Goal: Task Accomplishment & Management: Manage account settings

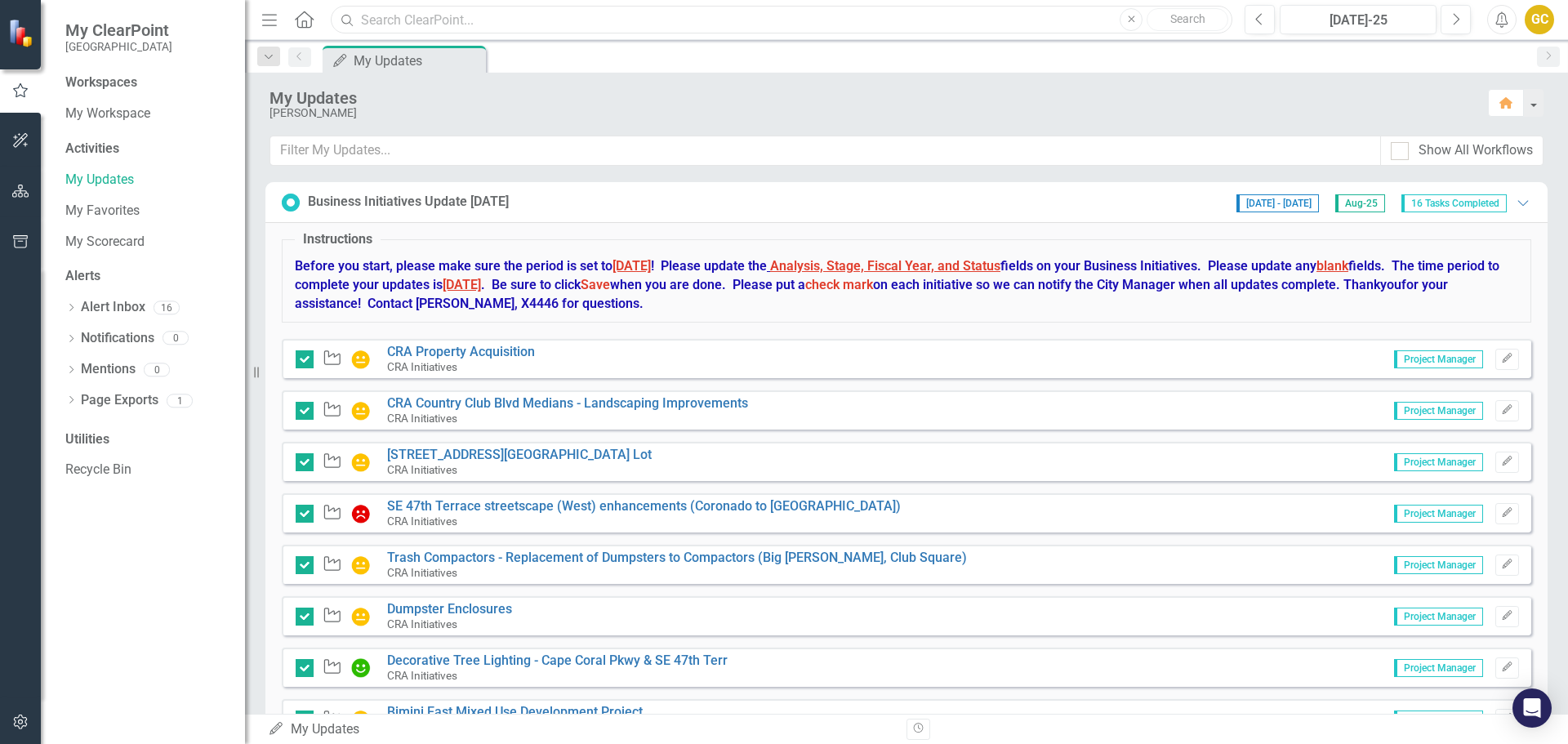
click at [403, 22] on input "text" at bounding box center [781, 19] width 902 height 28
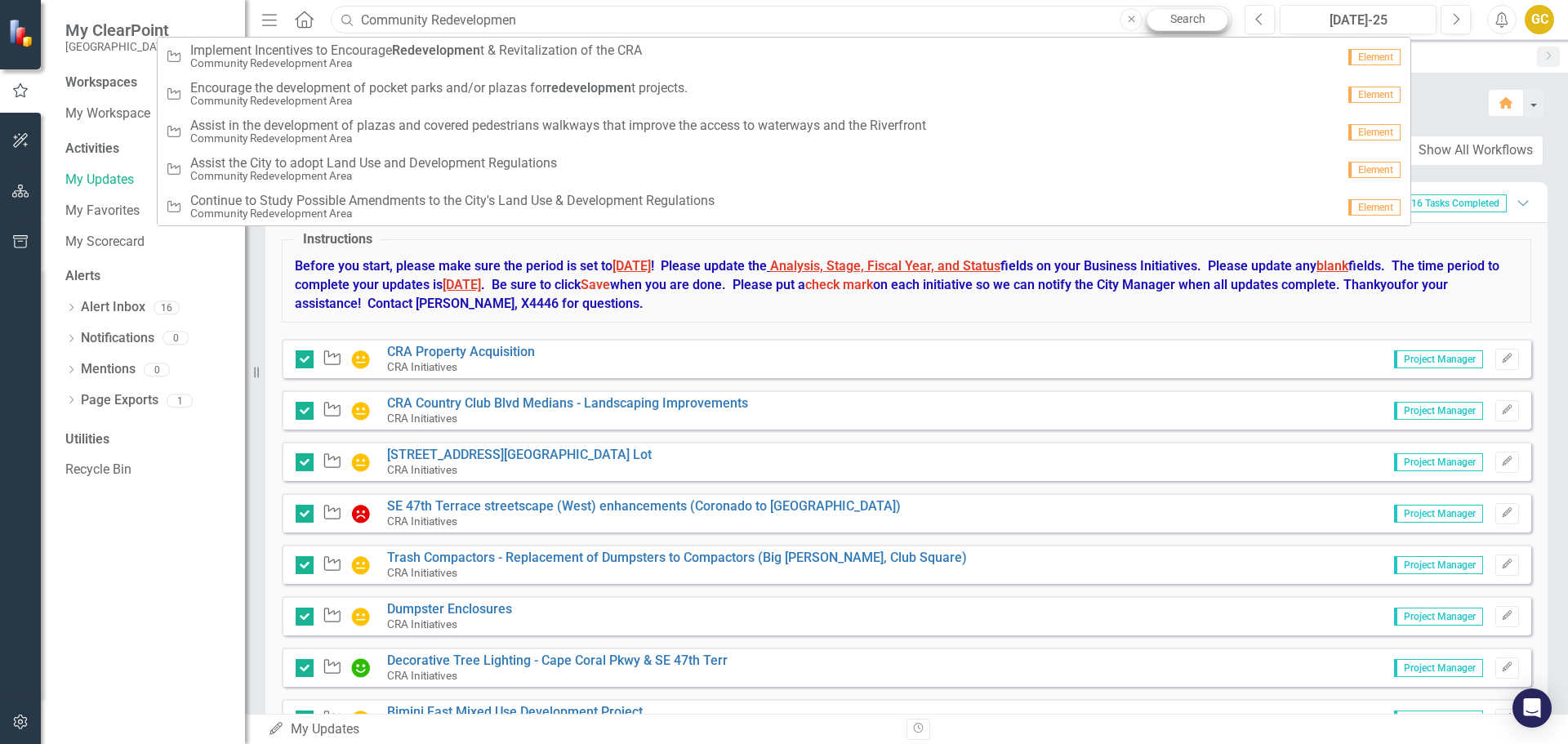
type input "Community Redevelopmen"
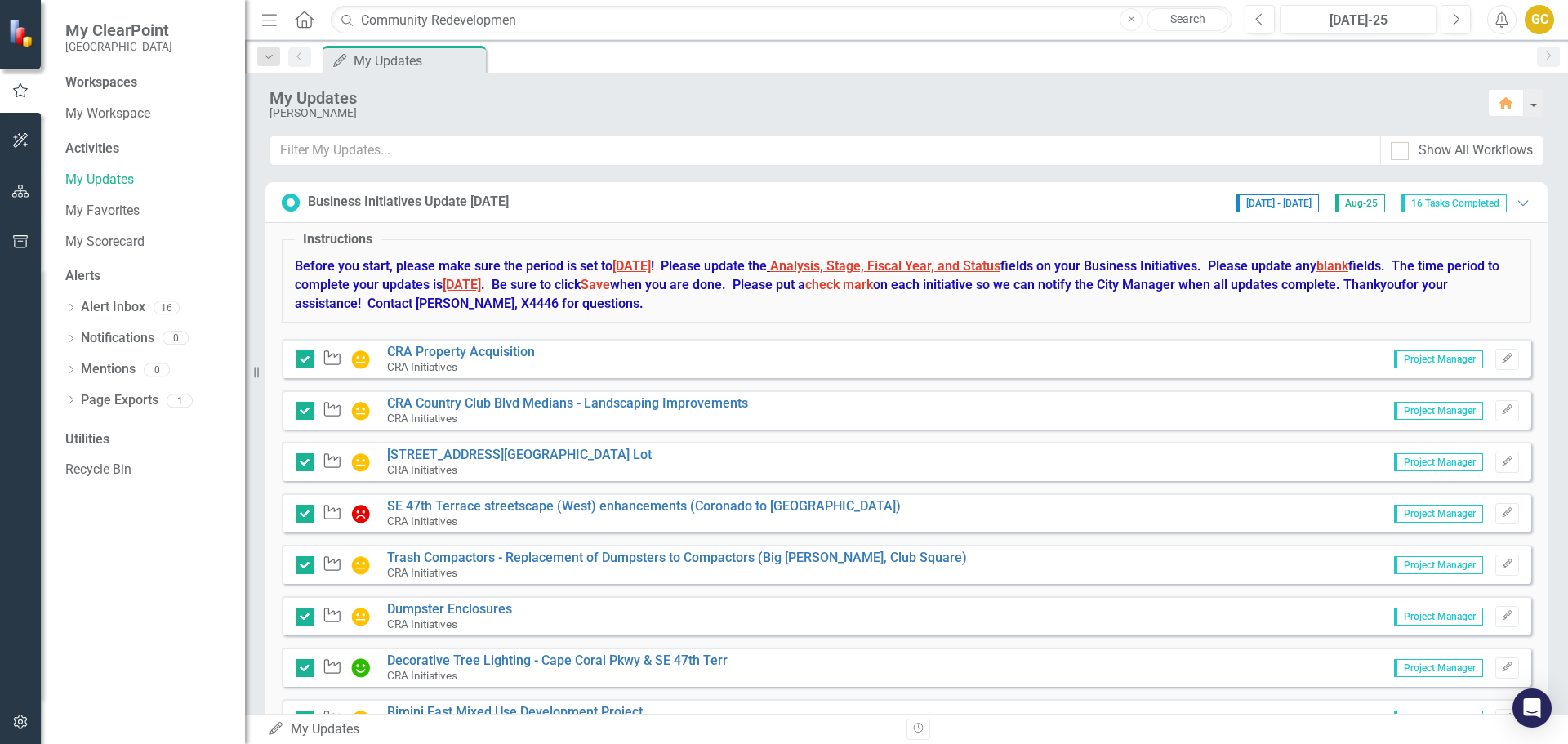
click at [1190, 19] on link "Search" at bounding box center [1188, 19] width 82 height 23
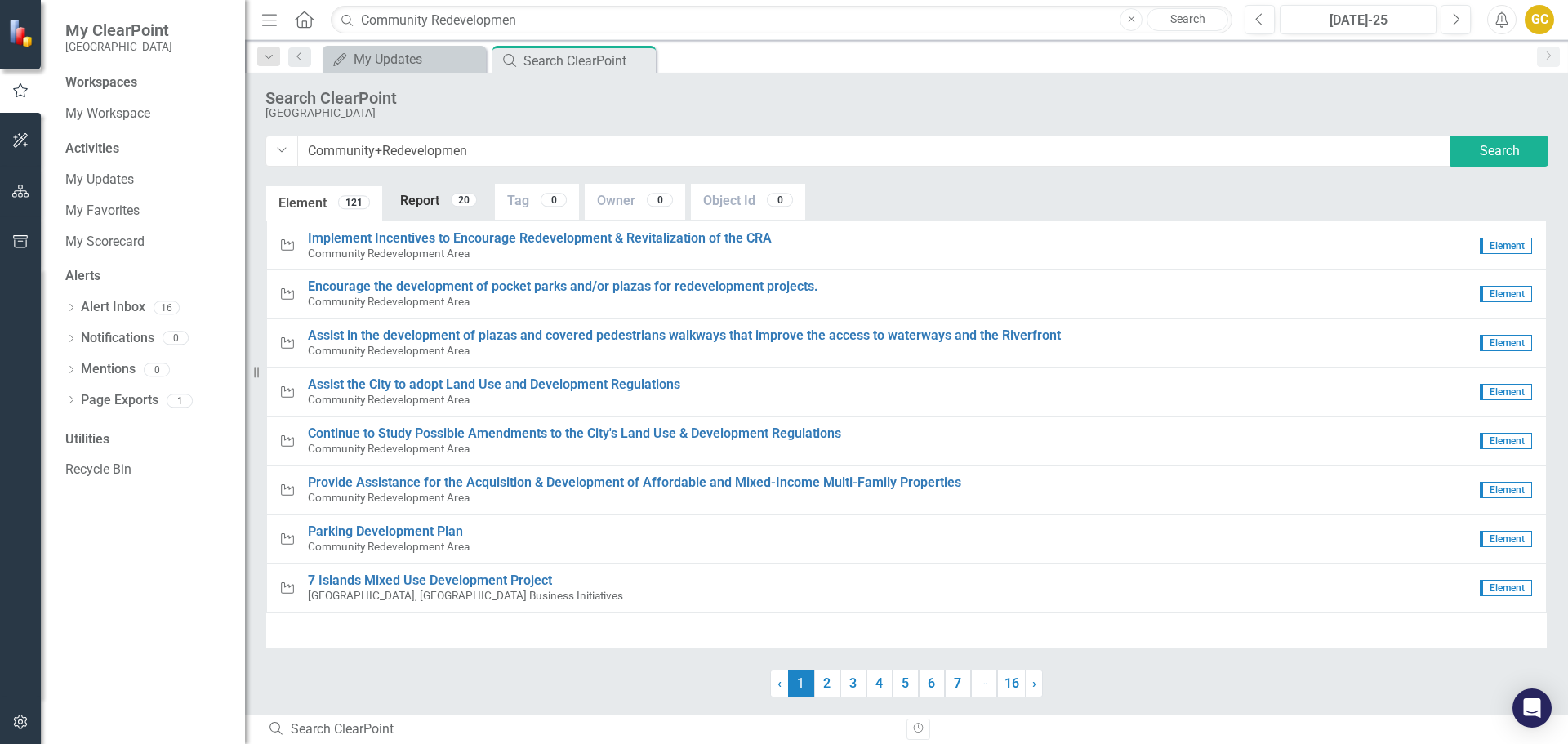
click at [432, 202] on link "Report 20" at bounding box center [439, 201] width 101 height 35
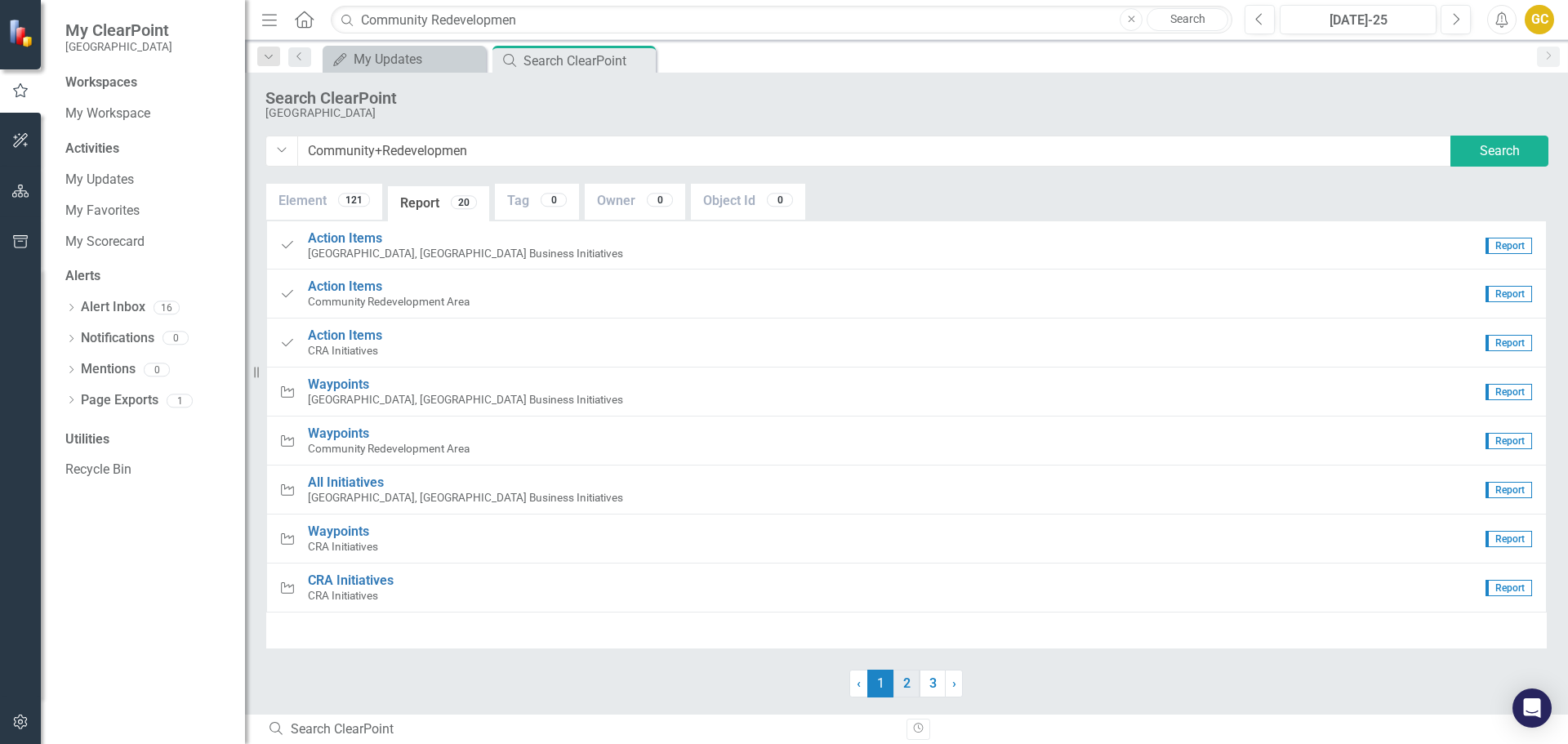
click at [907, 686] on link "2" at bounding box center [907, 683] width 27 height 27
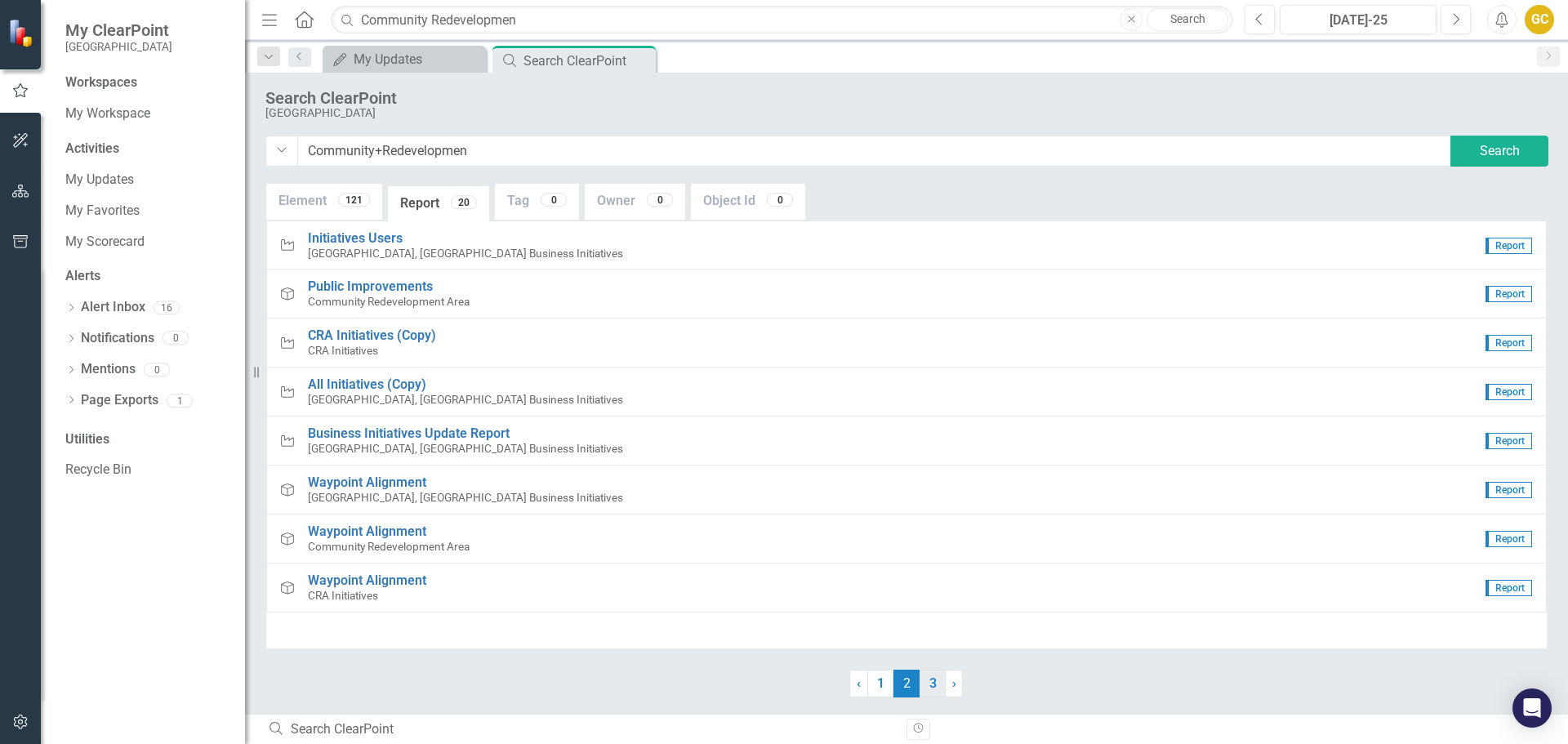
click at [929, 686] on link "3" at bounding box center [933, 683] width 27 height 27
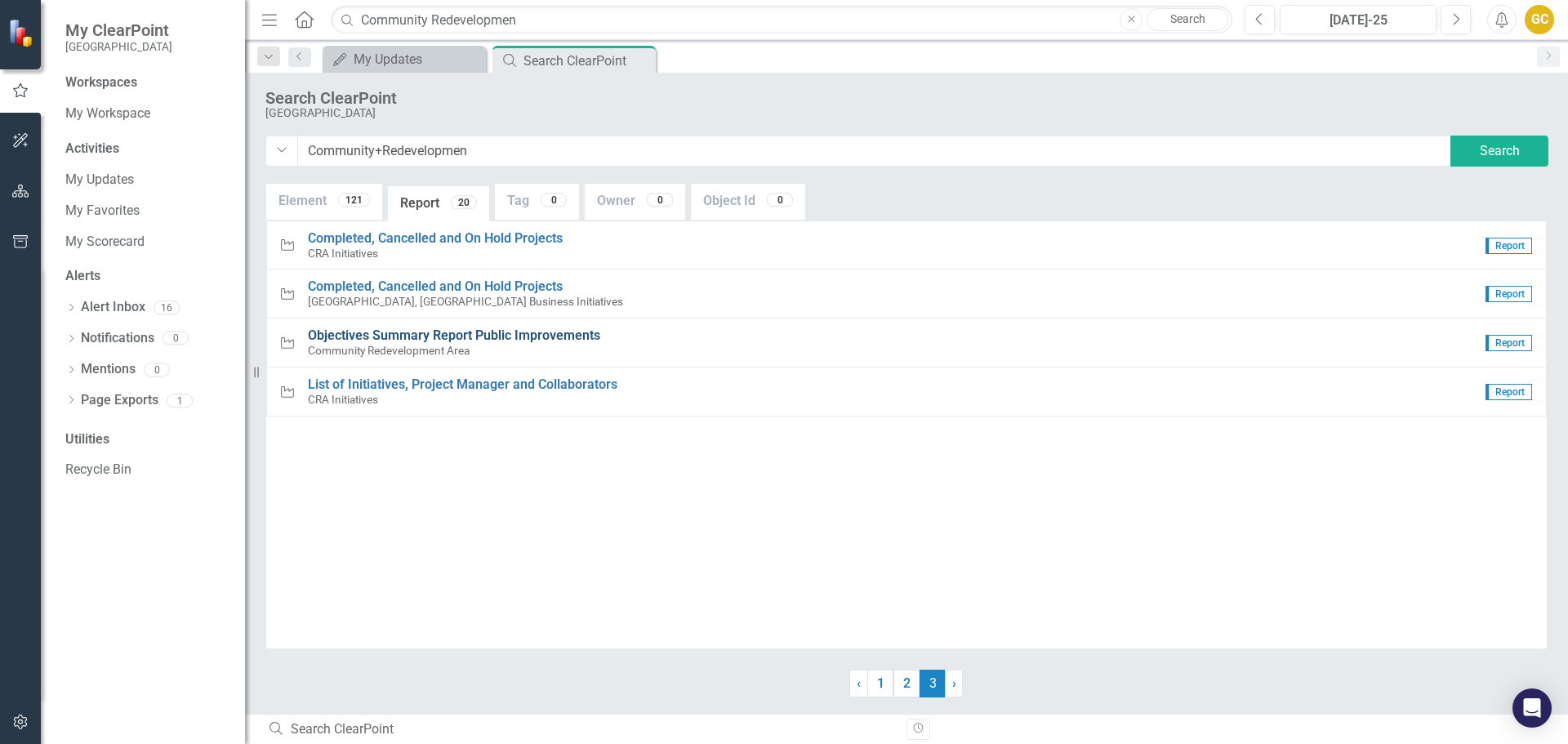
click at [408, 336] on span "Objectives Summary Report Public Improvements" at bounding box center [454, 336] width 292 height 16
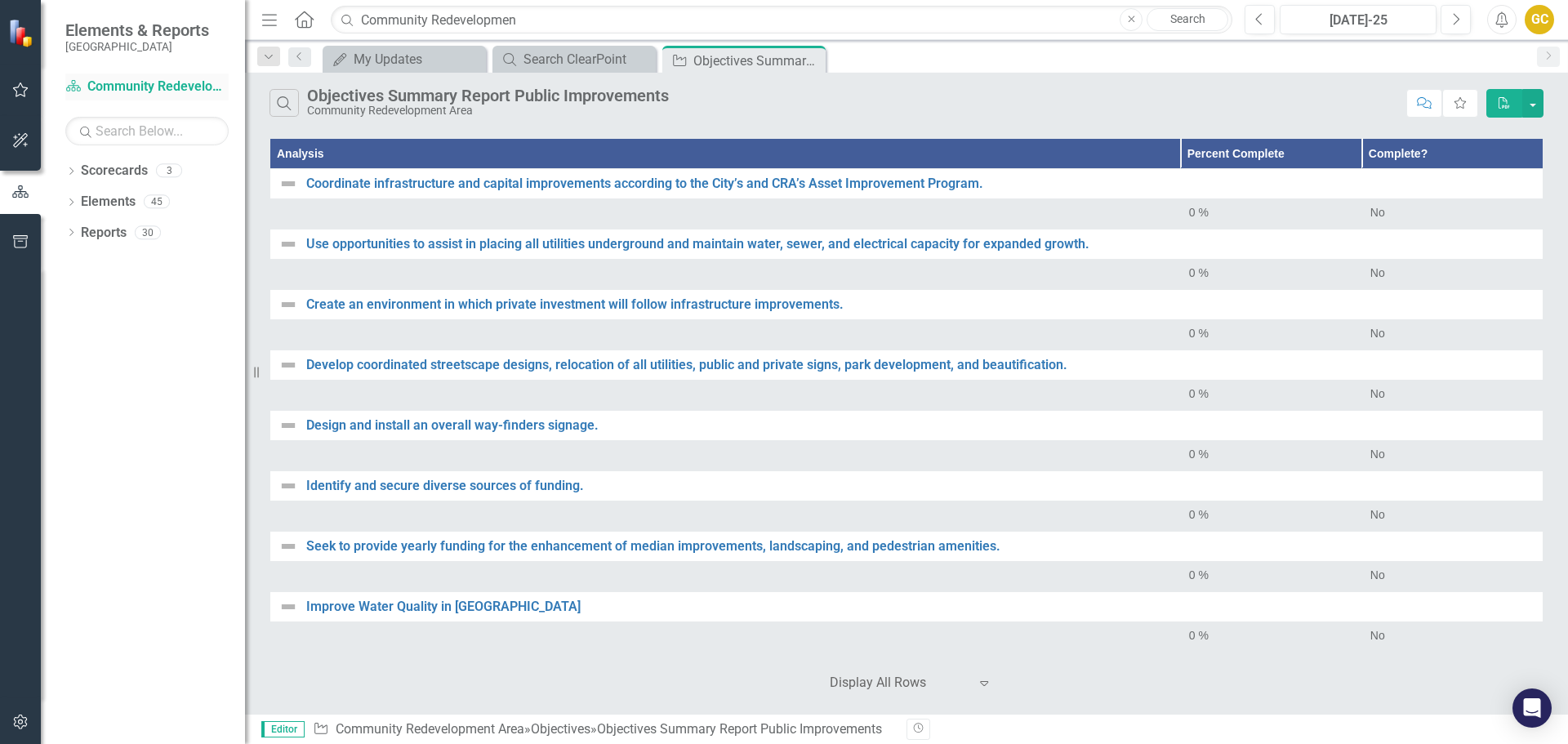
click at [121, 85] on link "Scorecard Community Redevelopment Area" at bounding box center [147, 87] width 163 height 19
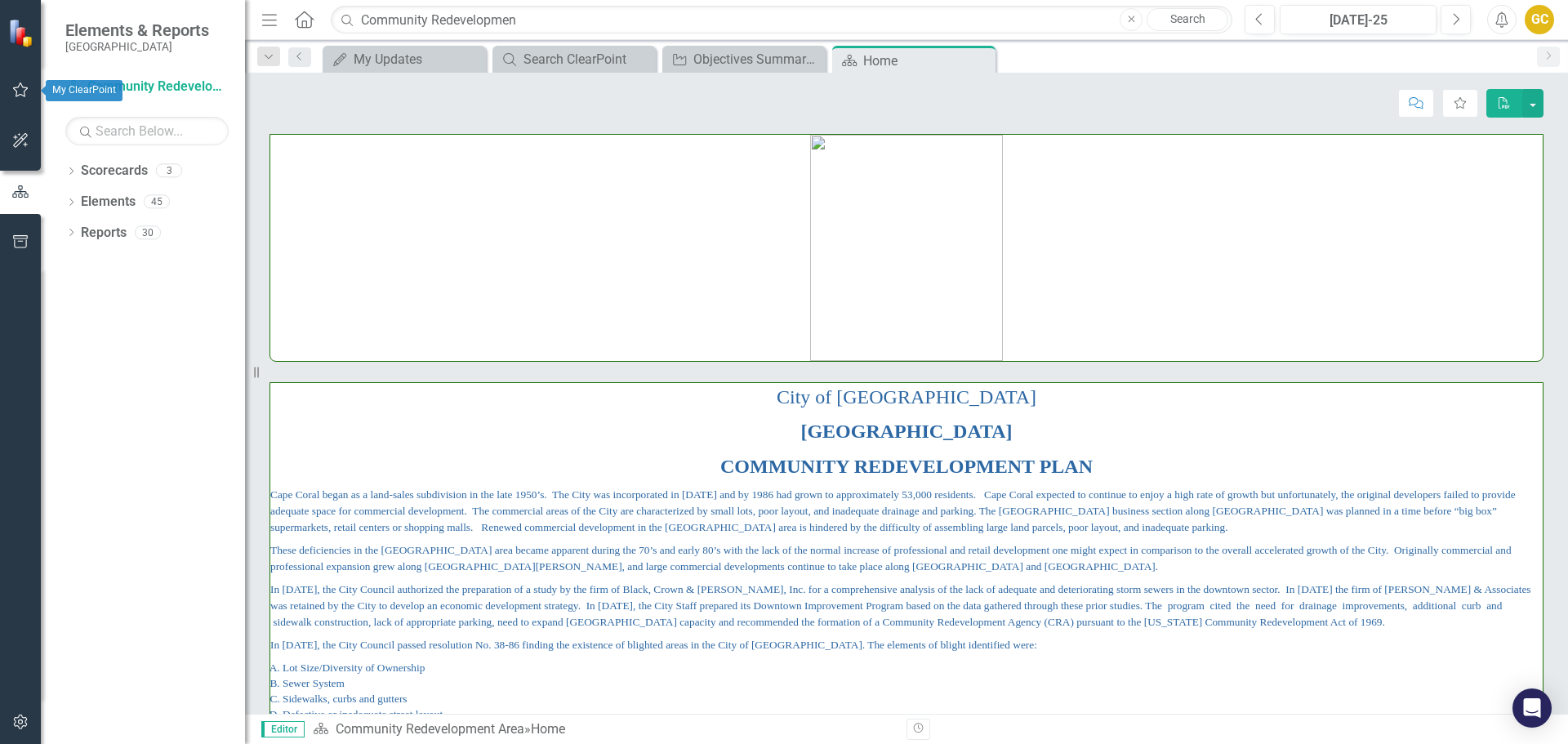
click at [16, 89] on icon "button" at bounding box center [20, 89] width 17 height 13
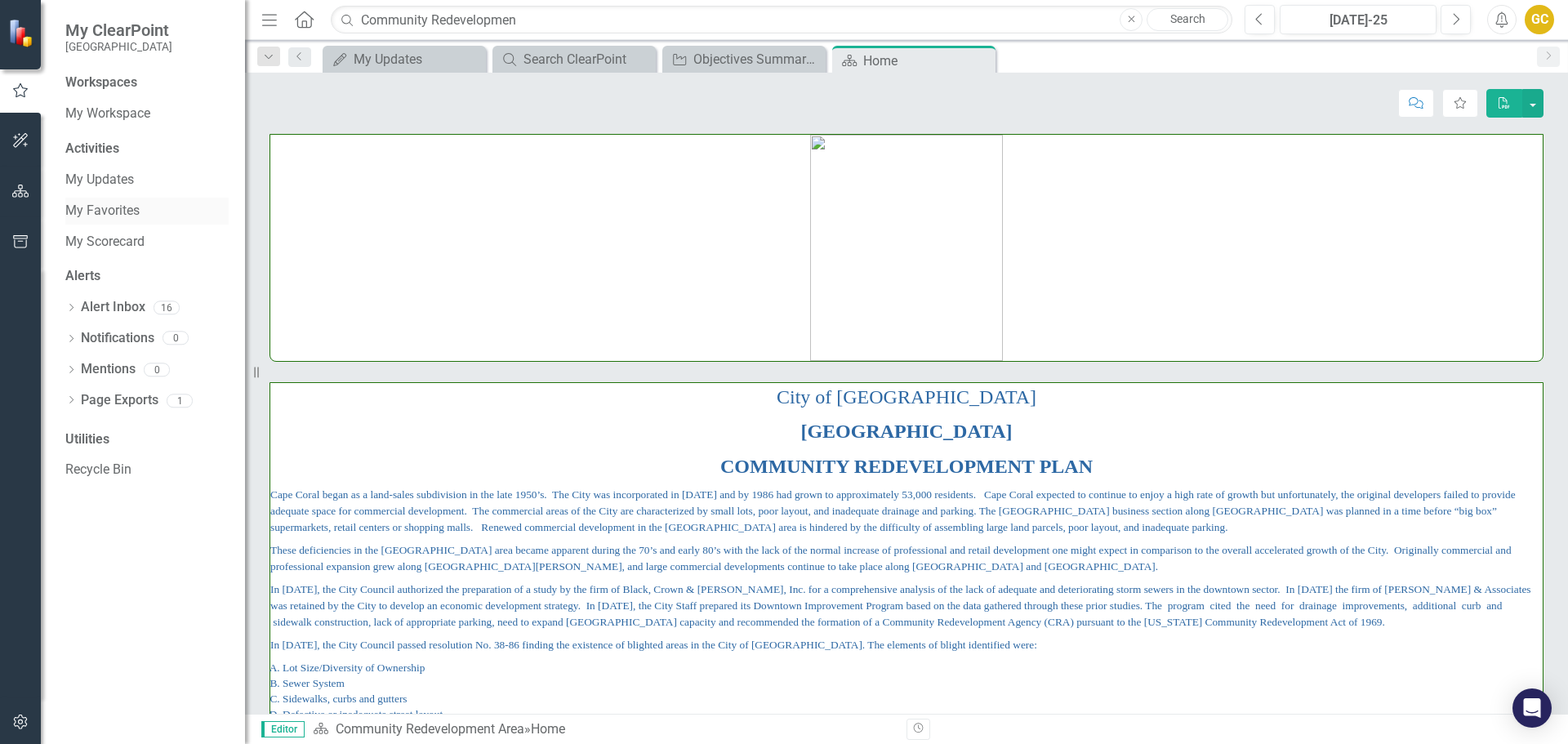
click at [105, 208] on link "My Favorites" at bounding box center [147, 211] width 163 height 19
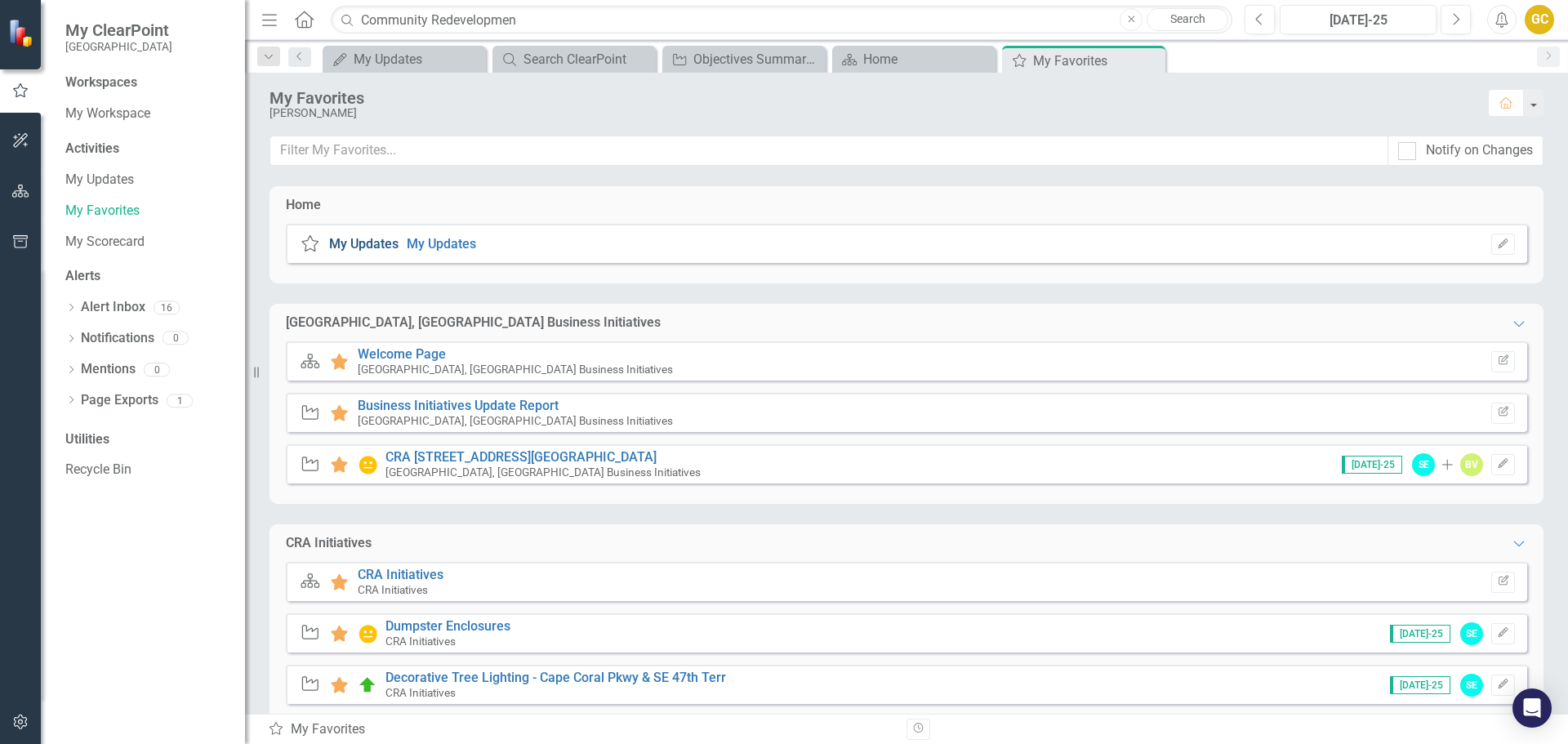
click at [362, 242] on link "My Updates" at bounding box center [364, 244] width 69 height 16
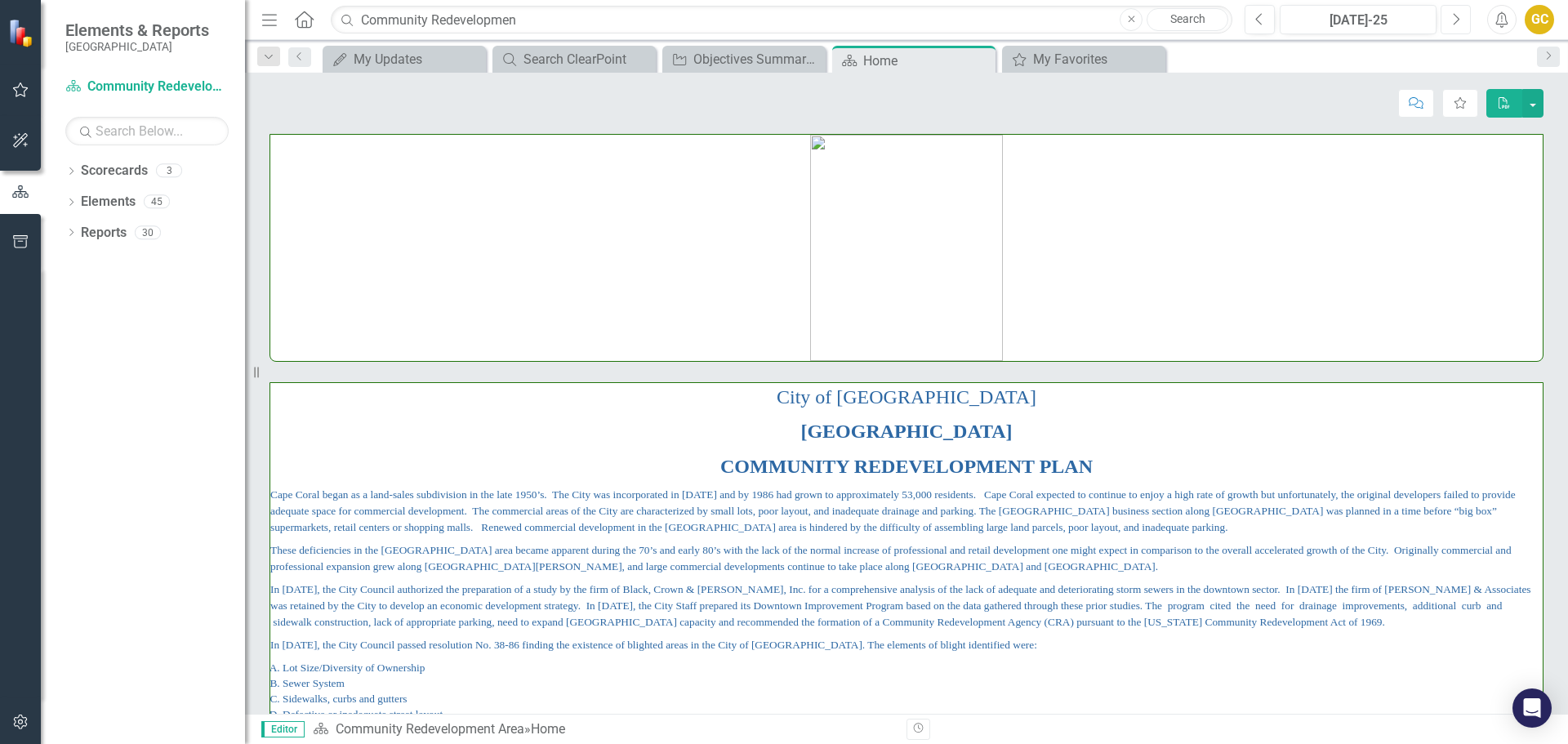
click at [1464, 19] on button "Next" at bounding box center [1456, 19] width 30 height 29
click at [73, 173] on icon "Dropdown" at bounding box center [71, 173] width 12 height 9
click at [121, 232] on link "Community Redevelopment Area" at bounding box center [167, 233] width 155 height 19
click at [1456, 96] on button "Favorite" at bounding box center [1460, 104] width 36 height 28
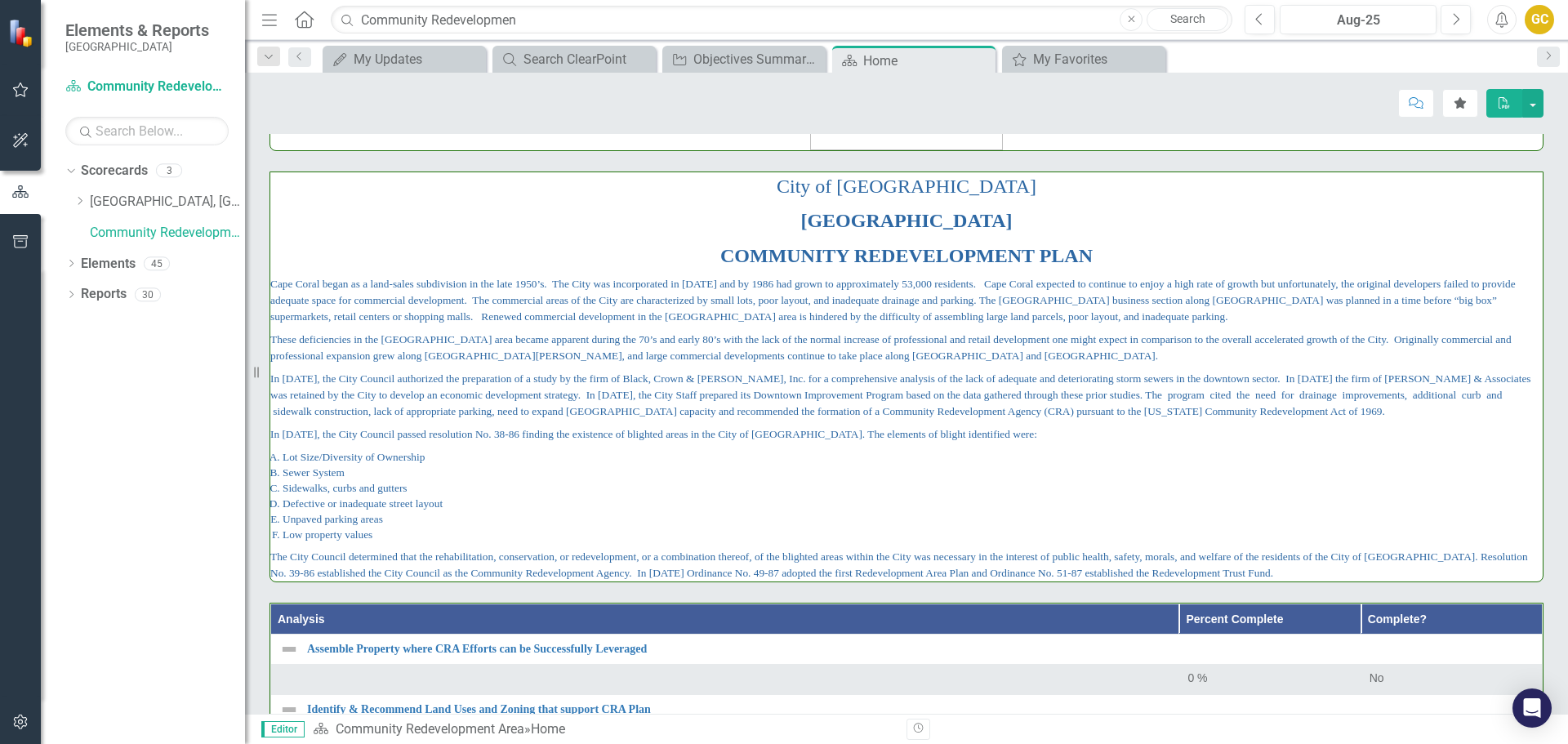
scroll to position [212, 0]
click at [1378, 341] on span "These deficiencies in the [GEOGRAPHIC_DATA] area became apparent during the 70’…" at bounding box center [891, 346] width 1242 height 28
click at [1378, 340] on span "These deficiencies in the [GEOGRAPHIC_DATA] area became apparent during the 70’…" at bounding box center [891, 346] width 1242 height 28
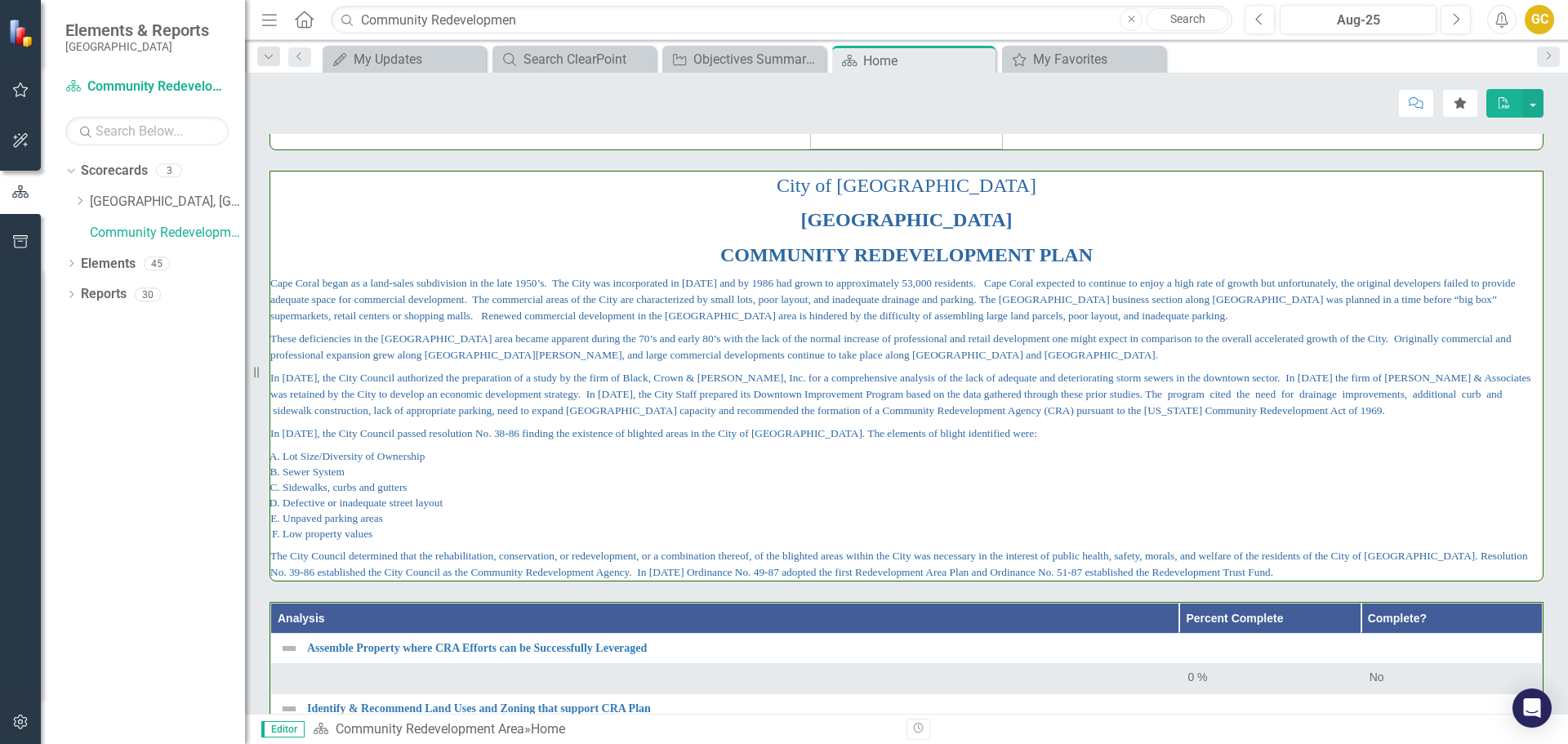
click at [1378, 340] on span "These deficiencies in the [GEOGRAPHIC_DATA] area became apparent during the 70’…" at bounding box center [891, 346] width 1242 height 28
click at [1378, 339] on span "These deficiencies in the [GEOGRAPHIC_DATA] area became apparent during the 70’…" at bounding box center [891, 346] width 1242 height 28
click at [1179, 333] on span "These deficiencies in the [GEOGRAPHIC_DATA] area became apparent during the 70’…" at bounding box center [891, 346] width 1242 height 28
click at [1182, 338] on span "These deficiencies in the [GEOGRAPHIC_DATA] area became apparent during the 70’…" at bounding box center [891, 346] width 1242 height 28
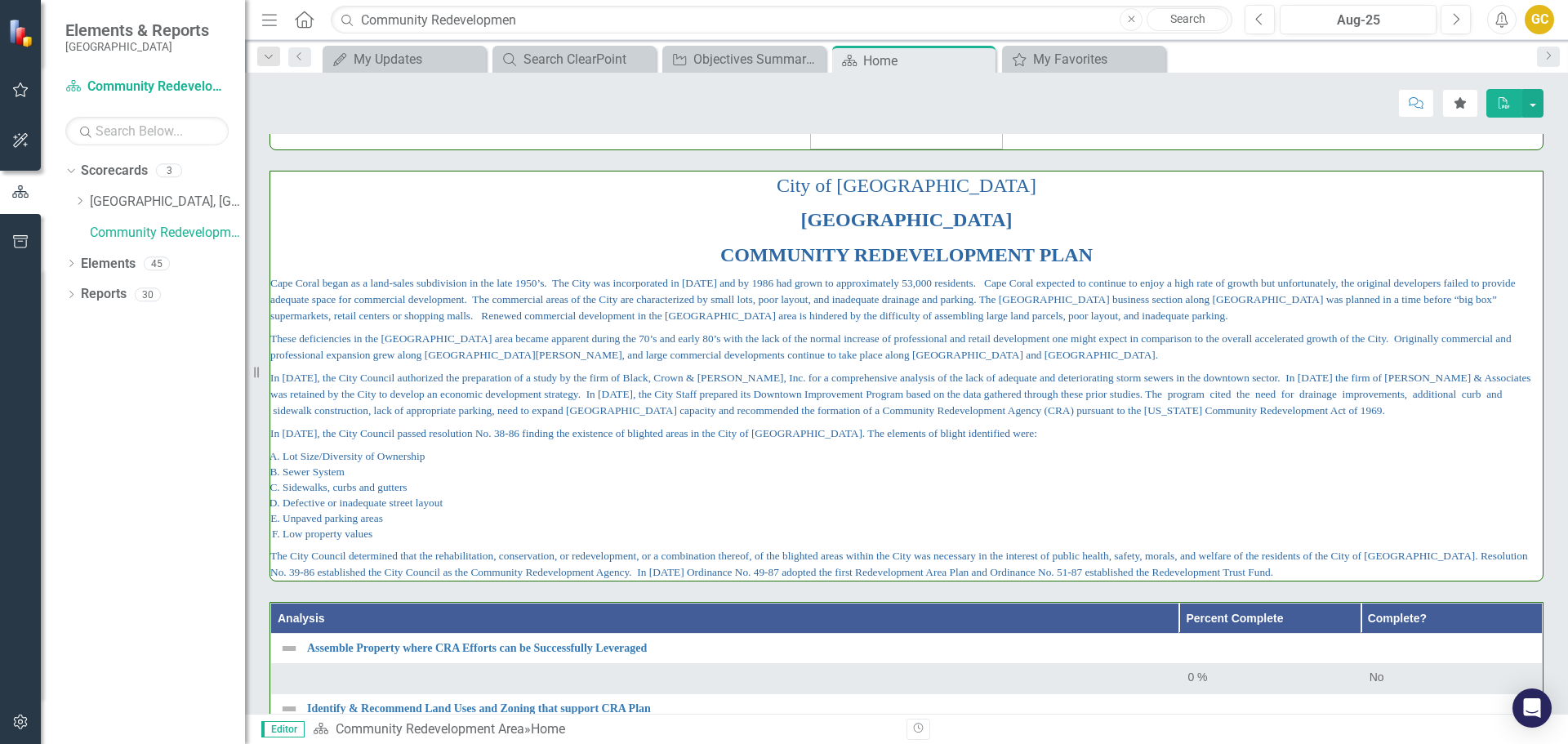
click at [1182, 337] on span "These deficiencies in the [GEOGRAPHIC_DATA] area became apparent during the 70’…" at bounding box center [891, 346] width 1242 height 28
drag, startPoint x: 1182, startPoint y: 337, endPoint x: 1177, endPoint y: 329, distance: 9.4
click at [1178, 332] on span "These deficiencies in the [GEOGRAPHIC_DATA] area became apparent during the 70’…" at bounding box center [891, 346] width 1242 height 28
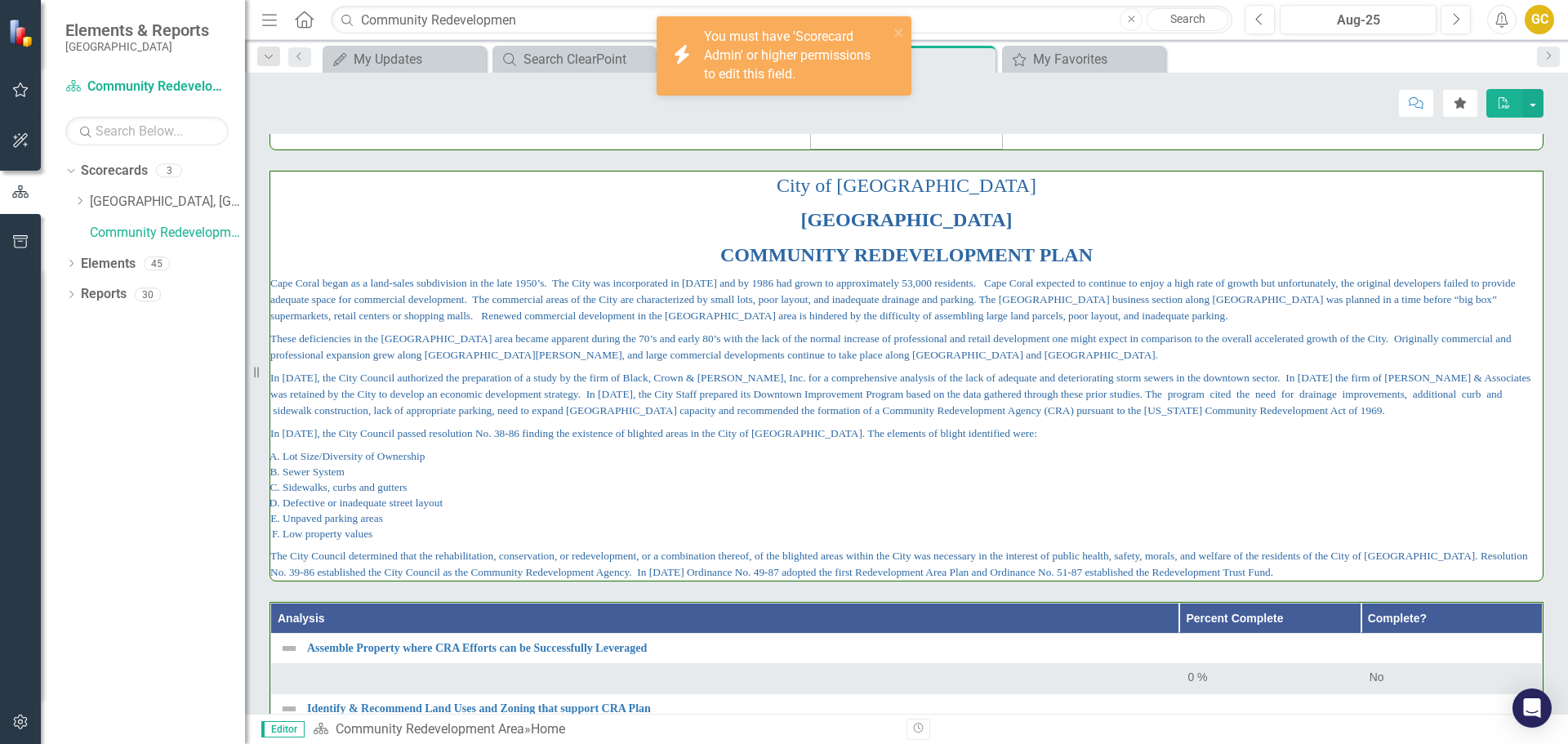
click at [1177, 329] on p "These deficiencies in the [GEOGRAPHIC_DATA] area became apparent during the 70’…" at bounding box center [906, 347] width 1273 height 39
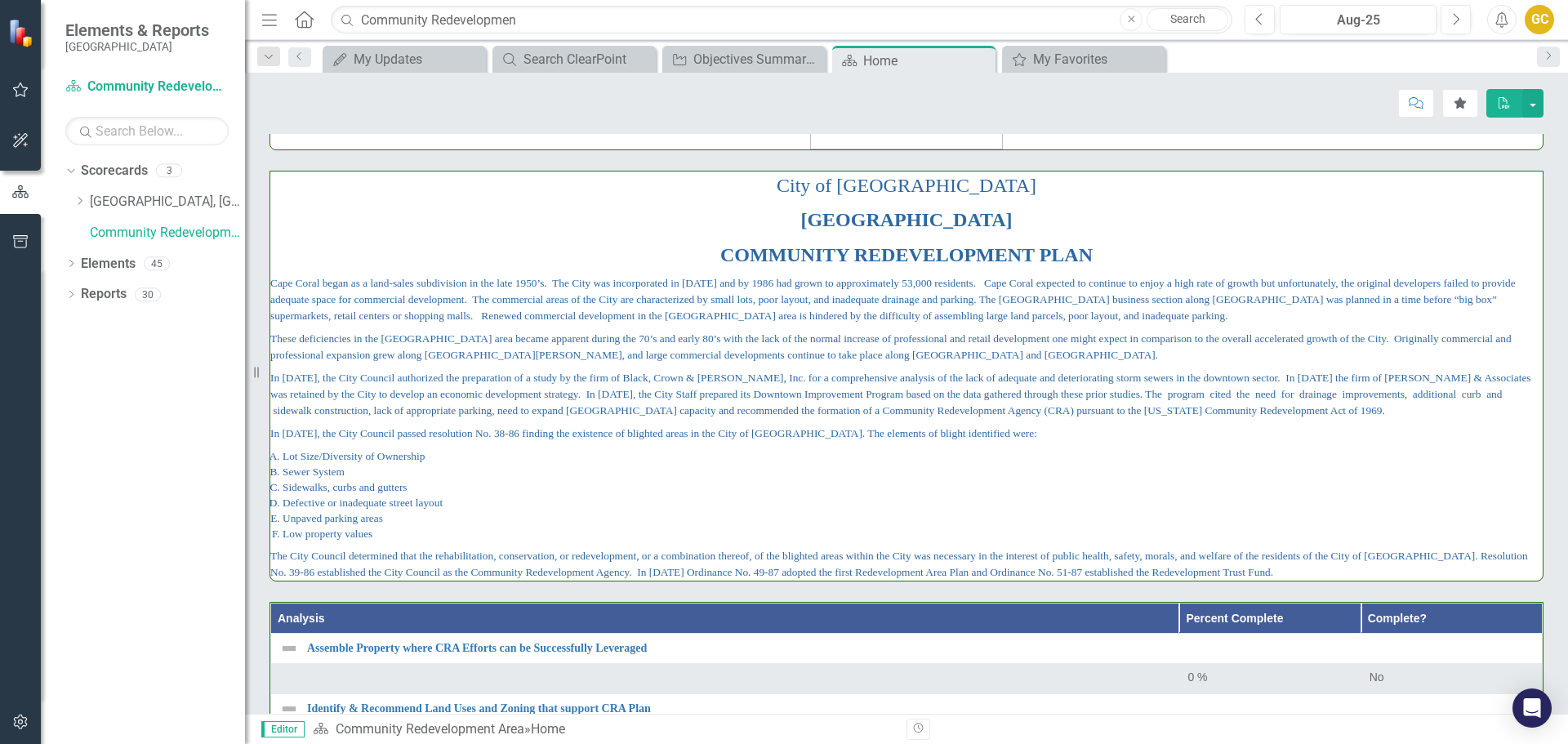
click at [629, 320] on span "Cape Coral began as a land-sales subdivision in the late 1950’s. The City was i…" at bounding box center [893, 299] width 1246 height 45
drag, startPoint x: 625, startPoint y: 317, endPoint x: 565, endPoint y: 295, distance: 63.9
click at [565, 295] on span "Cape Coral began as a land-sales subdivision in the late 1950’s. The City was i…" at bounding box center [893, 299] width 1246 height 45
click at [565, 296] on span "Cape Coral began as a land-sales subdivision in the late 1950’s. The City was i…" at bounding box center [893, 299] width 1246 height 45
click at [873, 361] on p "These deficiencies in the [GEOGRAPHIC_DATA] area became apparent during the 70’…" at bounding box center [906, 347] width 1273 height 39
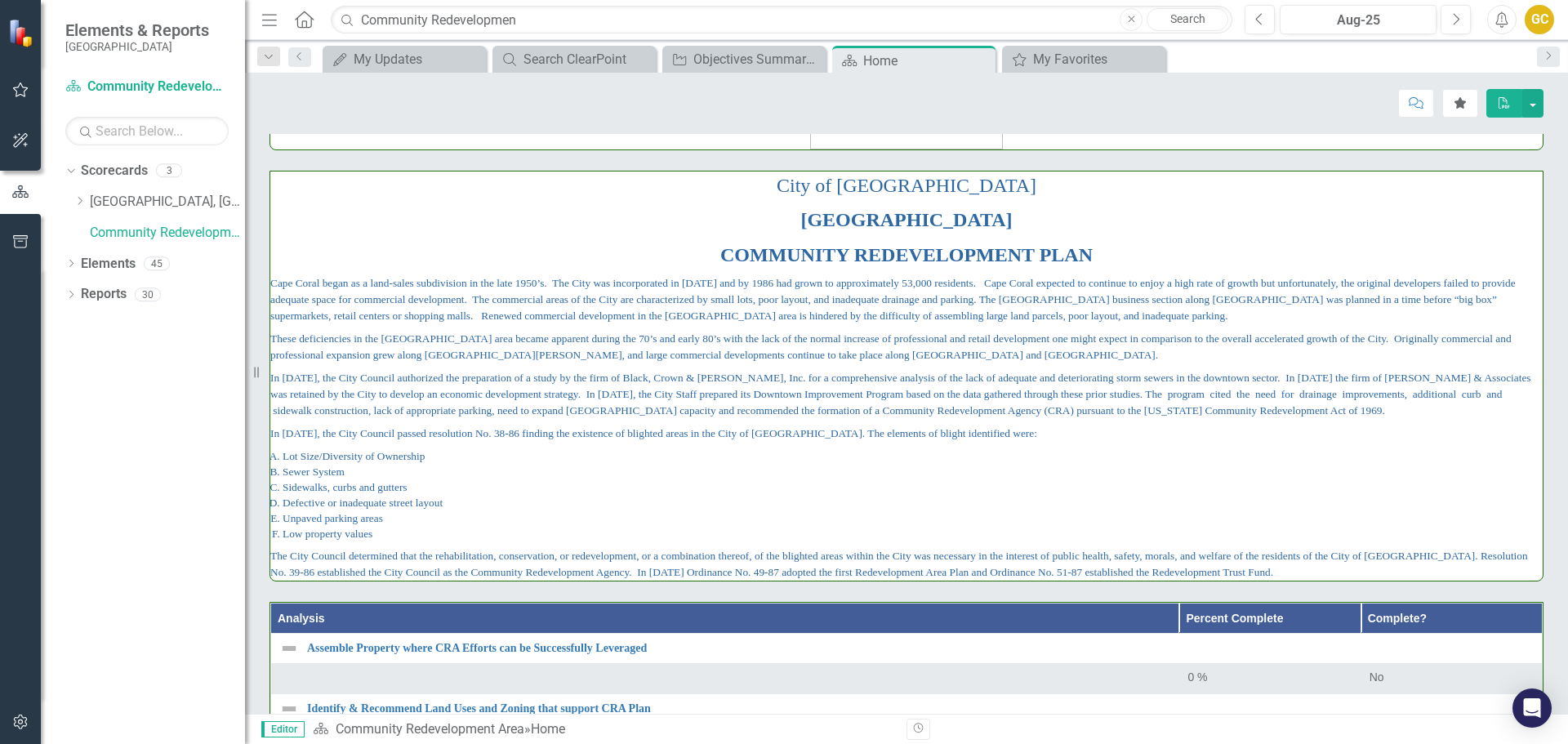
click at [873, 361] on p "These deficiencies in the [GEOGRAPHIC_DATA] area became apparent during the 70’…" at bounding box center [906, 347] width 1273 height 39
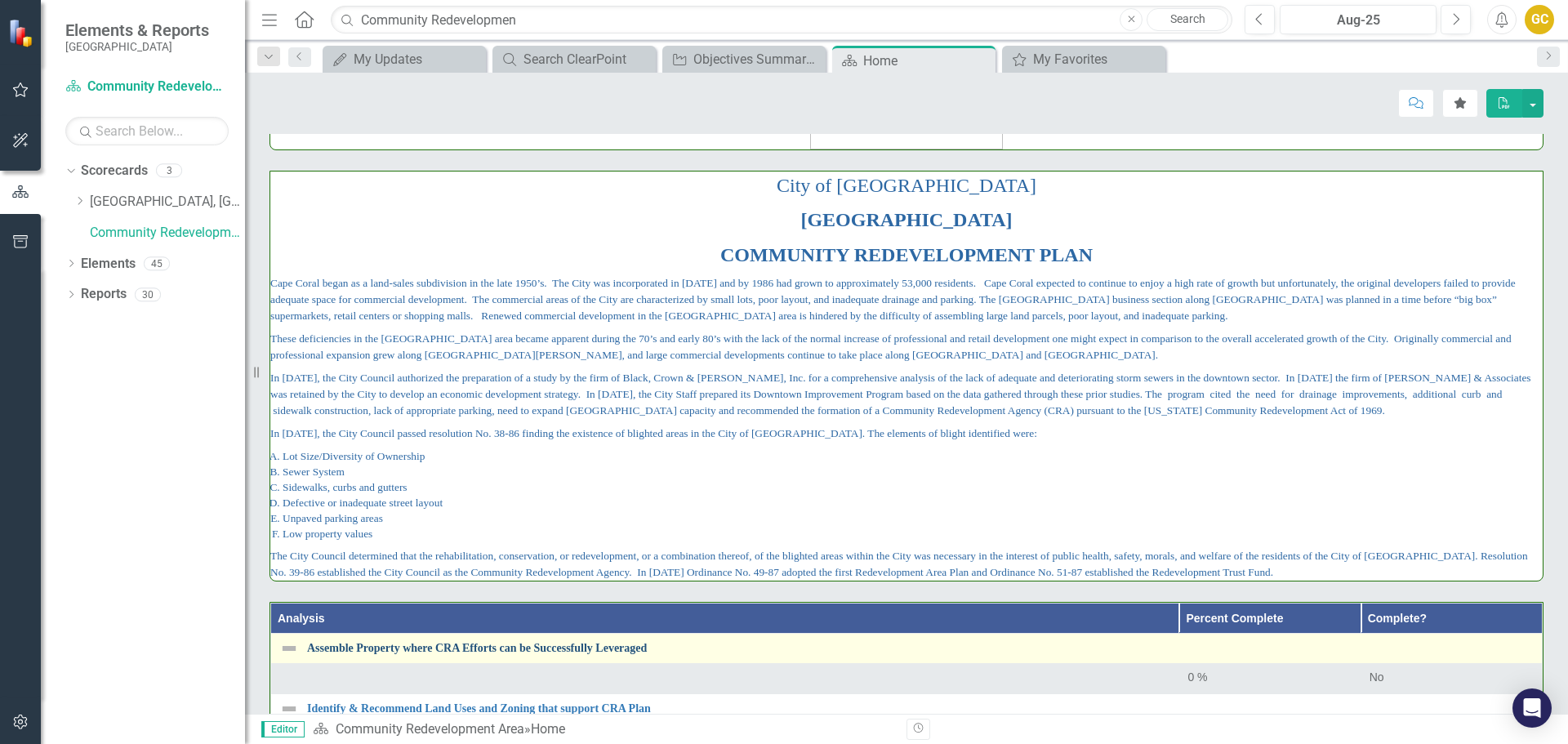
click at [477, 651] on link "Assemble Property where CRA Efforts can be Successfully Leveraged" at bounding box center [920, 648] width 1227 height 12
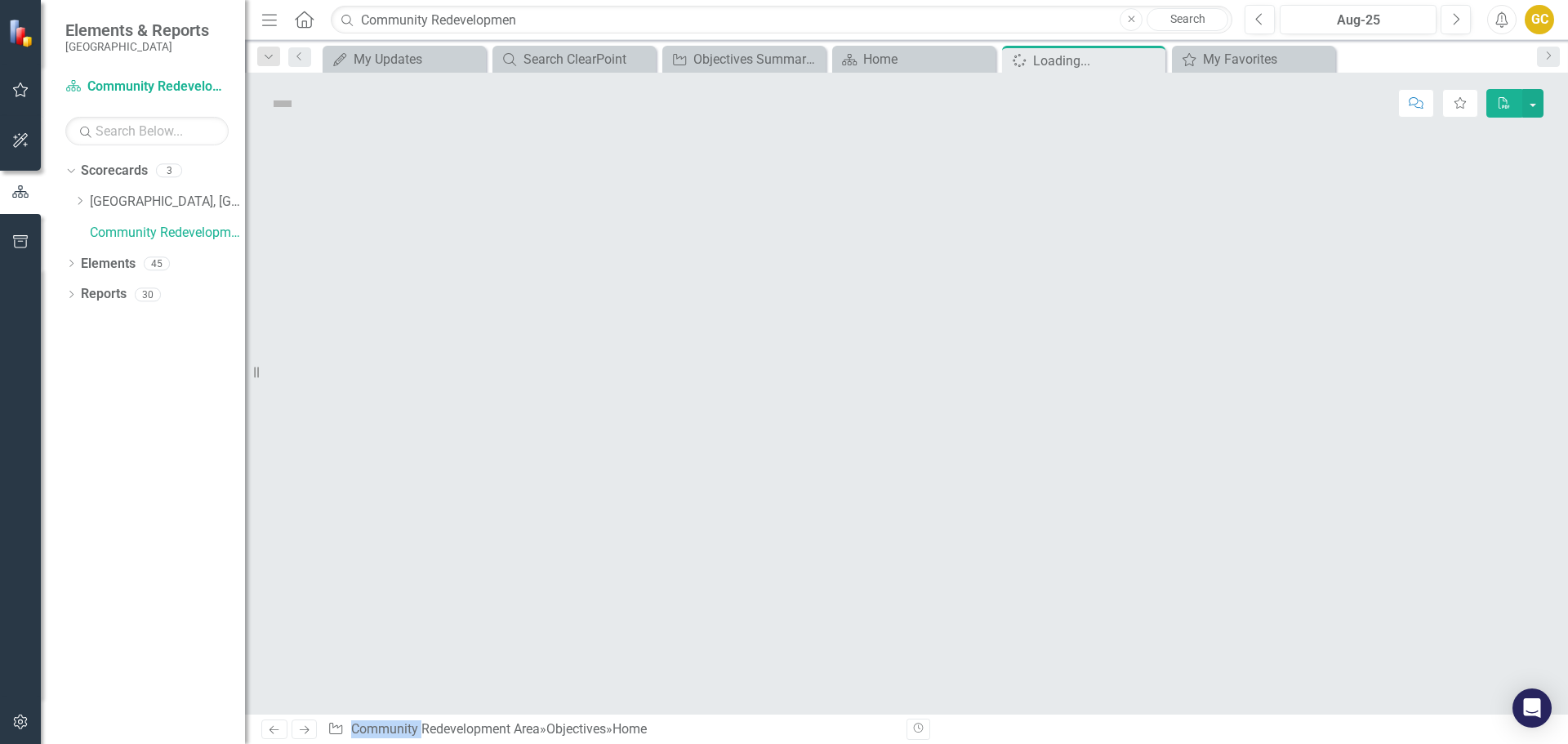
click at [477, 651] on div at bounding box center [907, 423] width 1323 height 580
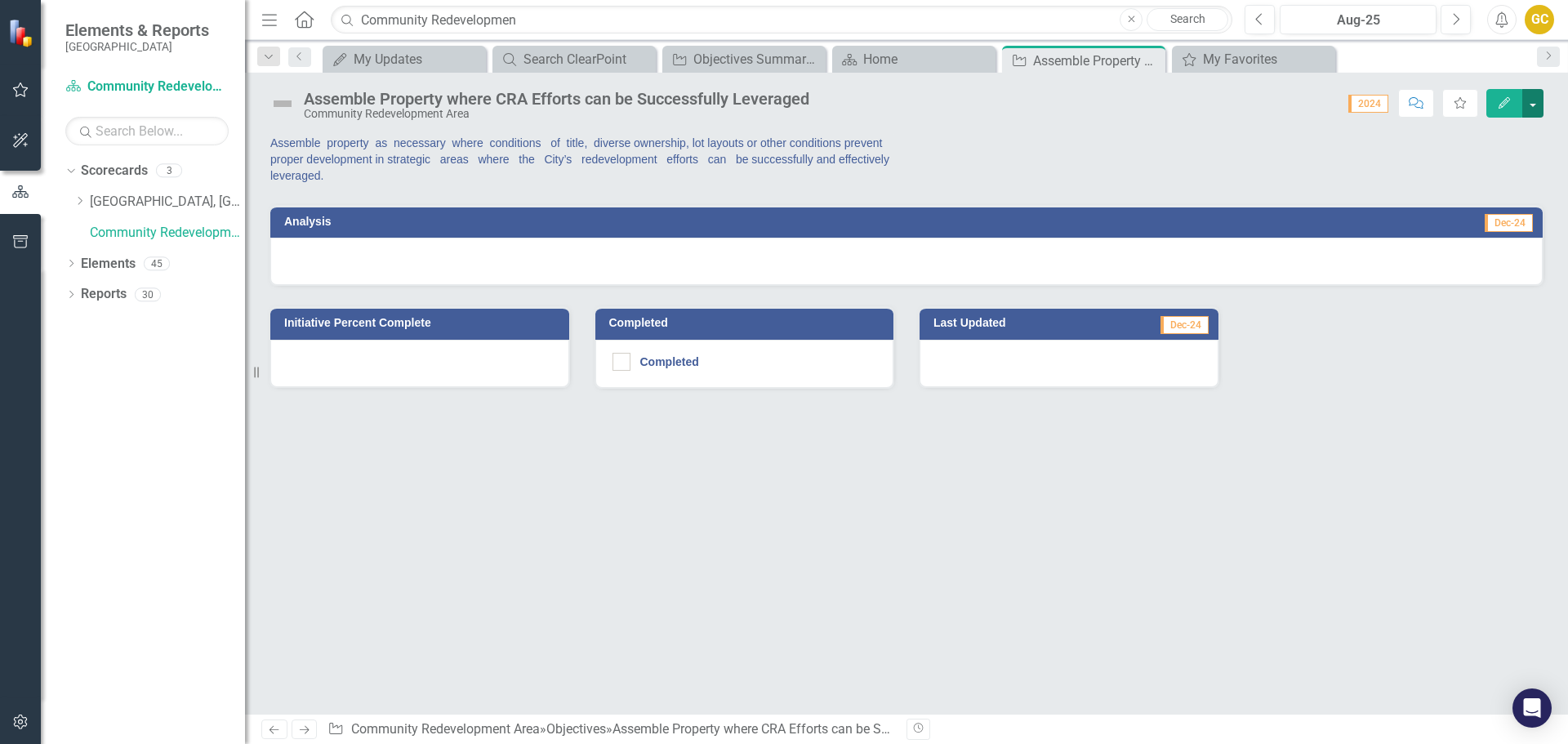
click at [1539, 99] on button "button" at bounding box center [1533, 104] width 21 height 28
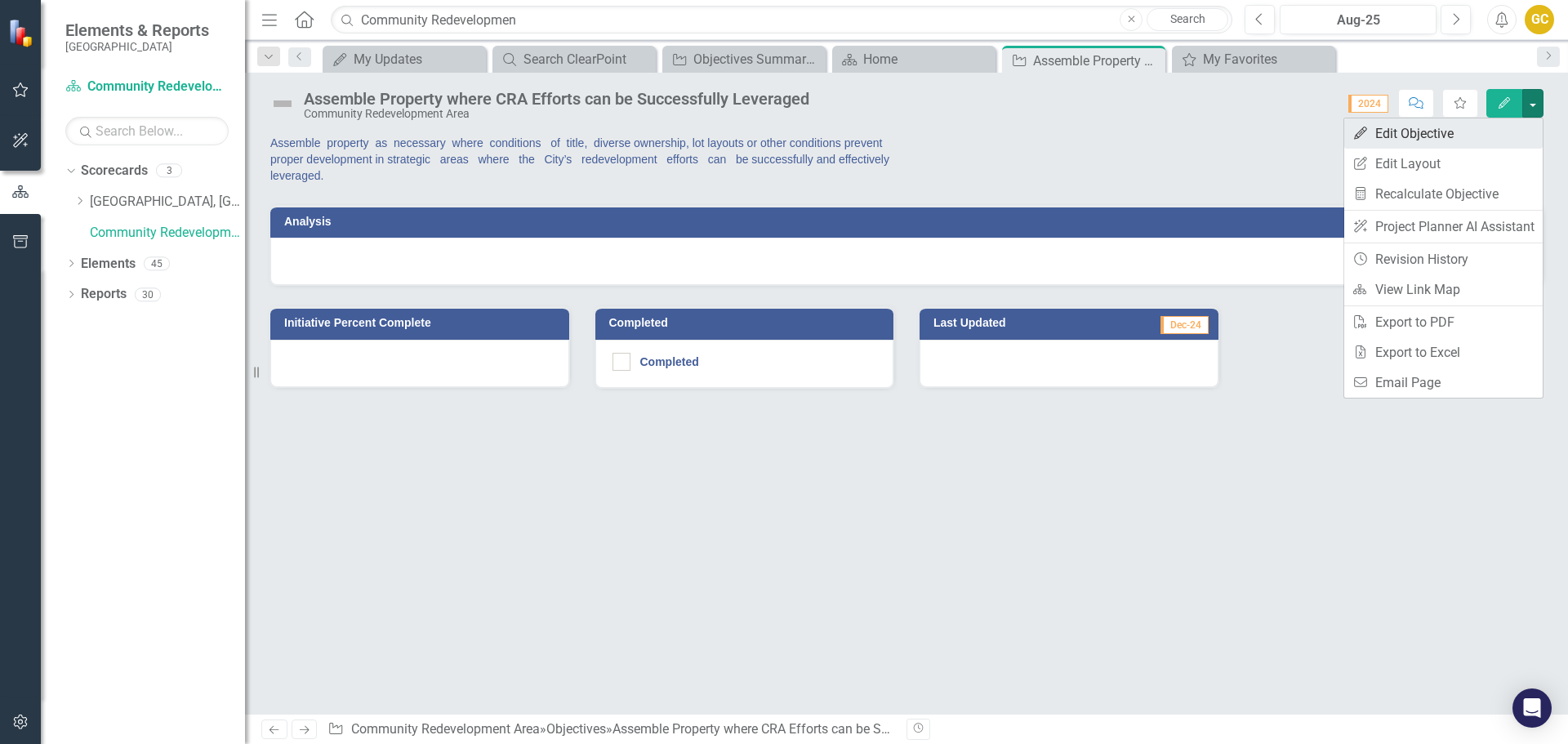
click at [1431, 128] on link "Edit Edit Objective" at bounding box center [1444, 134] width 198 height 30
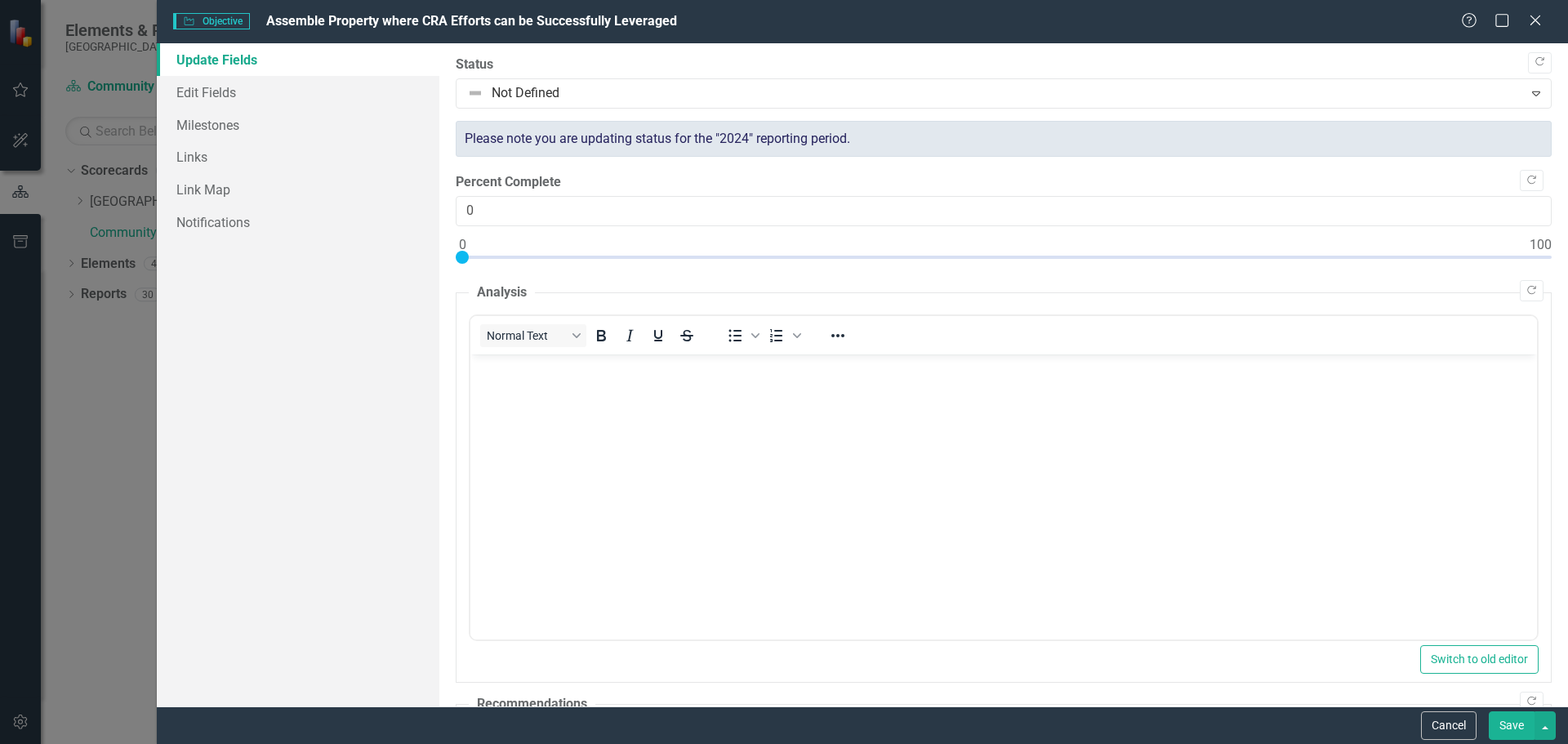
click at [233, 18] on span "Objective Objective" at bounding box center [211, 21] width 77 height 16
click at [1538, 18] on icon at bounding box center [1535, 20] width 12 height 12
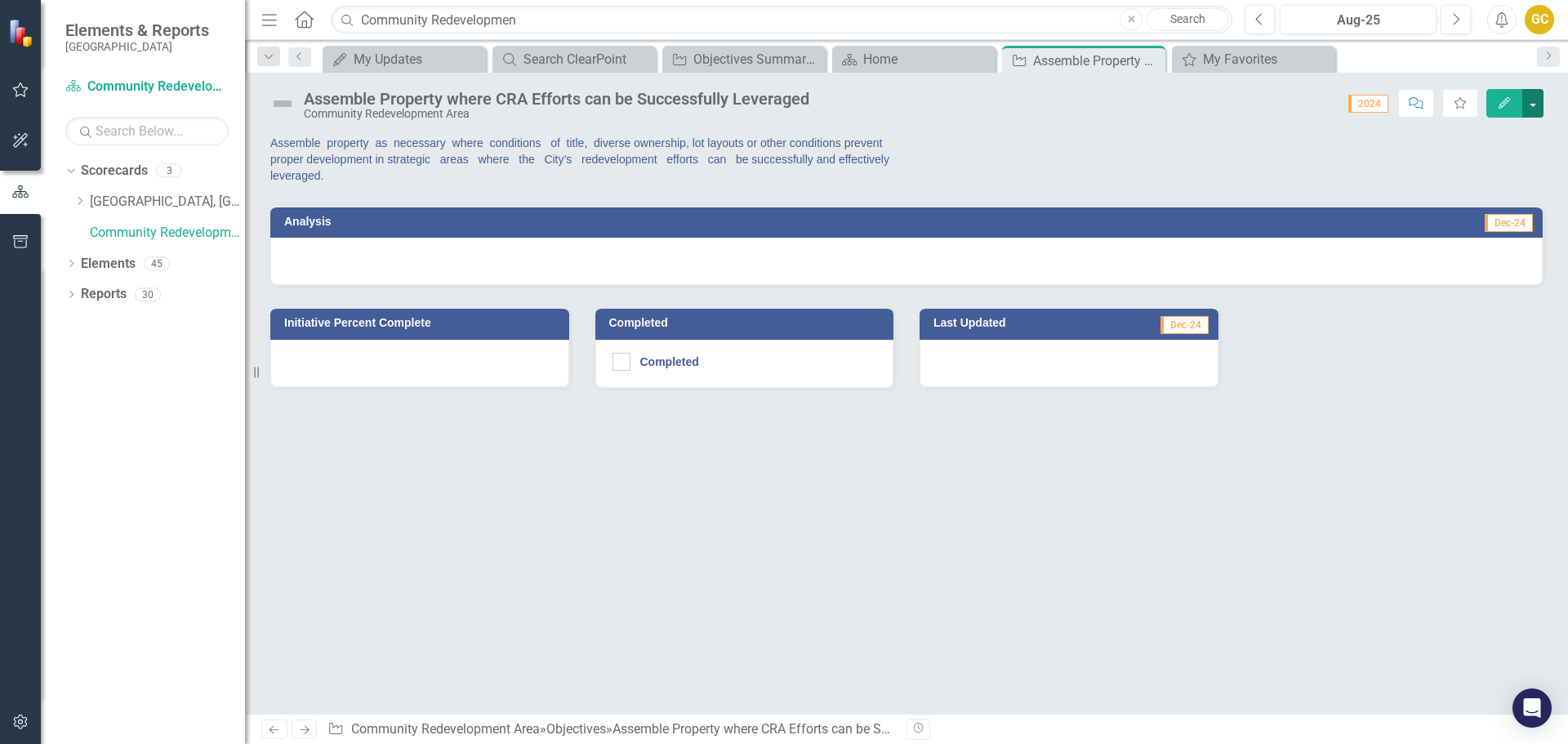
click at [1531, 100] on button "button" at bounding box center [1533, 104] width 21 height 28
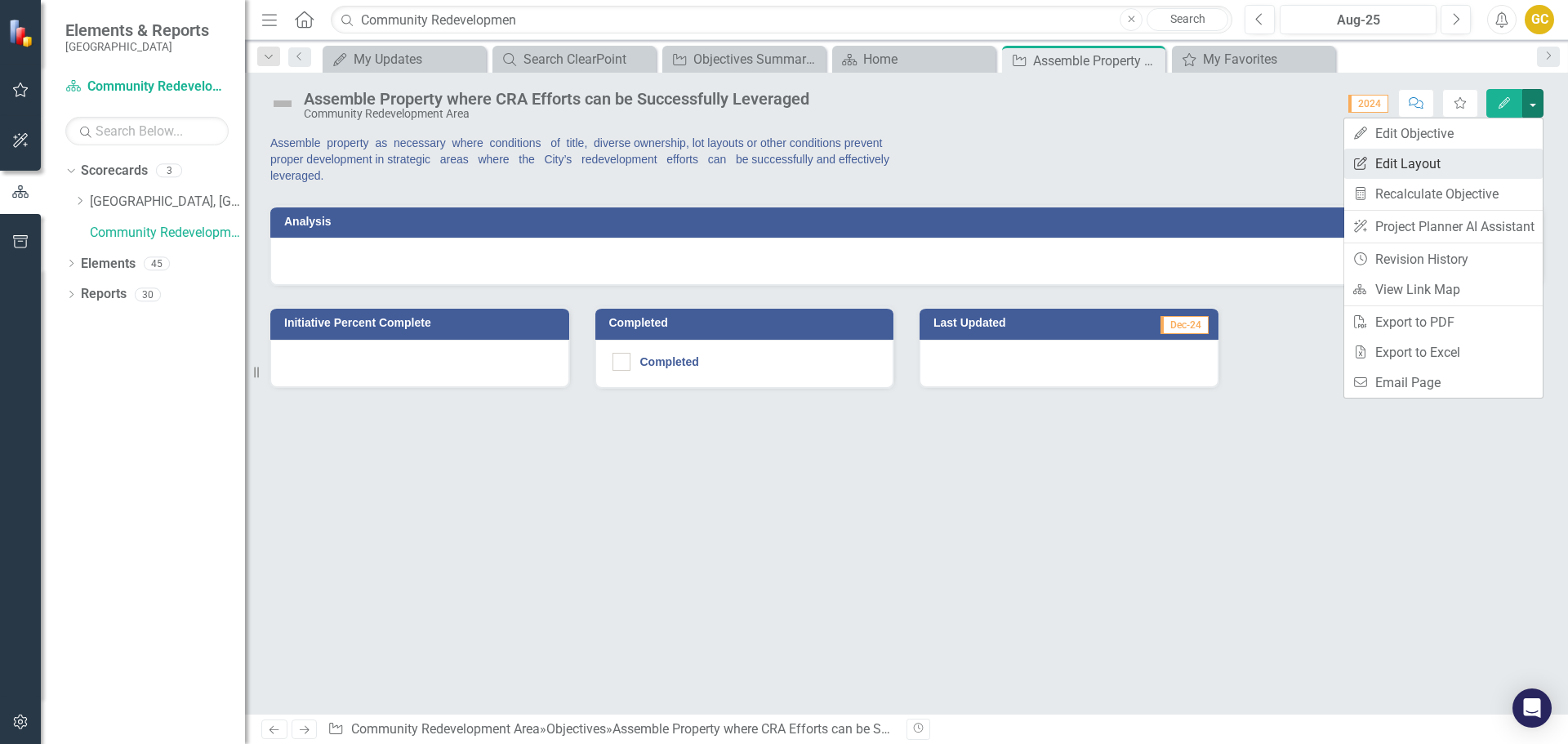
click at [1405, 162] on link "Edit Report Edit Layout" at bounding box center [1444, 164] width 198 height 30
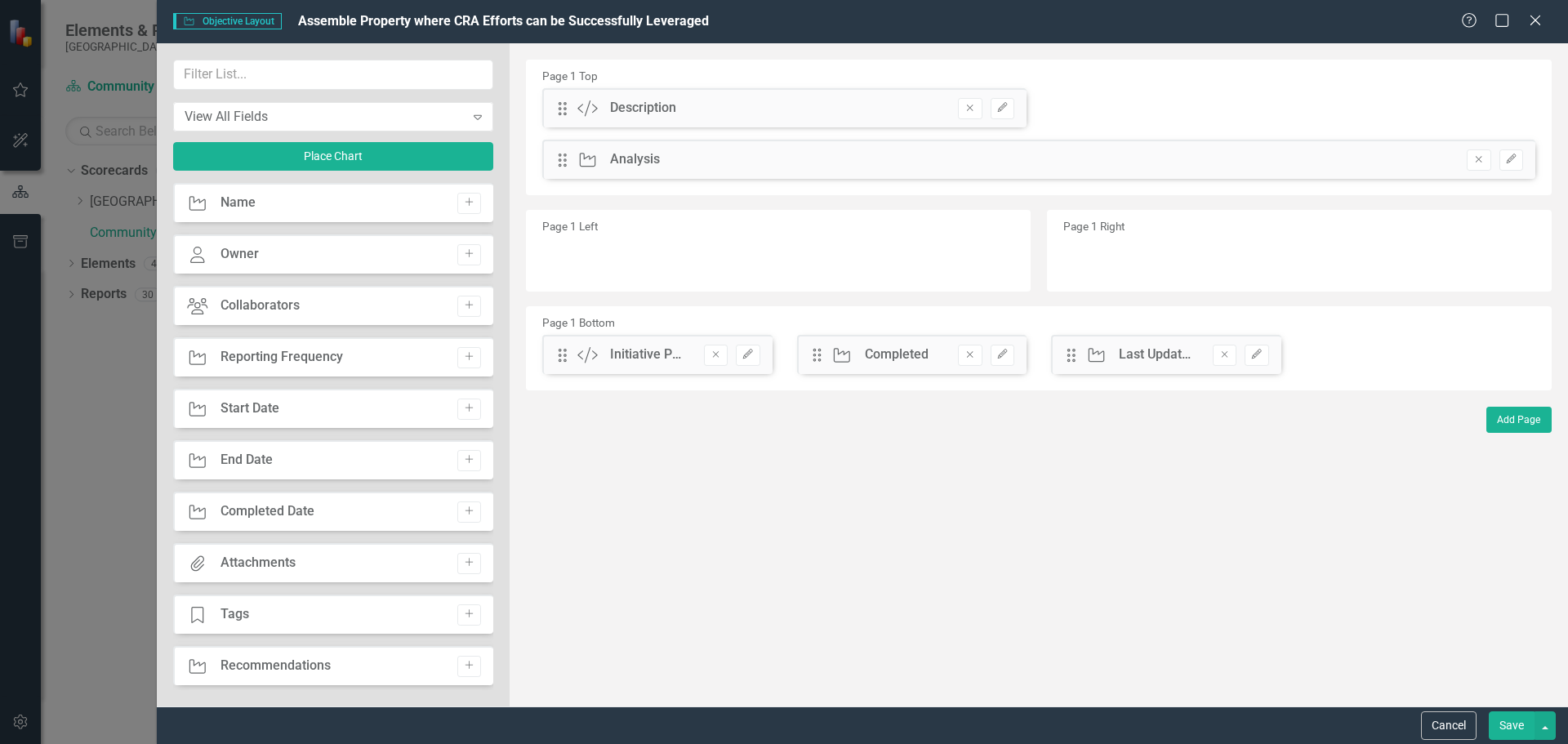
click at [647, 112] on div "Description" at bounding box center [643, 108] width 66 height 19
click at [1001, 108] on icon "Edit" at bounding box center [1003, 107] width 12 height 10
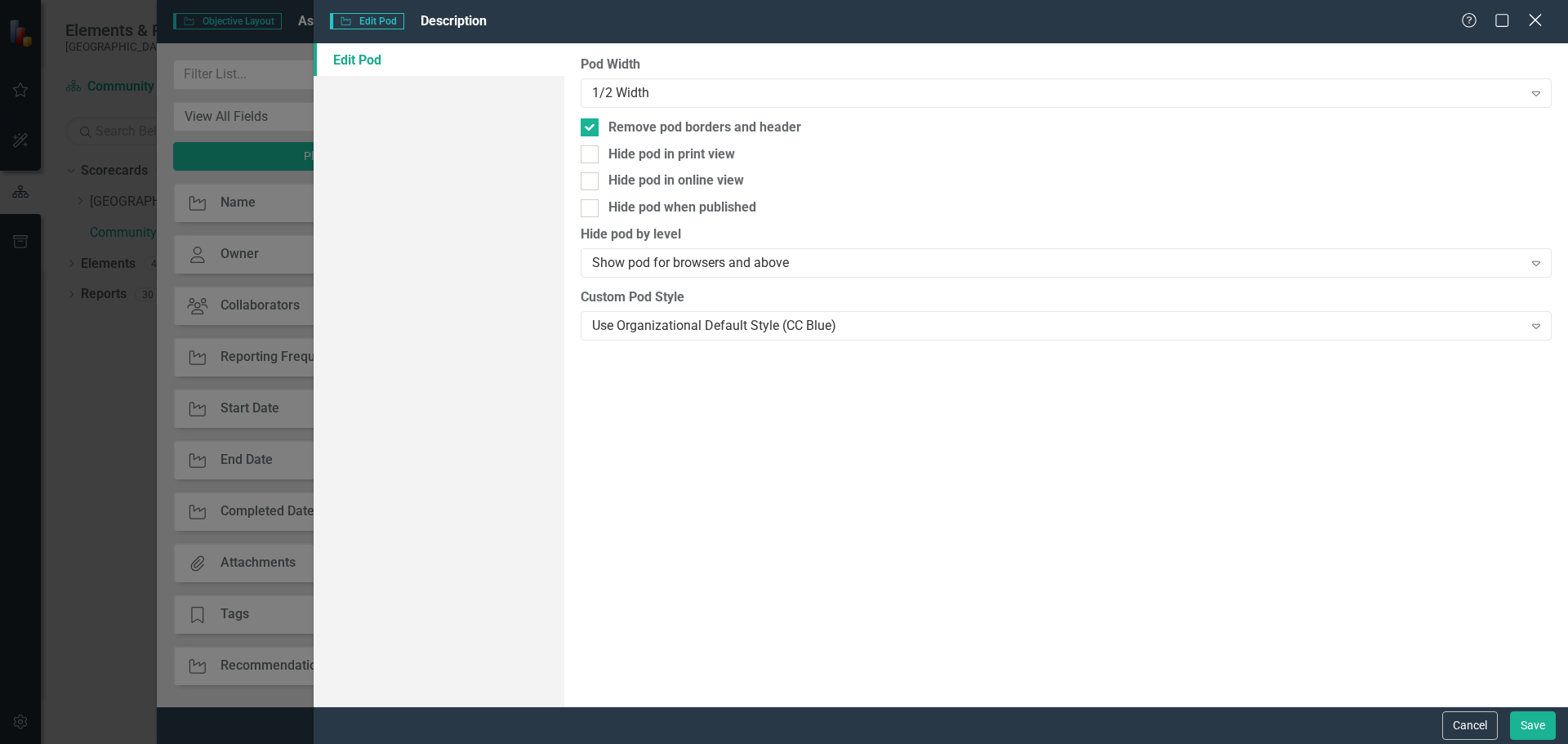
click at [1534, 21] on icon at bounding box center [1535, 20] width 12 height 12
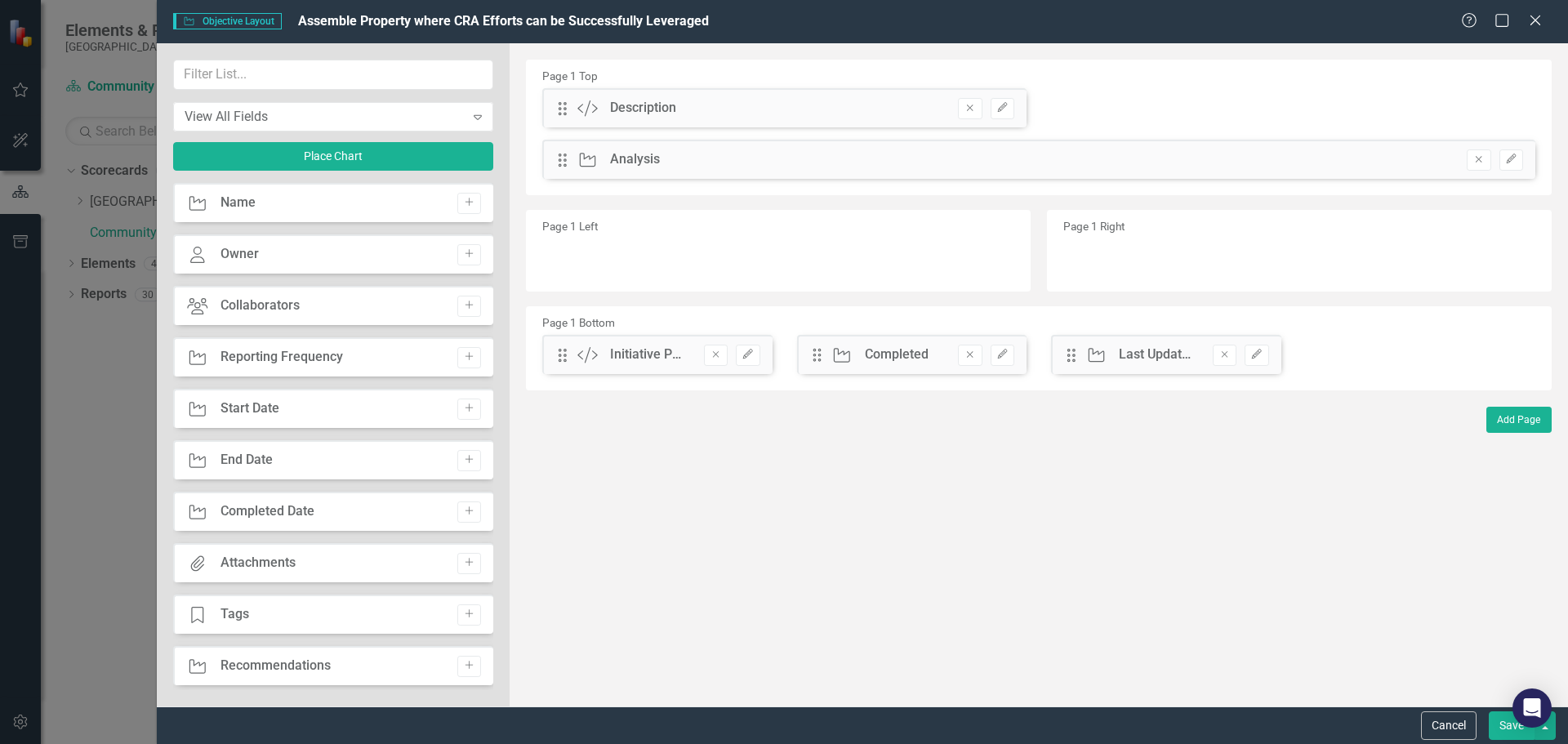
click at [638, 159] on div "Analysis" at bounding box center [635, 159] width 50 height 19
click at [695, 240] on div "Page 1 Left" at bounding box center [779, 251] width 505 height 81
click at [1223, 226] on div "Page 1 Right" at bounding box center [1300, 251] width 505 height 81
click at [649, 357] on div "Initiative Percent Complete" at bounding box center [649, 354] width 78 height 19
click at [478, 117] on icon "Expand" at bounding box center [477, 116] width 16 height 13
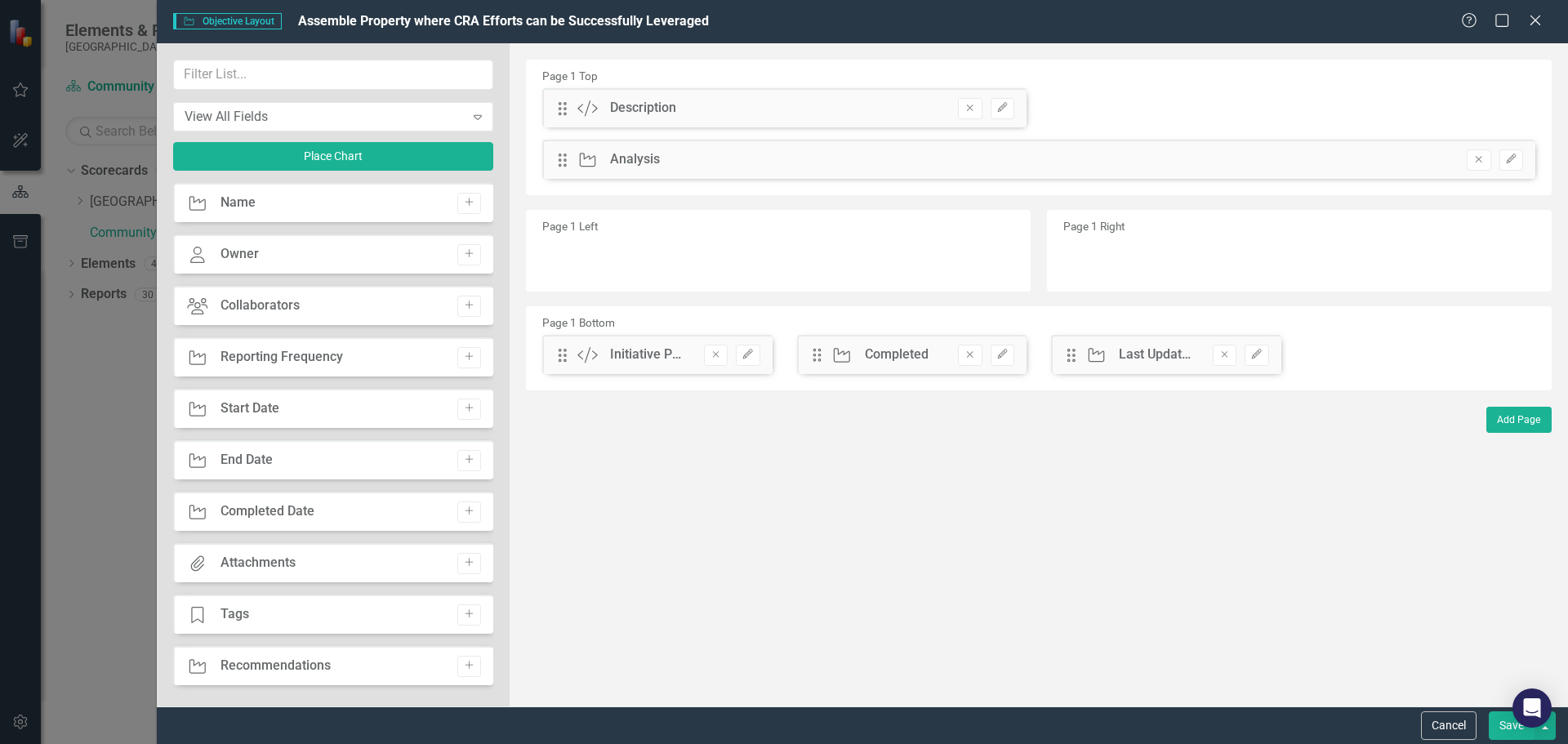
drag, startPoint x: 756, startPoint y: 562, endPoint x: 746, endPoint y: 547, distance: 18.0
click at [752, 558] on div "The fields (or pods) that are available for you to include on the detail page a…" at bounding box center [1038, 375] width 1059 height 663
click at [1533, 25] on icon at bounding box center [1535, 20] width 12 height 12
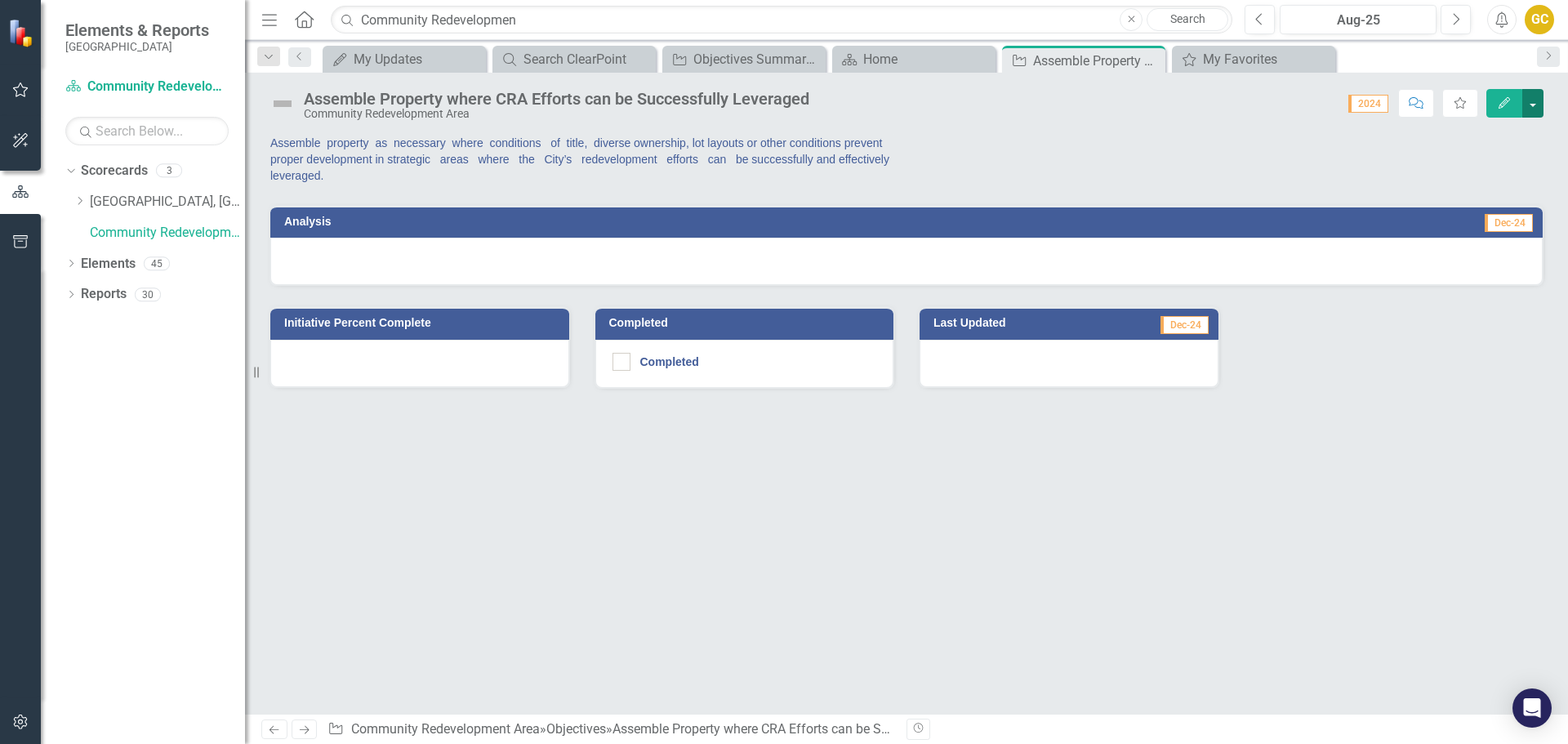
click at [1534, 101] on button "button" at bounding box center [1533, 104] width 21 height 28
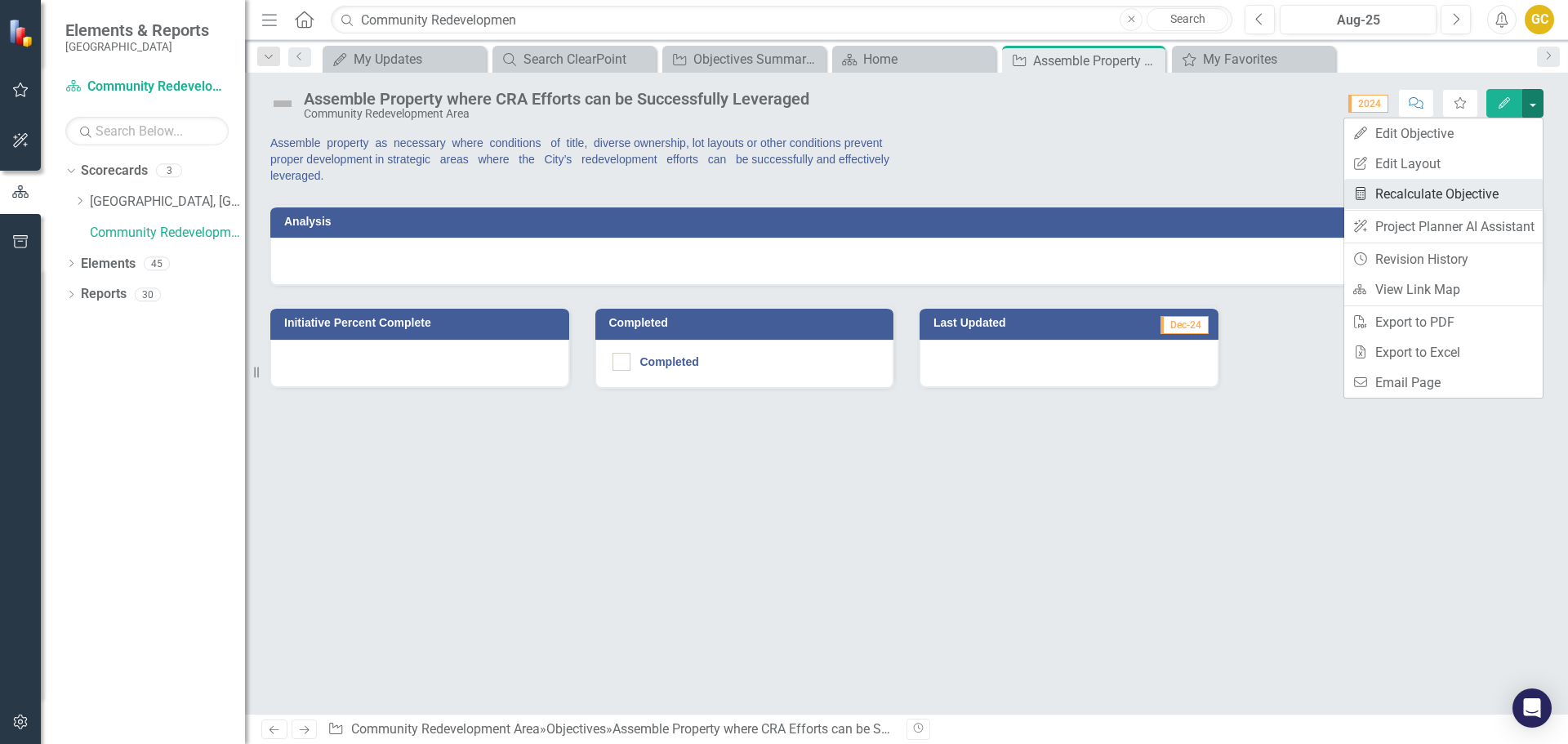
click at [1414, 190] on link "Recalculate Measure Recalculate Objective" at bounding box center [1444, 194] width 198 height 30
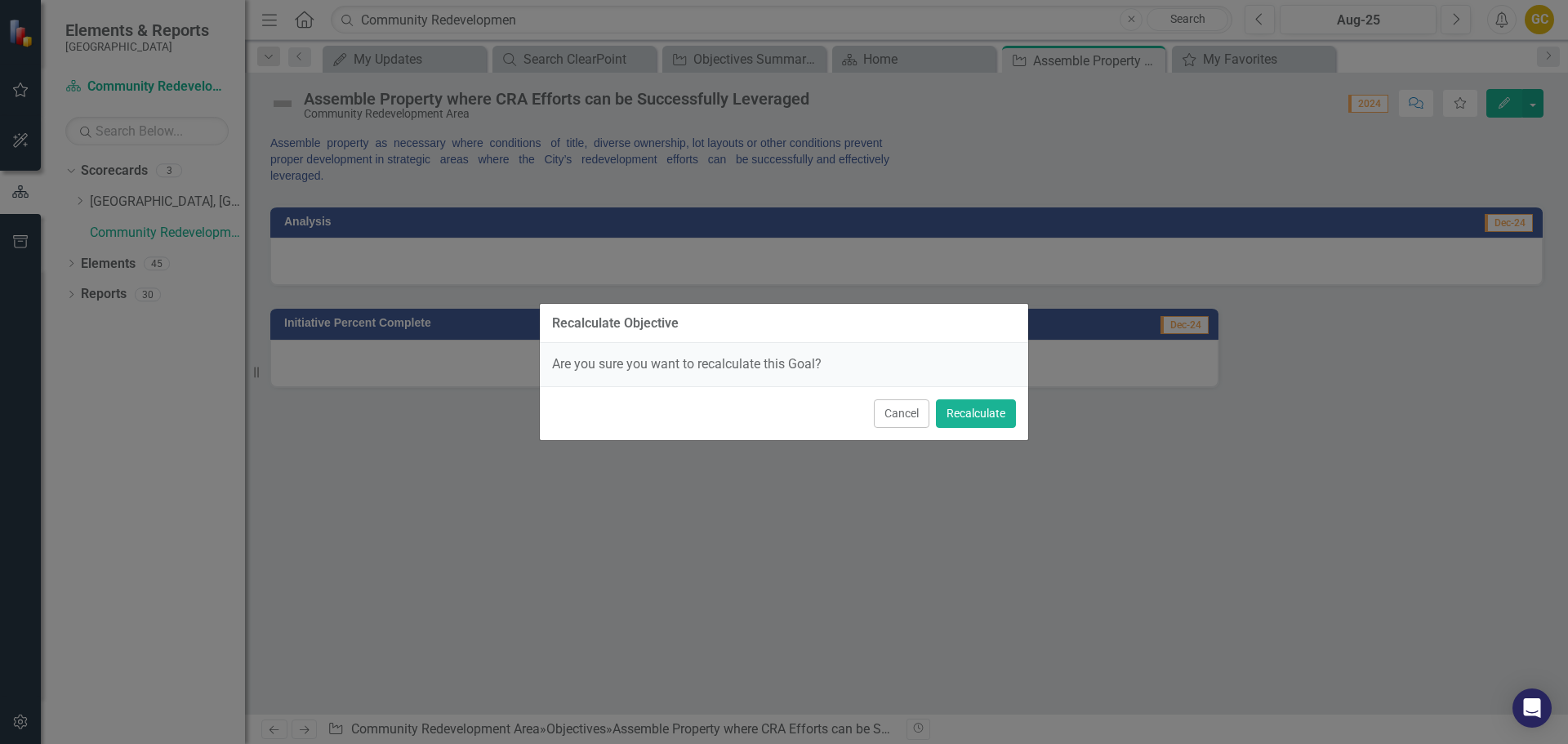
drag, startPoint x: 911, startPoint y: 408, endPoint x: 910, endPoint y: 390, distance: 18.0
click at [909, 399] on div "Cancel Recalculate" at bounding box center [783, 413] width 488 height 54
click at [893, 415] on button "Cancel" at bounding box center [902, 414] width 56 height 28
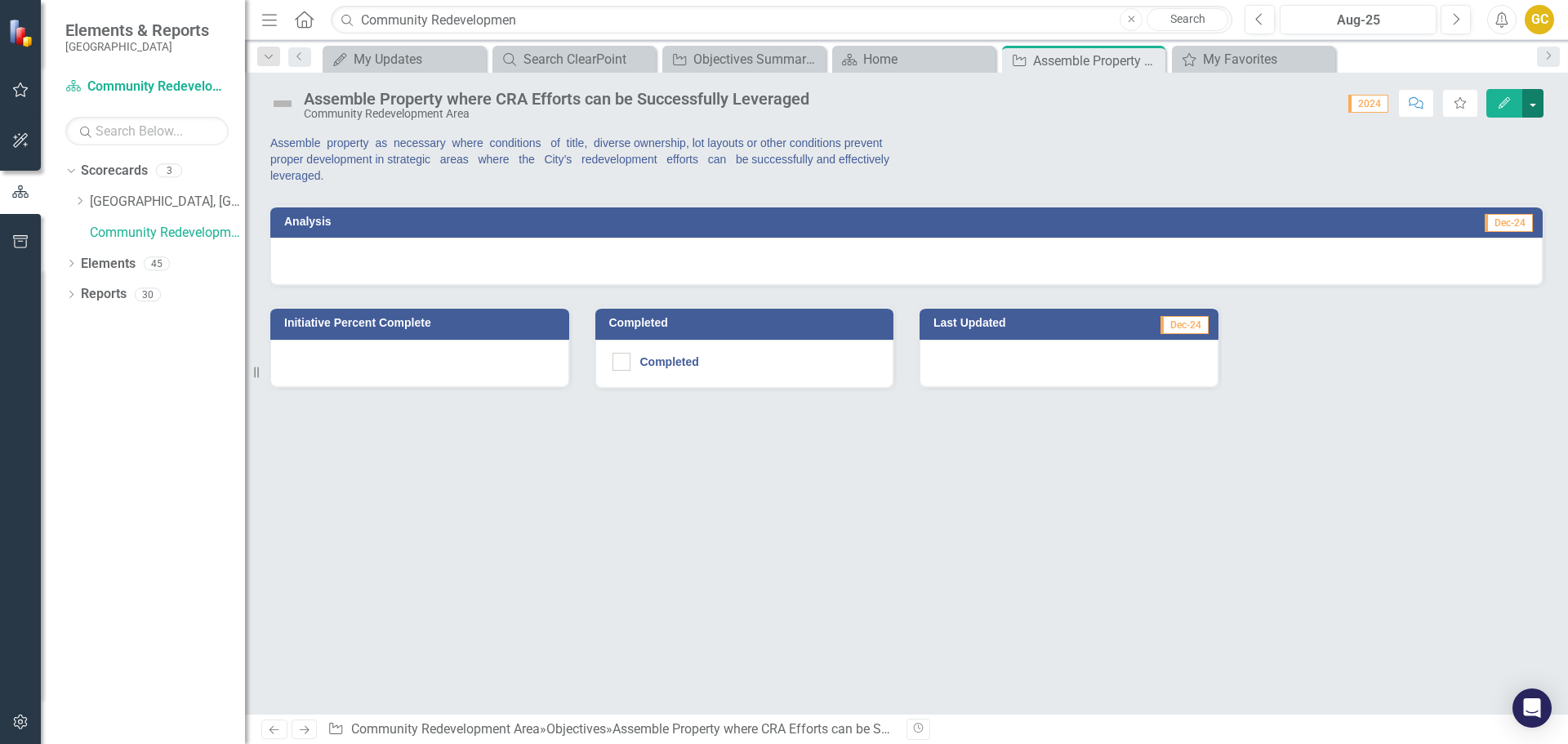
click at [1535, 96] on button "button" at bounding box center [1533, 104] width 21 height 28
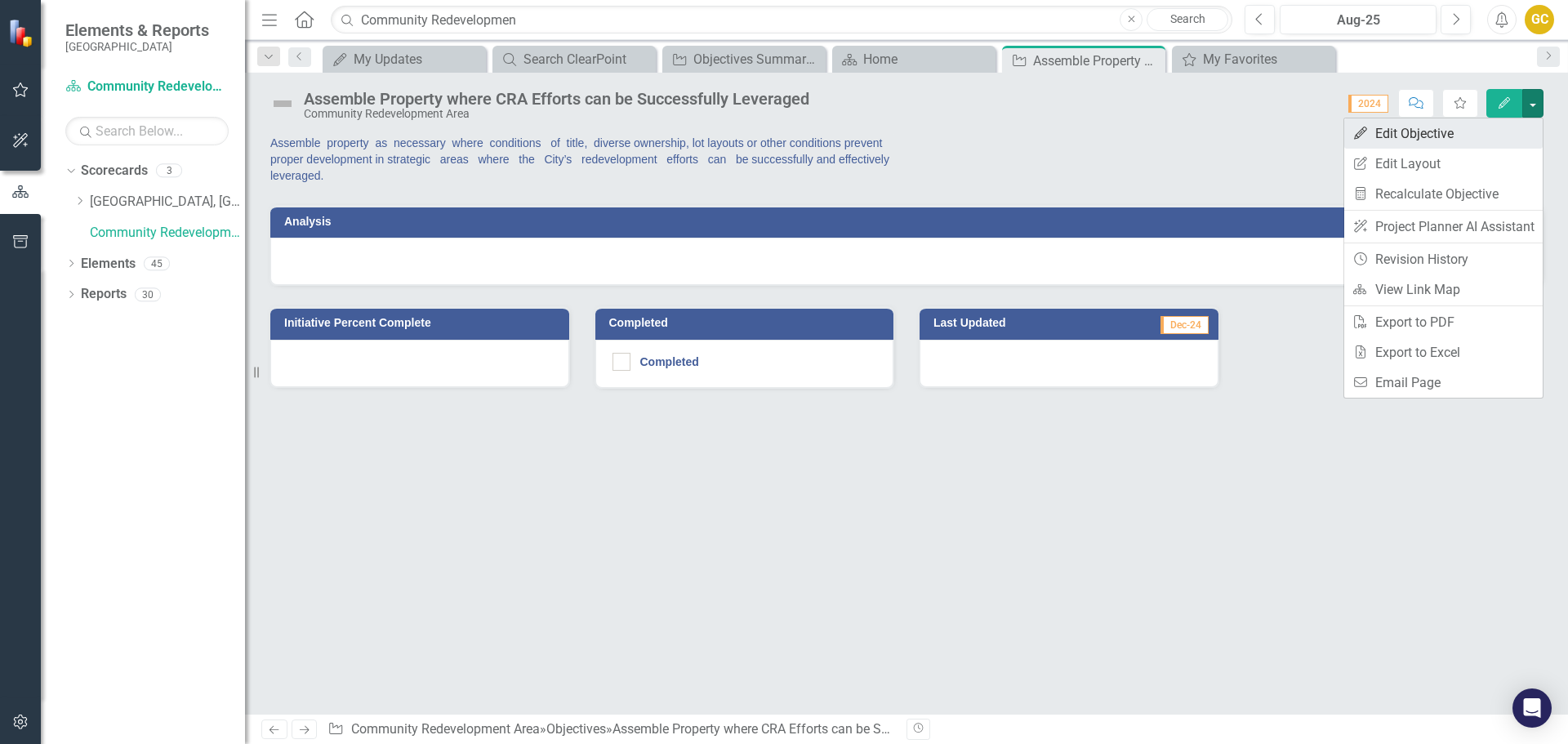
click at [1403, 130] on link "Edit Edit Objective" at bounding box center [1444, 134] width 198 height 30
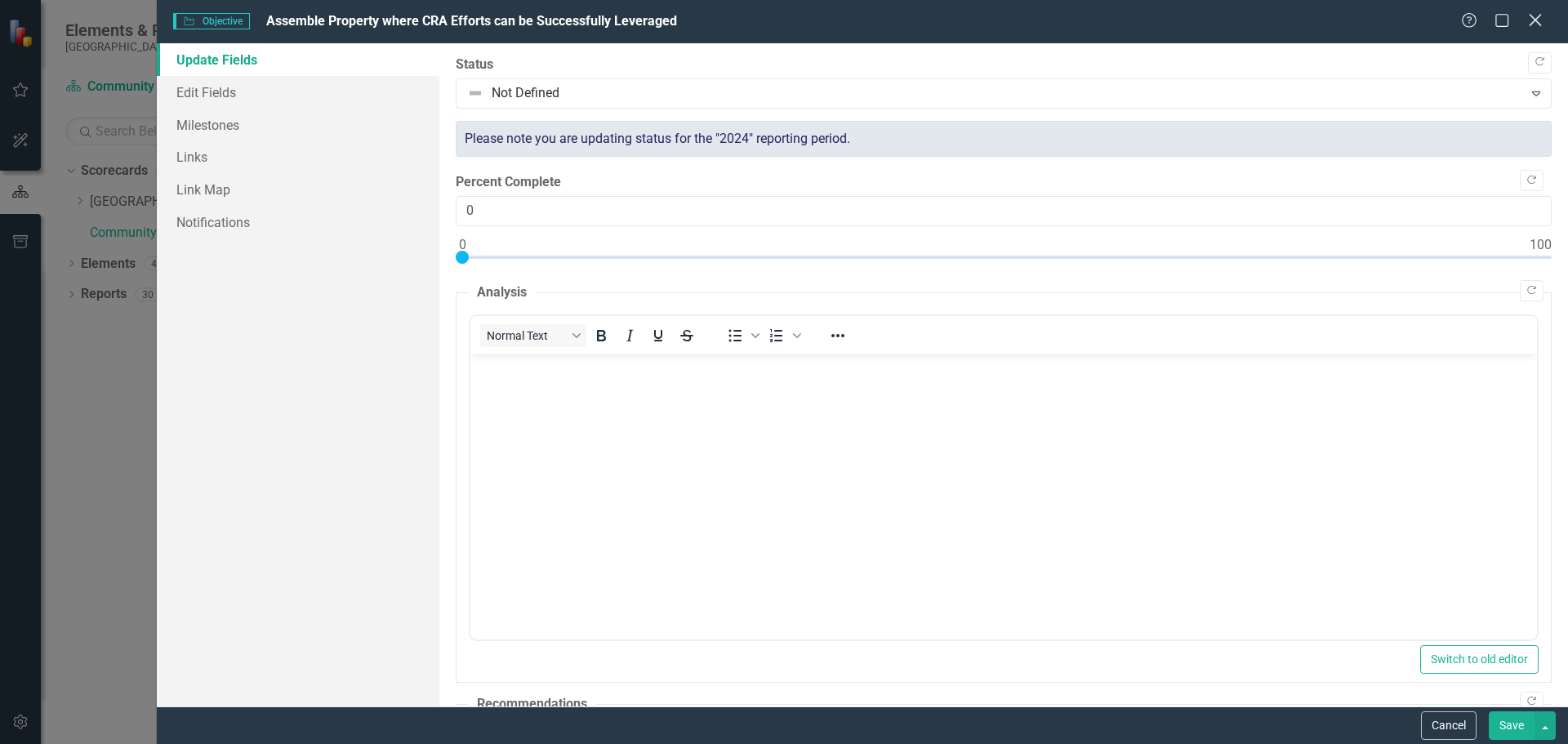
click at [1534, 18] on icon at bounding box center [1535, 20] width 12 height 12
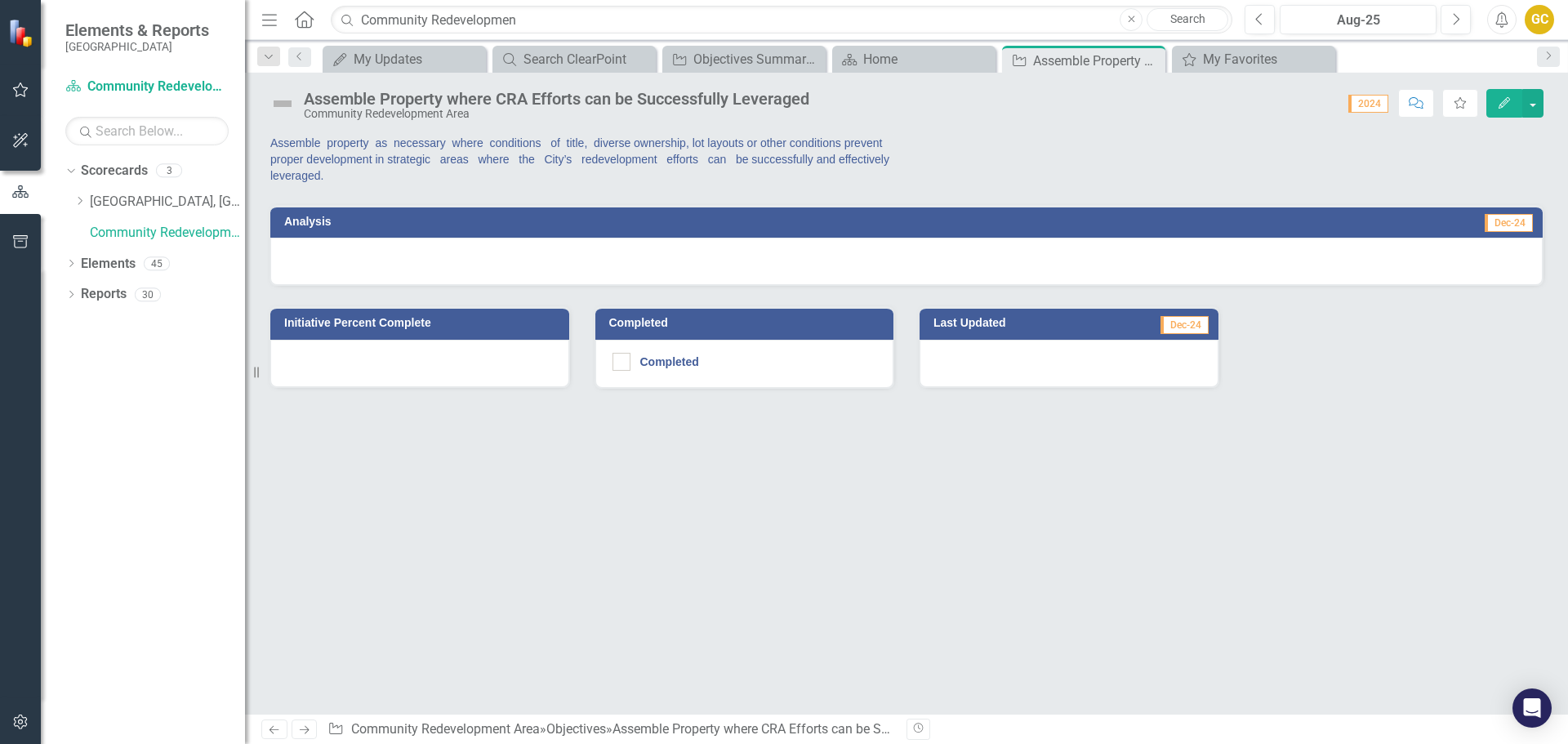
click at [1375, 100] on span "2024" at bounding box center [1368, 104] width 40 height 18
click at [1375, 101] on span "2024" at bounding box center [1368, 104] width 40 height 18
drag, startPoint x: 1363, startPoint y: 105, endPoint x: 1379, endPoint y: 104, distance: 16.0
click at [1379, 104] on span "2024" at bounding box center [1368, 104] width 40 height 18
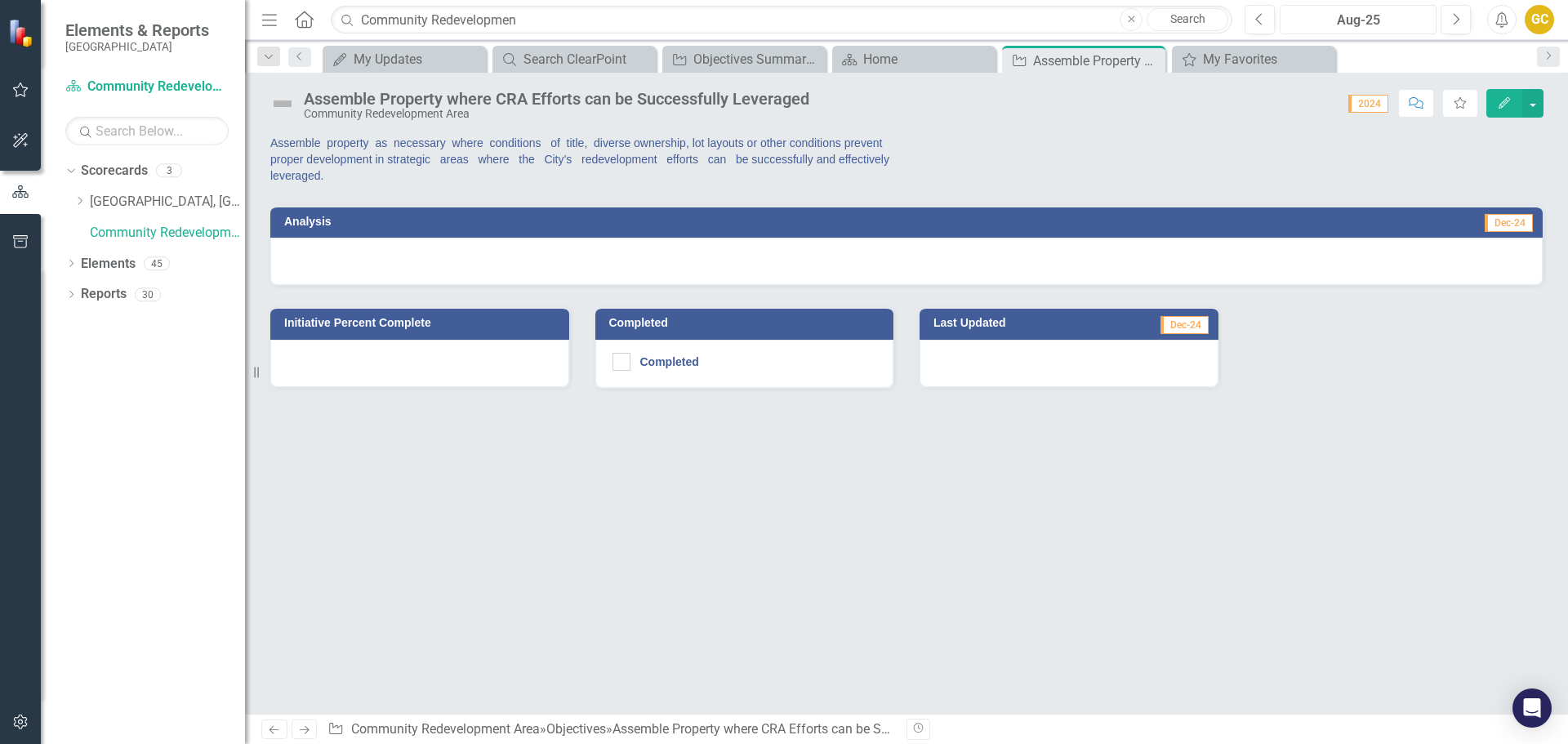
click at [1389, 12] on div "Aug-25" at bounding box center [1358, 20] width 145 height 19
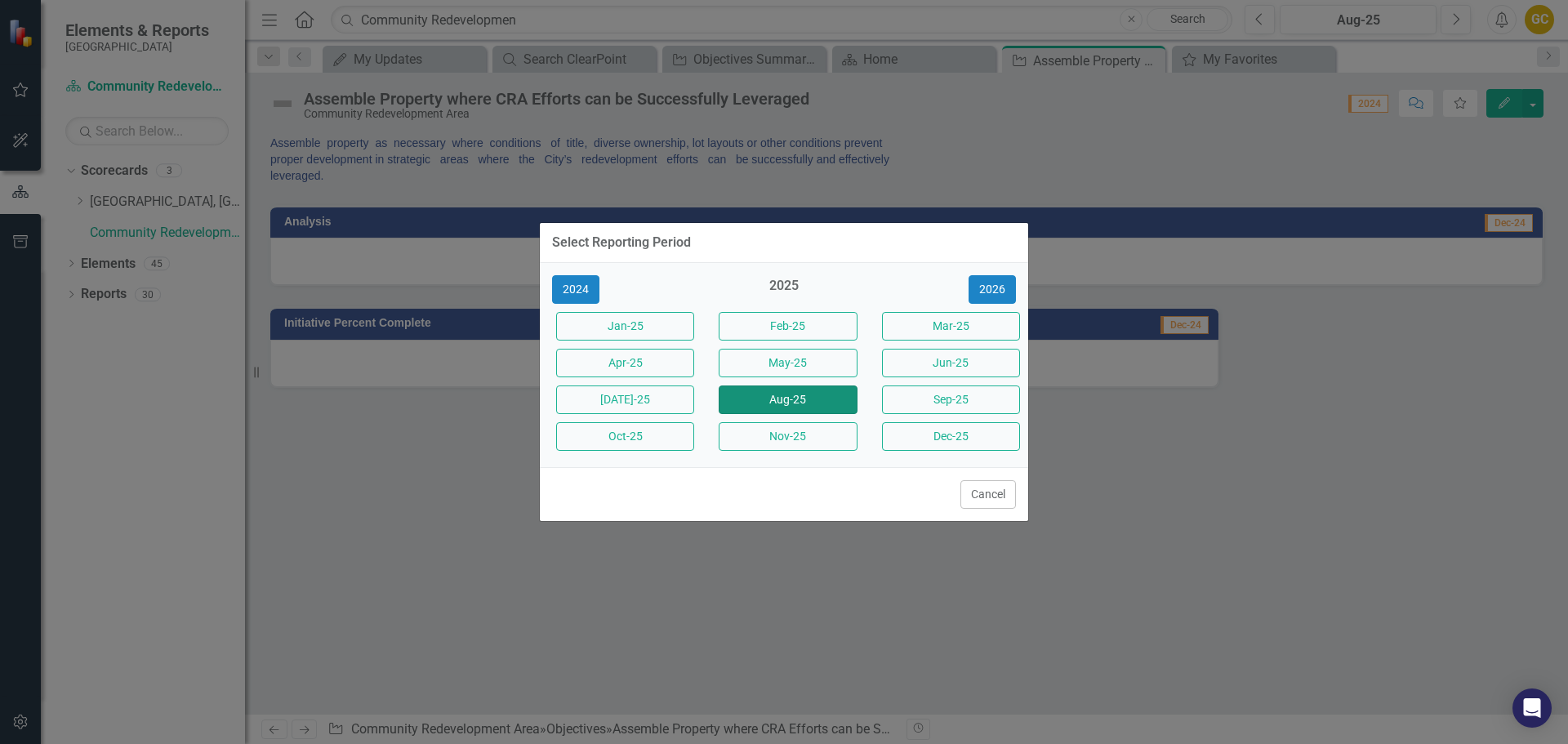
click at [831, 394] on button "Aug-25" at bounding box center [788, 399] width 138 height 28
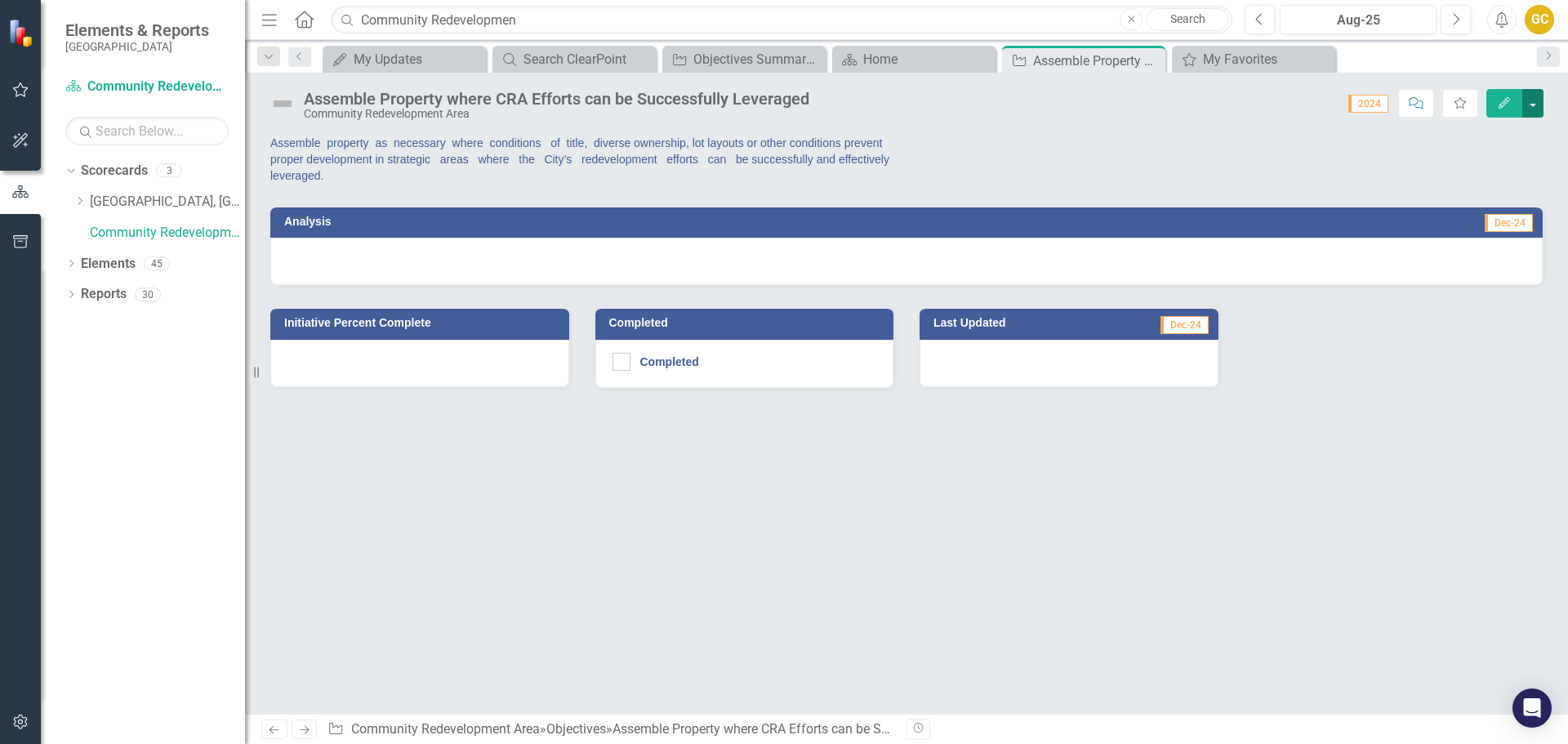
click at [1533, 105] on button "button" at bounding box center [1533, 104] width 21 height 28
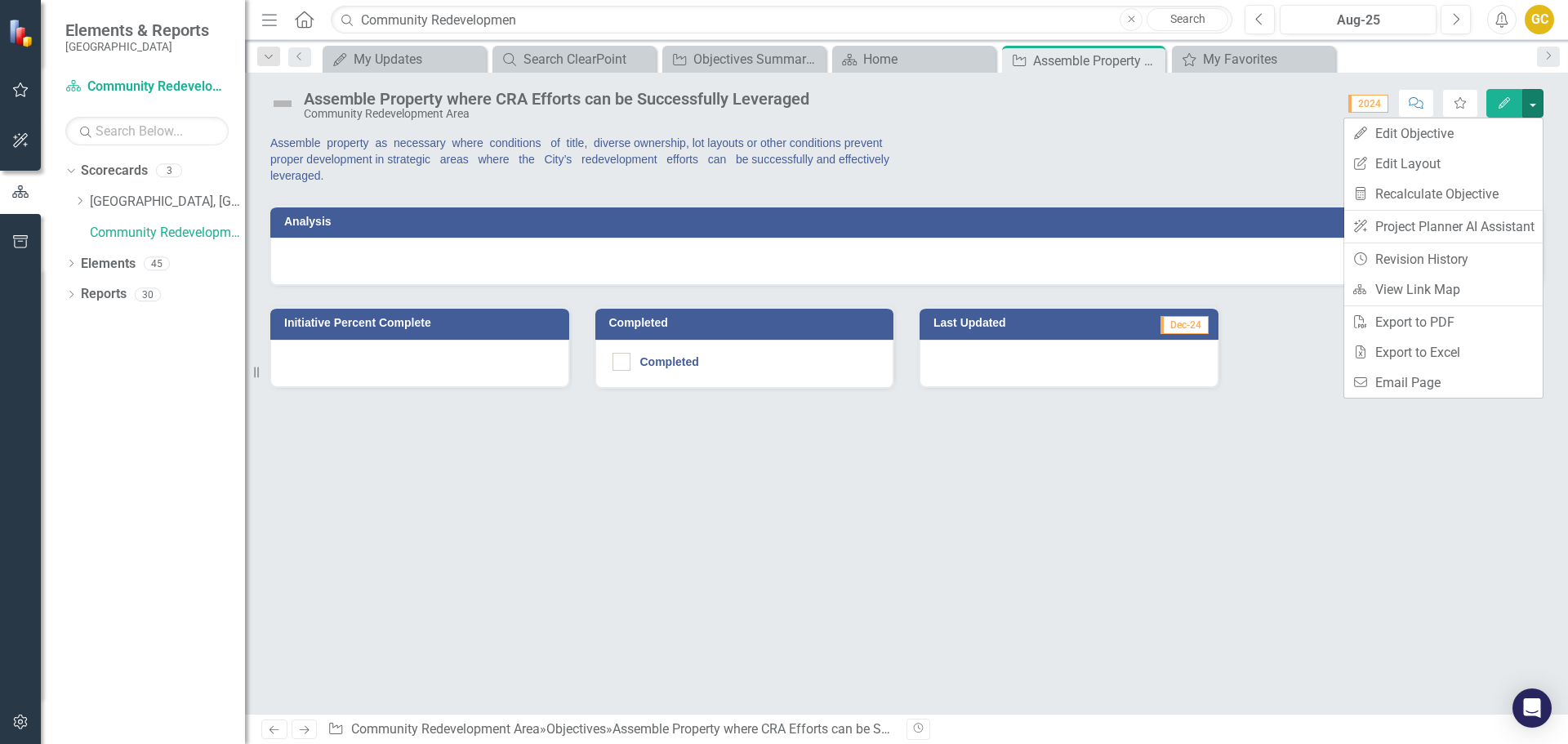
click at [1376, 100] on span "2024" at bounding box center [1368, 104] width 40 height 18
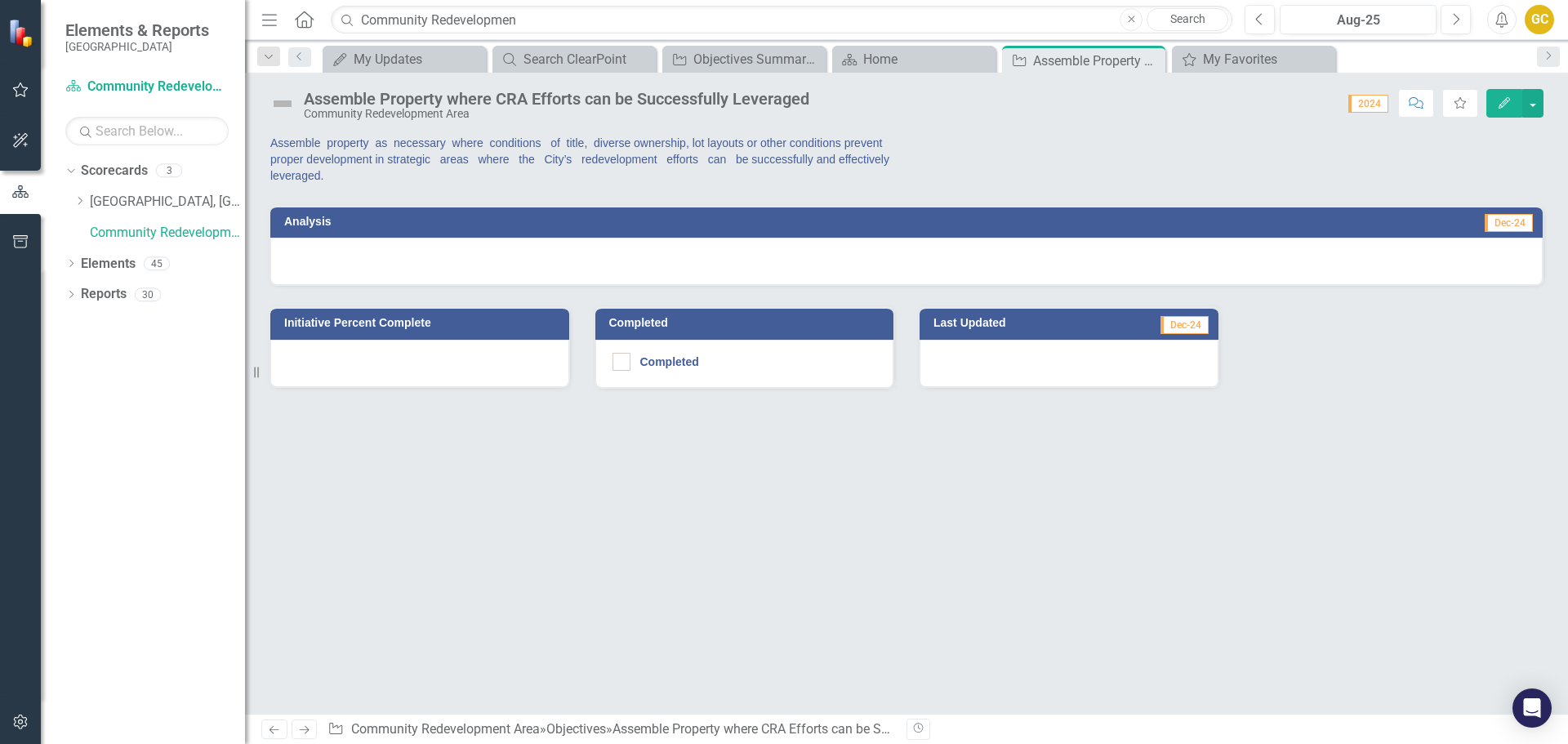
click at [1376, 100] on span "2024" at bounding box center [1368, 104] width 40 height 18
click at [1504, 104] on icon "Edit" at bounding box center [1504, 103] width 15 height 12
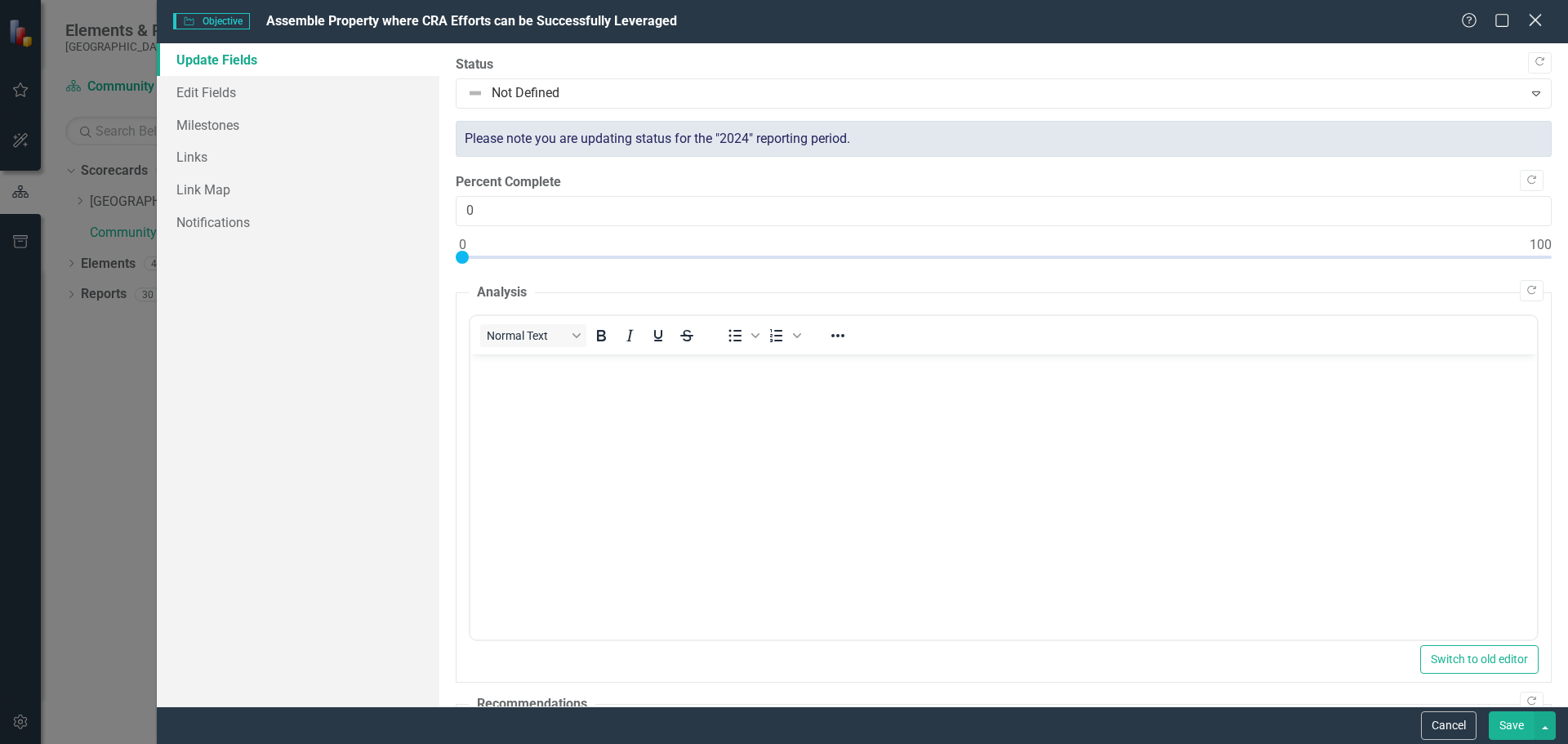
click at [1533, 24] on icon at bounding box center [1535, 20] width 12 height 12
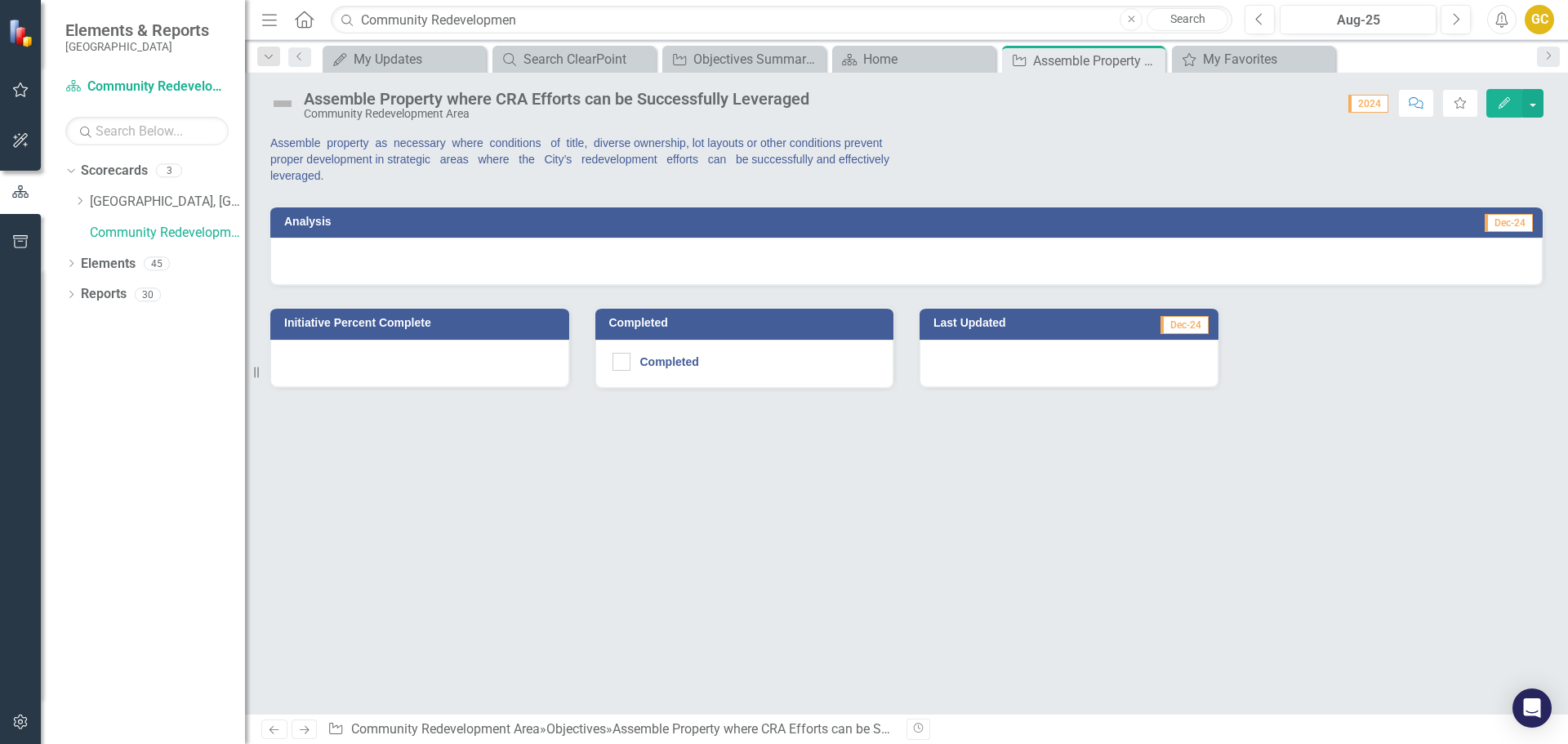
drag, startPoint x: 1370, startPoint y: 98, endPoint x: 1386, endPoint y: 101, distance: 16.3
click at [1386, 101] on span "2024" at bounding box center [1368, 104] width 40 height 18
click at [1382, 19] on div "Aug-25" at bounding box center [1358, 20] width 145 height 19
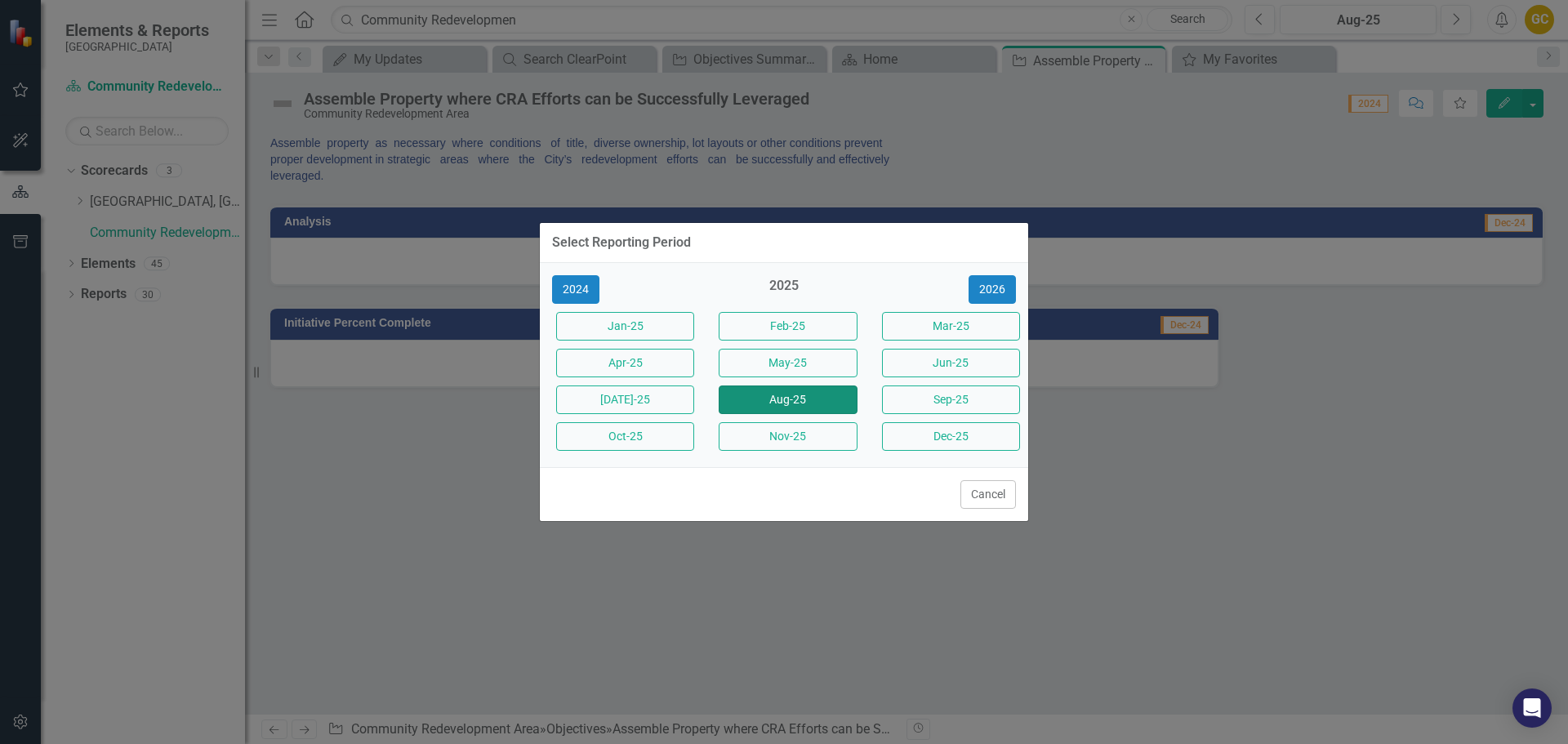
click at [824, 398] on button "Aug-25" at bounding box center [788, 399] width 138 height 28
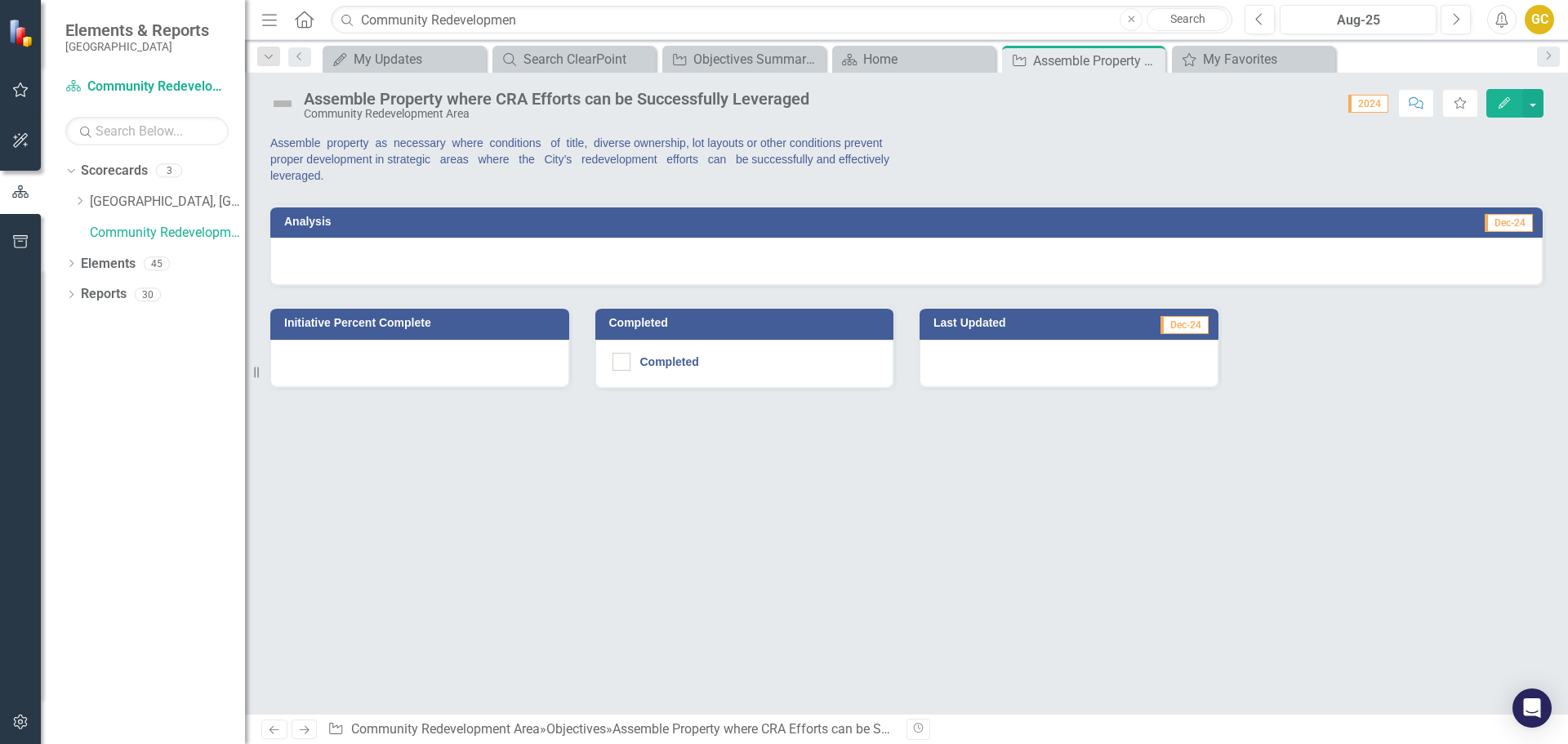
click at [1510, 225] on span "Dec-24" at bounding box center [1509, 223] width 48 height 18
drag, startPoint x: 1510, startPoint y: 226, endPoint x: 1525, endPoint y: 210, distance: 21.9
click at [1526, 218] on span "Dec-24" at bounding box center [1509, 223] width 48 height 18
click at [1535, 100] on button "button" at bounding box center [1533, 104] width 21 height 28
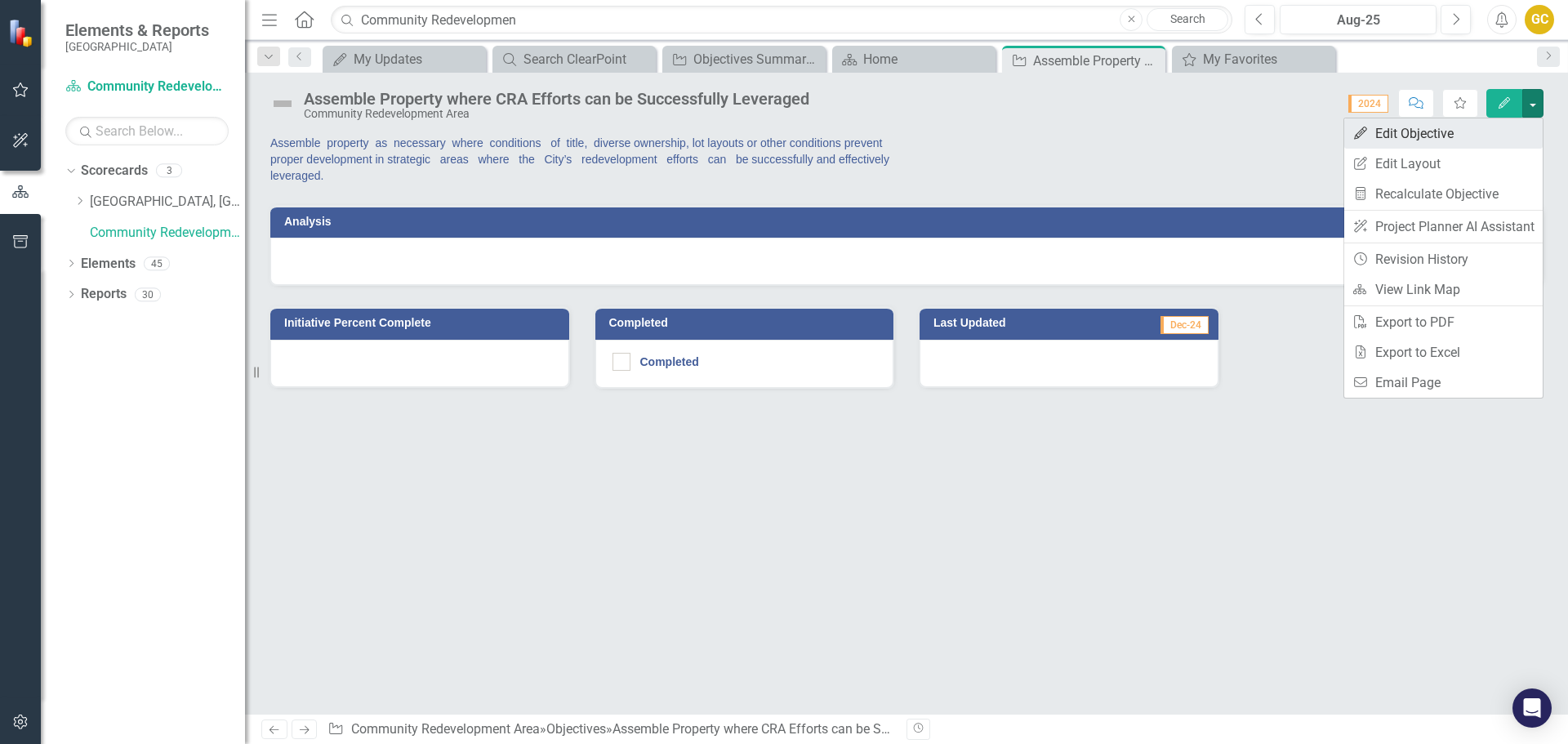
click at [1400, 131] on link "Edit Edit Objective" at bounding box center [1444, 134] width 198 height 30
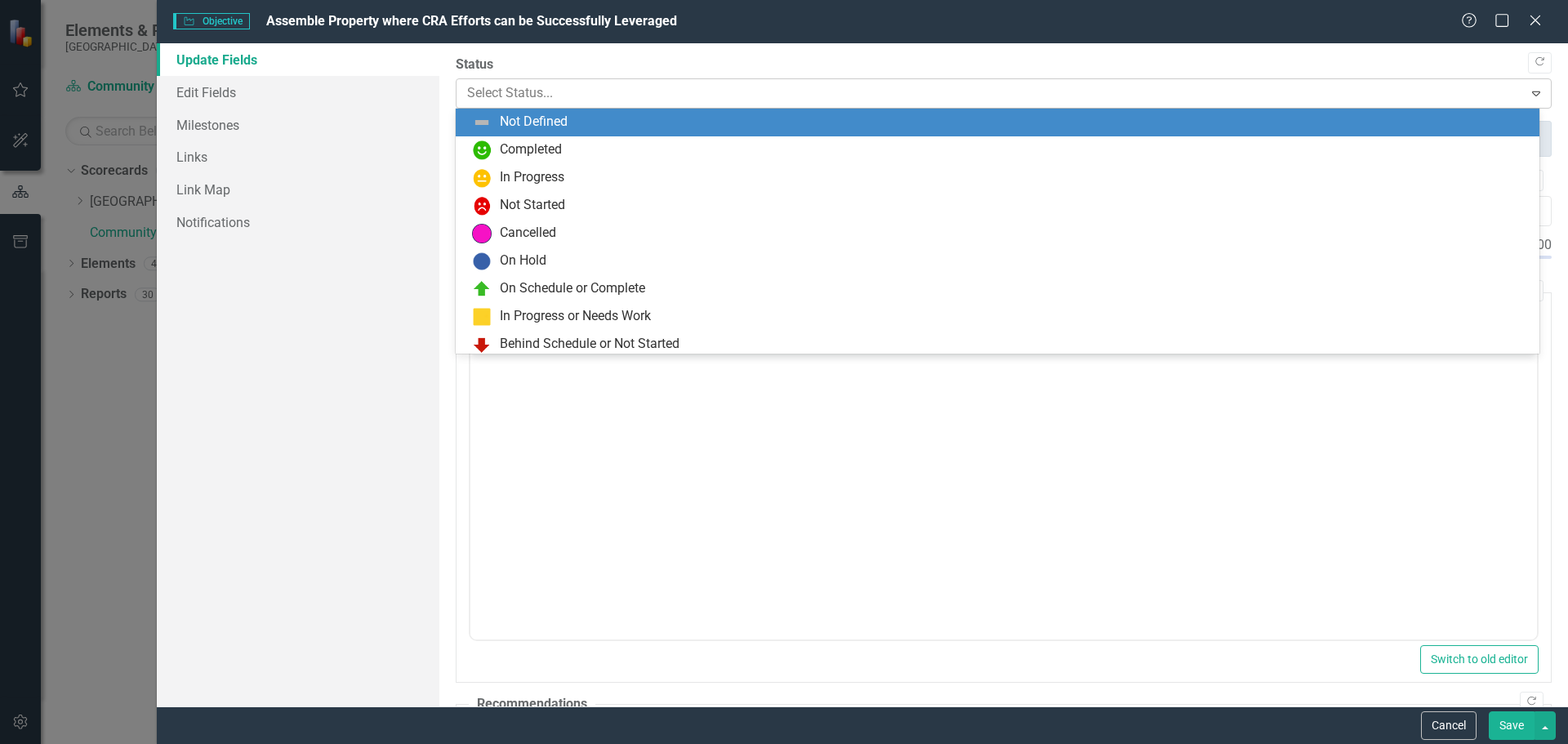
click at [538, 89] on div at bounding box center [990, 93] width 1046 height 22
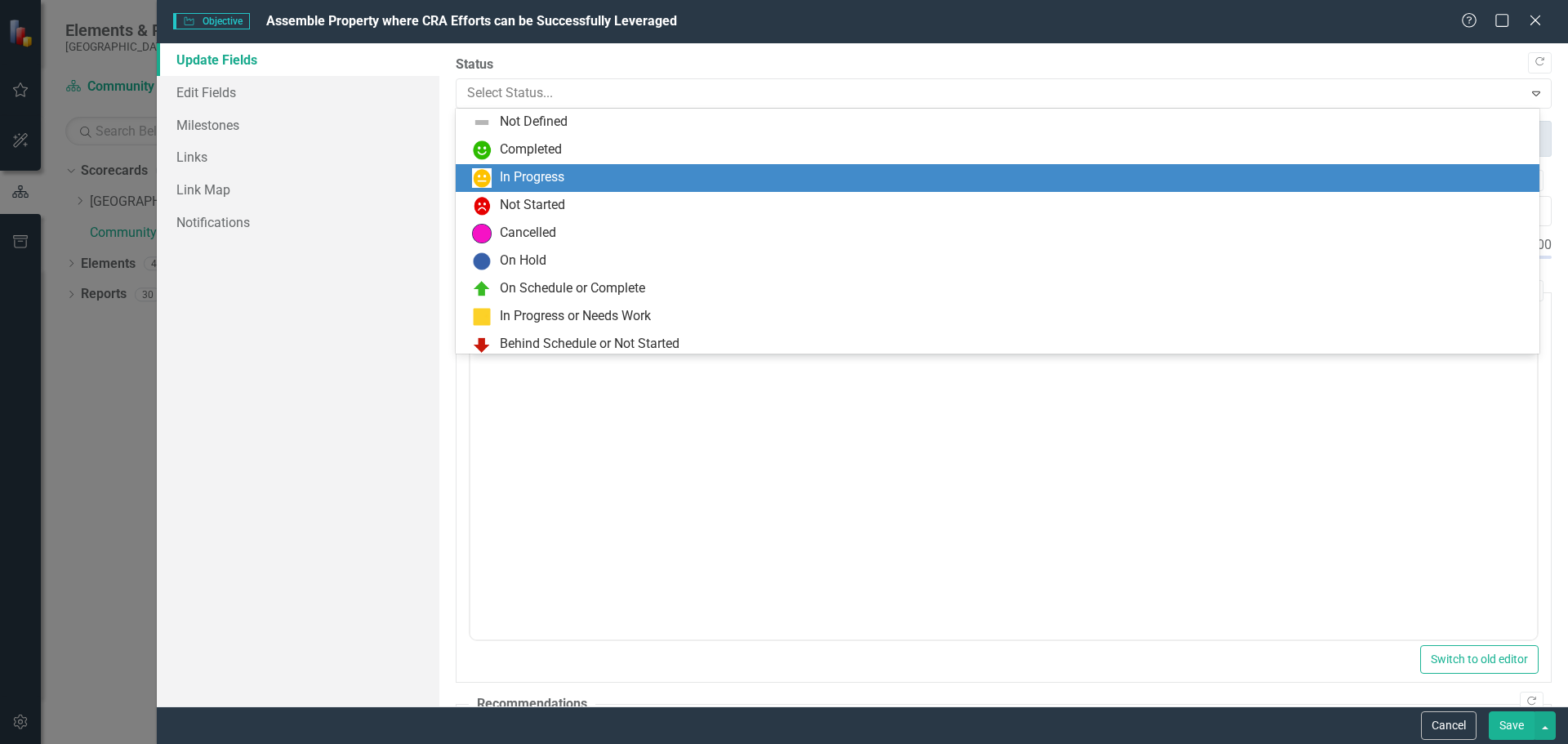
click at [532, 180] on div "In Progress" at bounding box center [532, 177] width 65 height 19
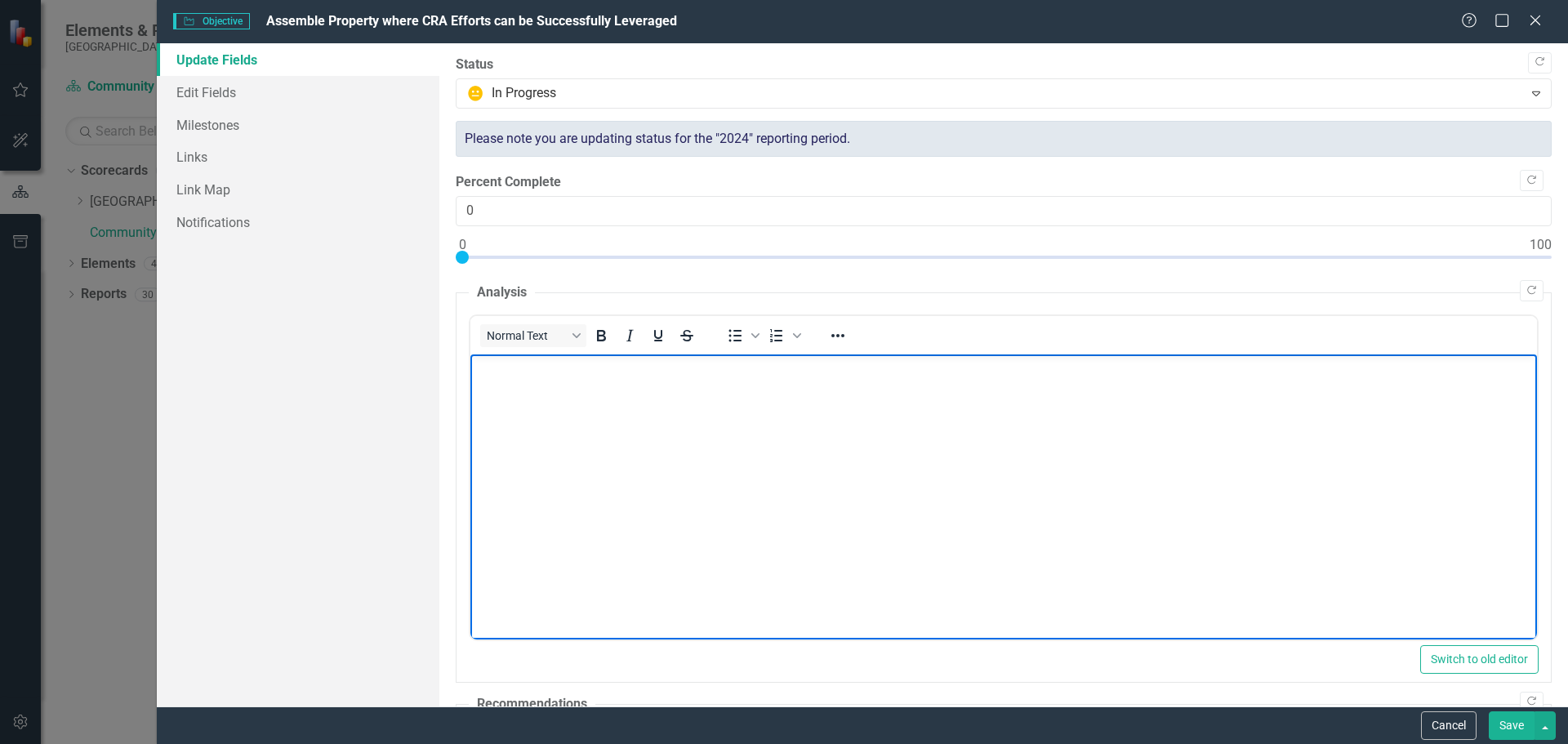
click at [516, 383] on body "Rich Text Area. Press ALT-0 for help." at bounding box center [1003, 476] width 1067 height 245
drag, startPoint x: 472, startPoint y: 371, endPoint x: 509, endPoint y: 370, distance: 37.0
click at [509, 370] on body "xxxx" at bounding box center [1003, 476] width 1067 height 245
copy p "xxxx"
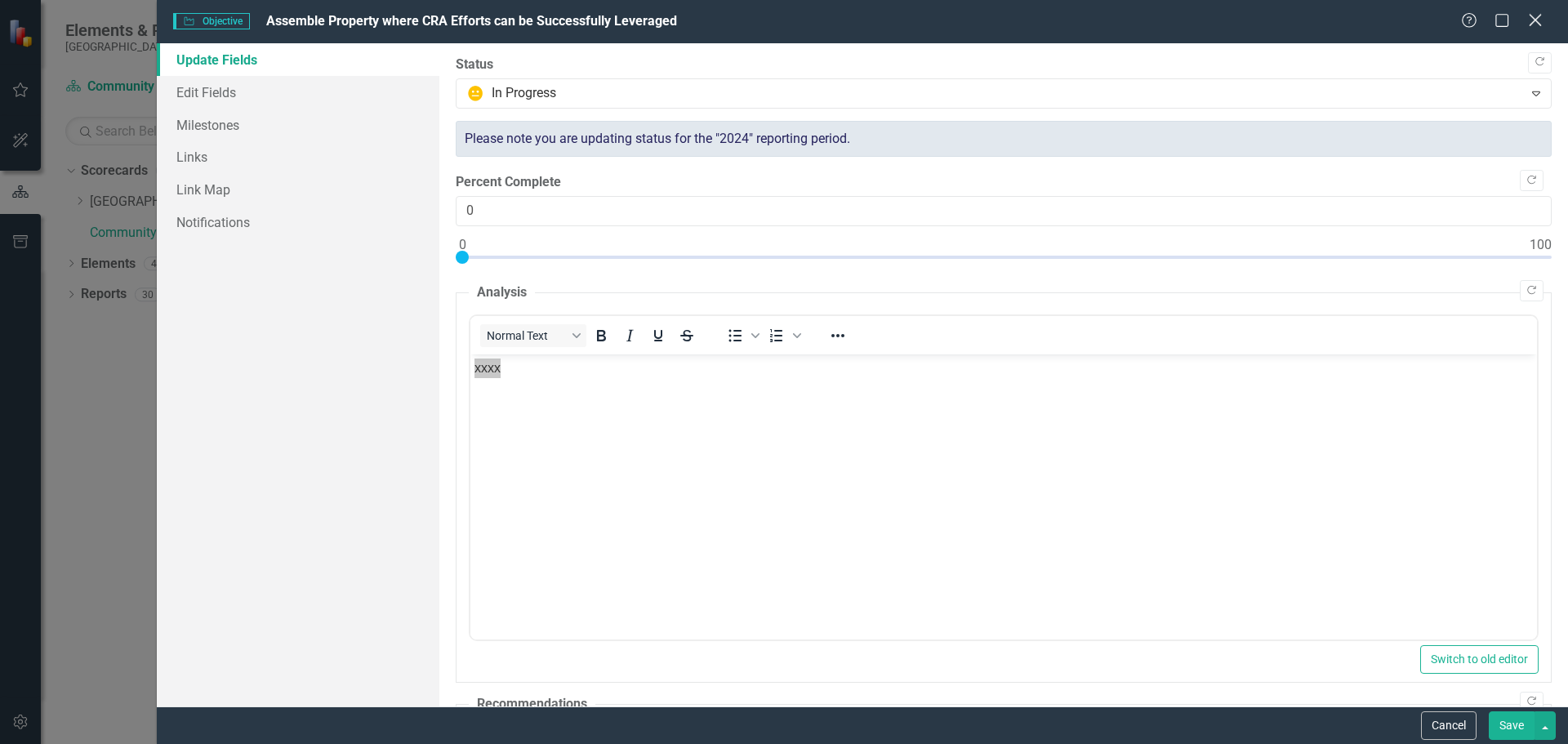
click at [1539, 19] on icon "Close" at bounding box center [1535, 20] width 20 height 16
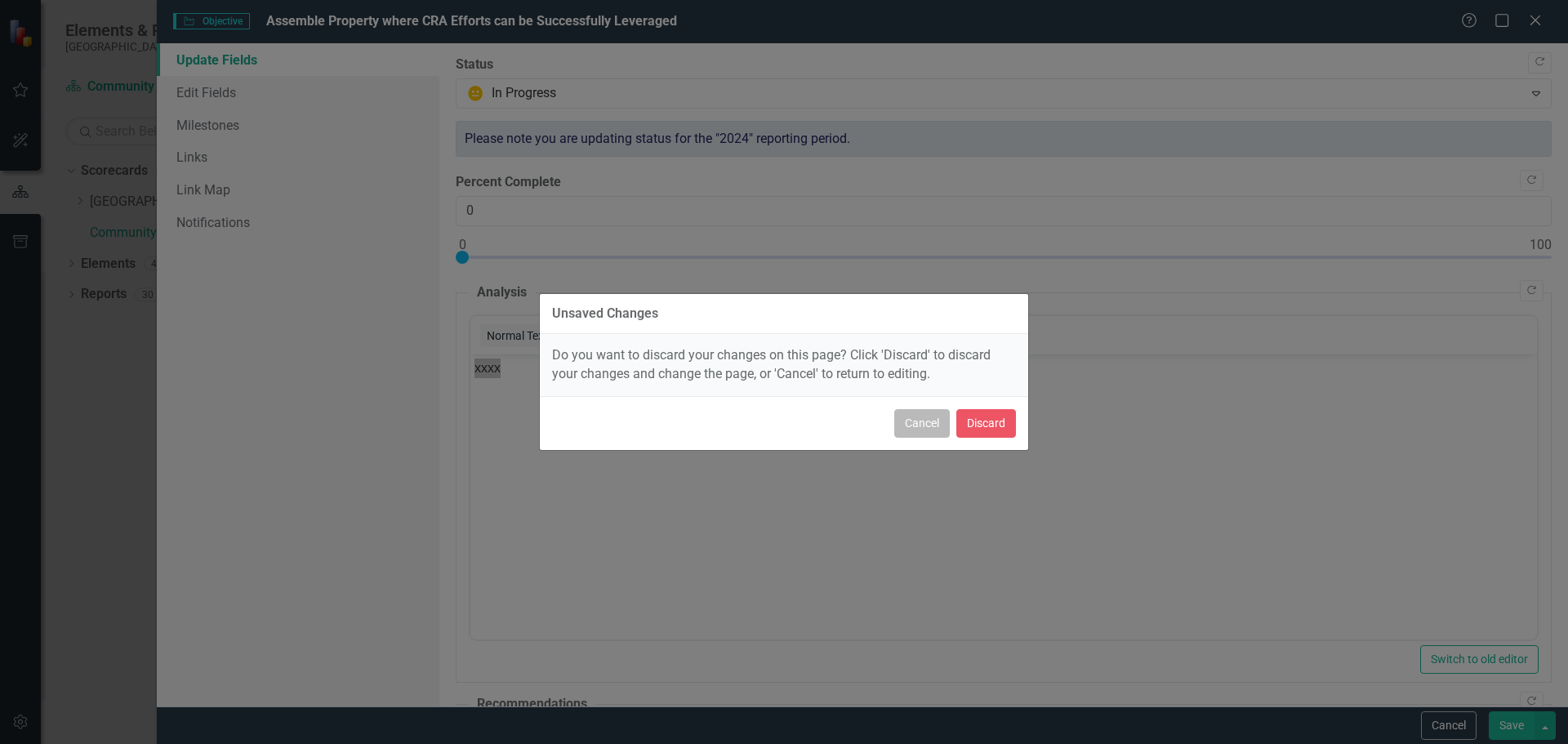
click at [935, 422] on button "Cancel" at bounding box center [922, 423] width 56 height 28
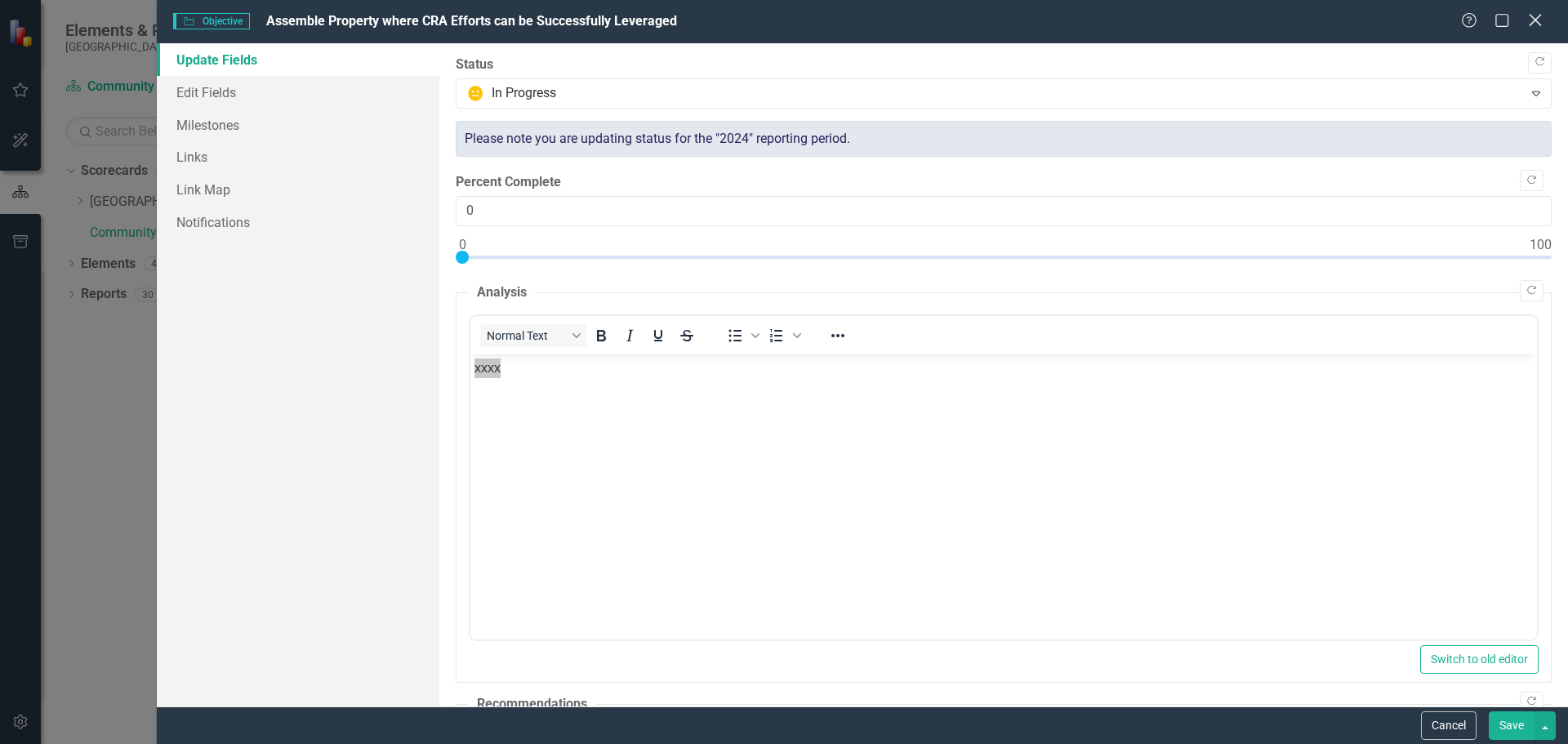
click at [1536, 18] on icon "Close" at bounding box center [1535, 20] width 20 height 16
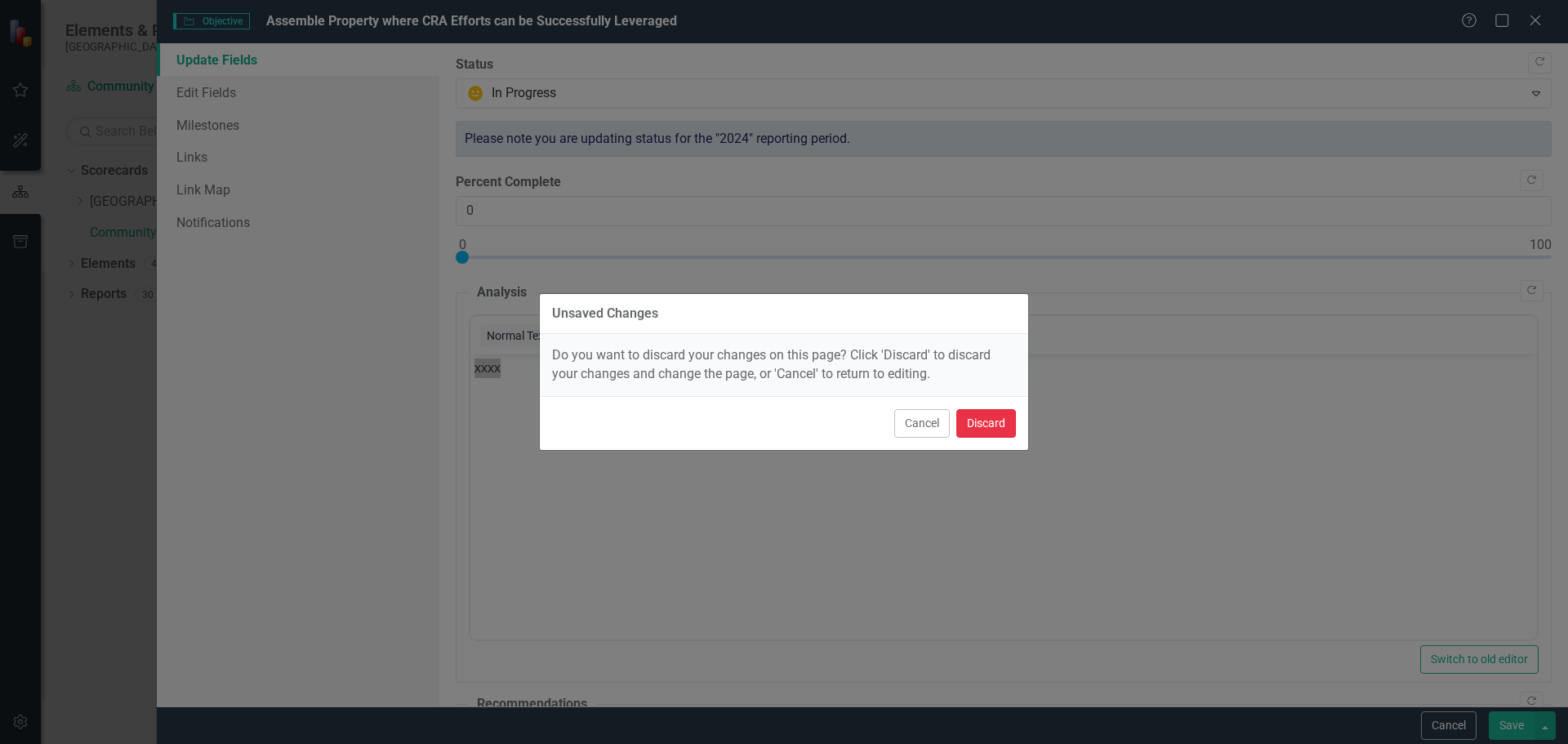
click at [974, 423] on button "Discard" at bounding box center [986, 423] width 59 height 28
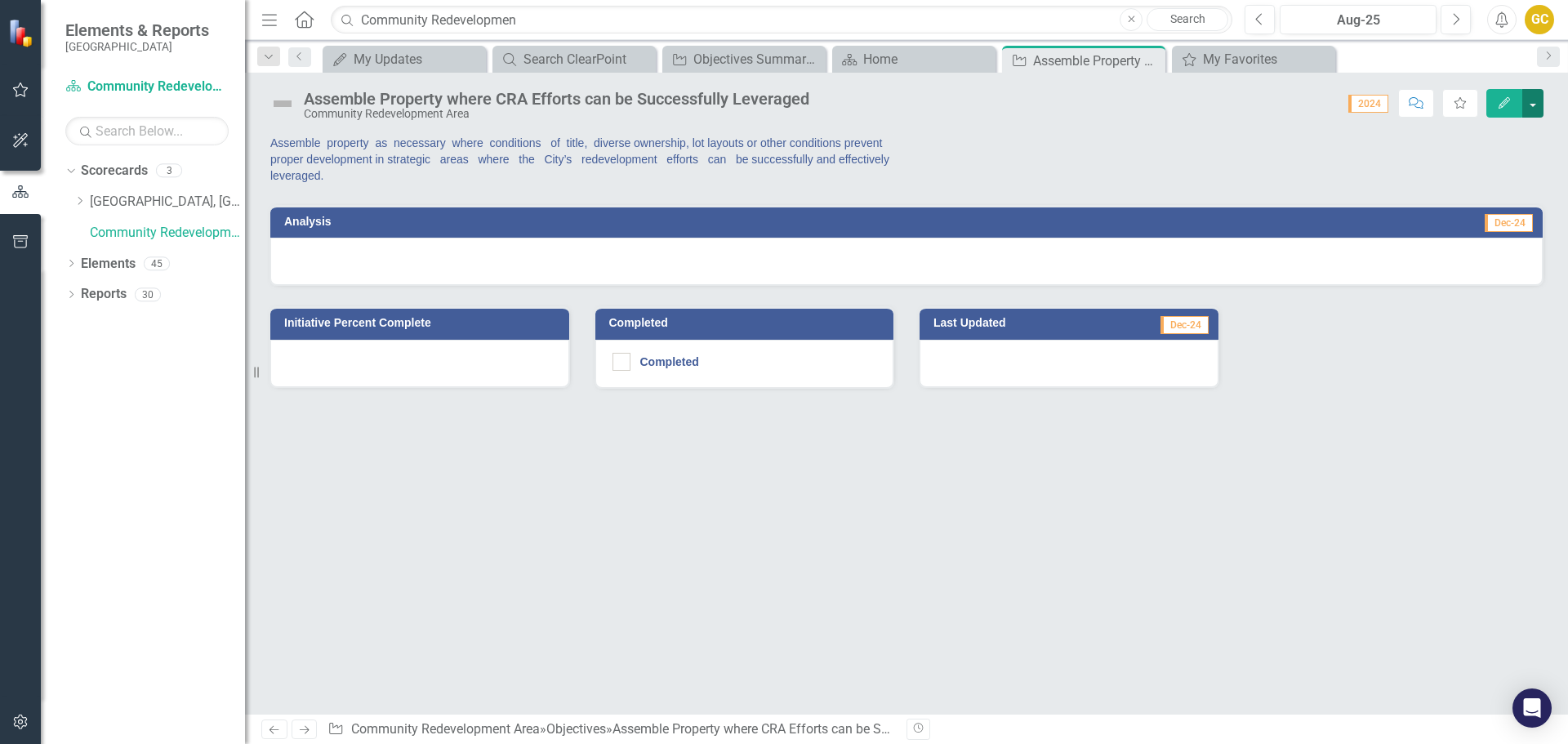
click at [1530, 102] on button "button" at bounding box center [1533, 104] width 21 height 28
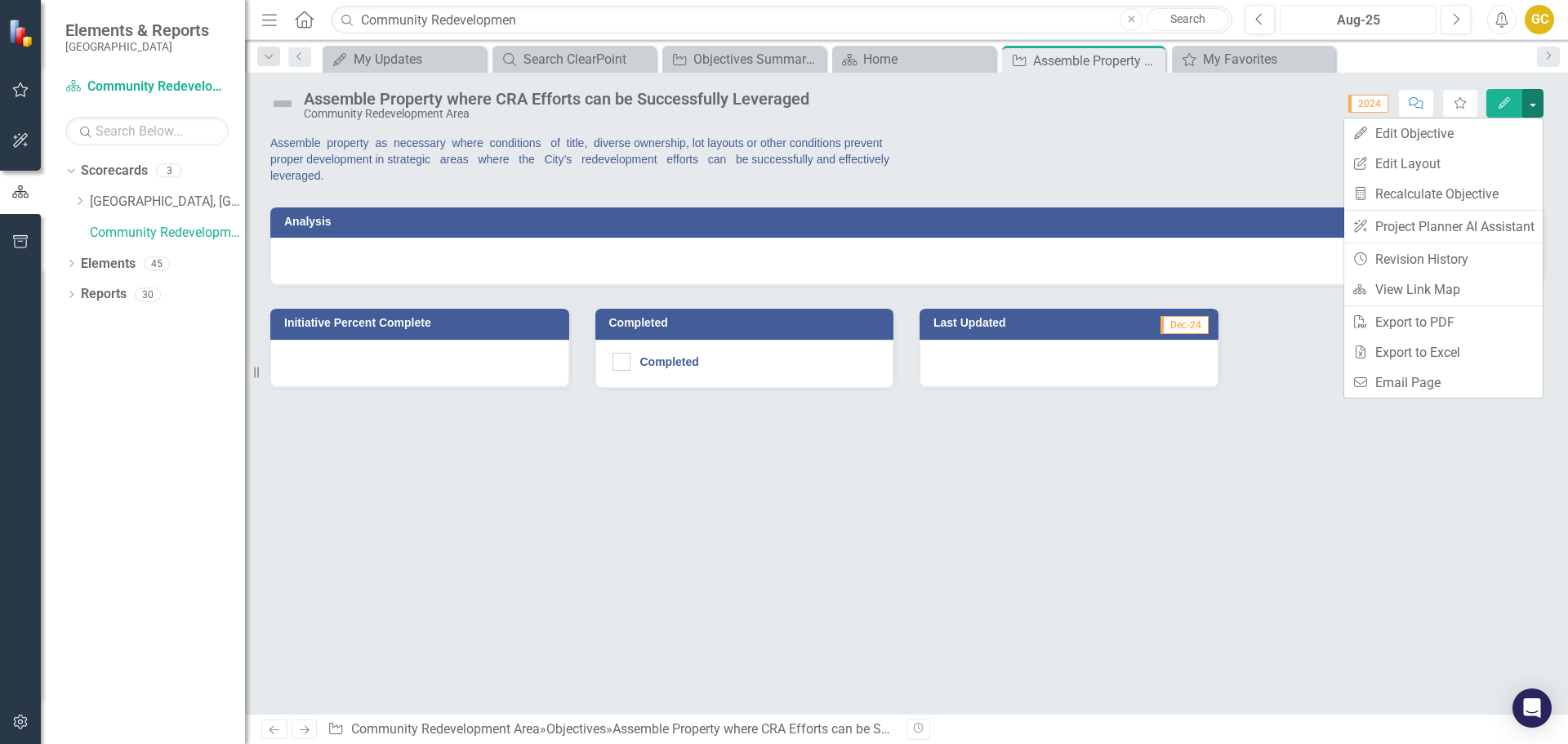
click at [1378, 13] on div "Aug-25" at bounding box center [1358, 20] width 145 height 19
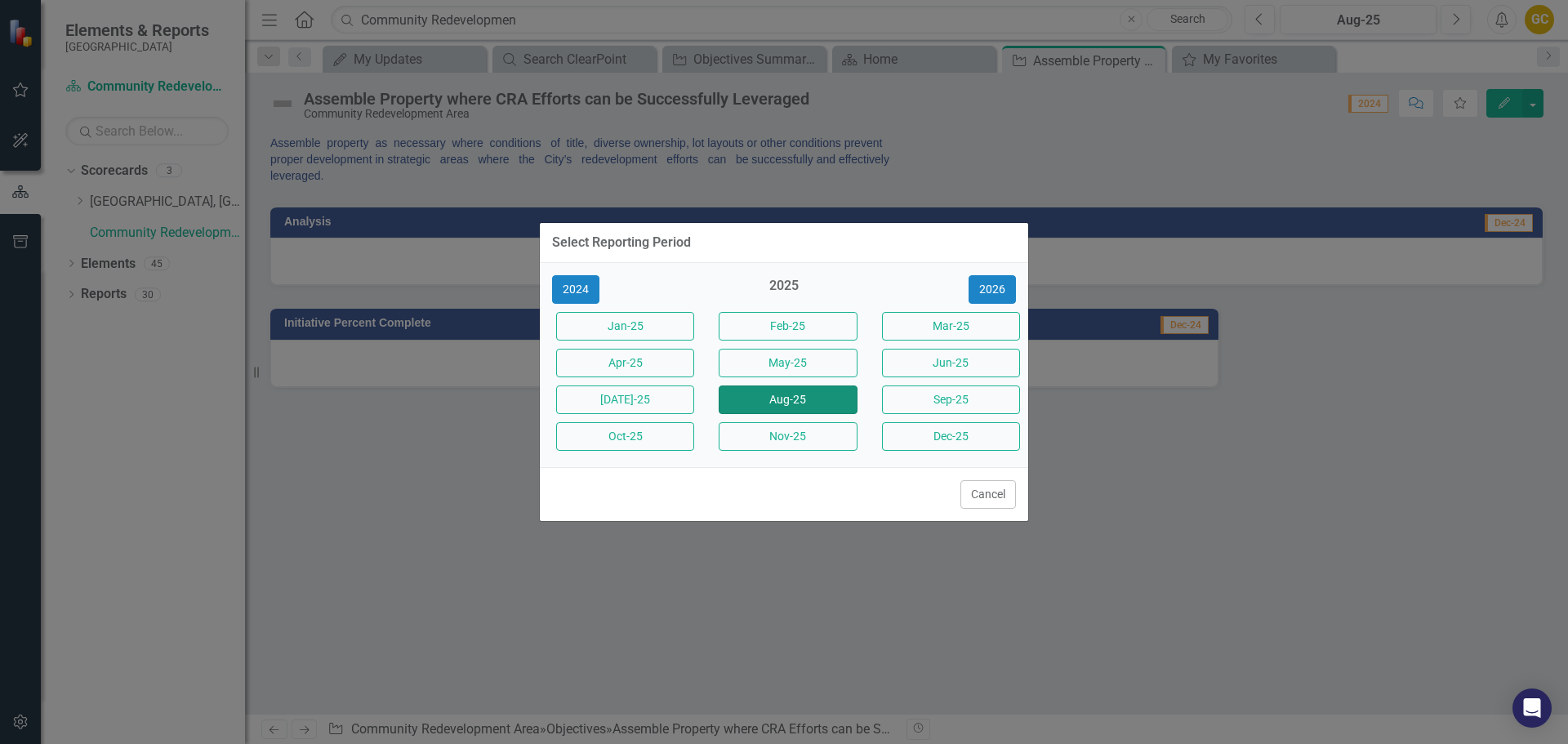
click at [802, 391] on button "Aug-25" at bounding box center [788, 399] width 138 height 28
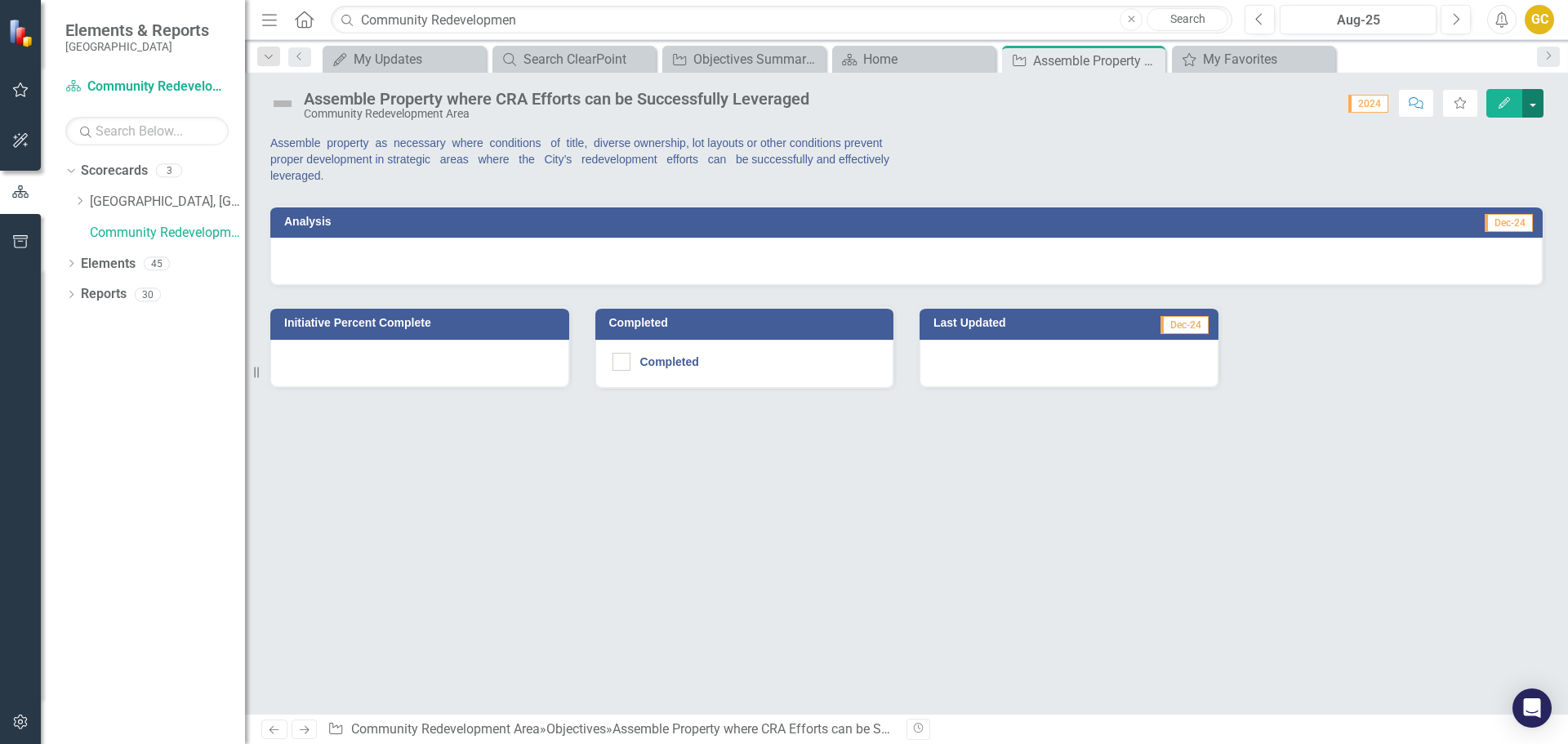
click at [1531, 105] on button "button" at bounding box center [1533, 104] width 21 height 28
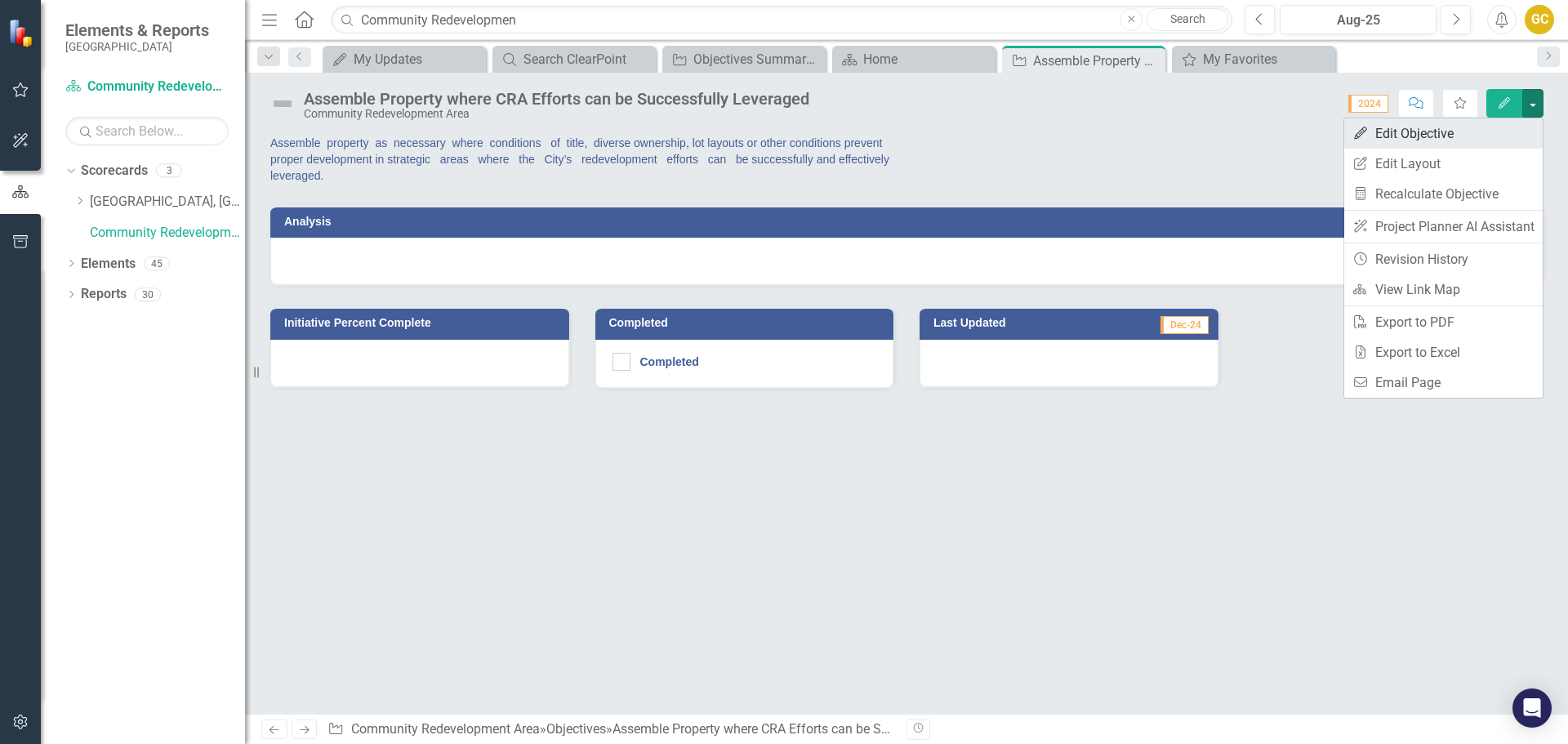
click at [1420, 134] on link "Edit Edit Objective" at bounding box center [1444, 134] width 198 height 30
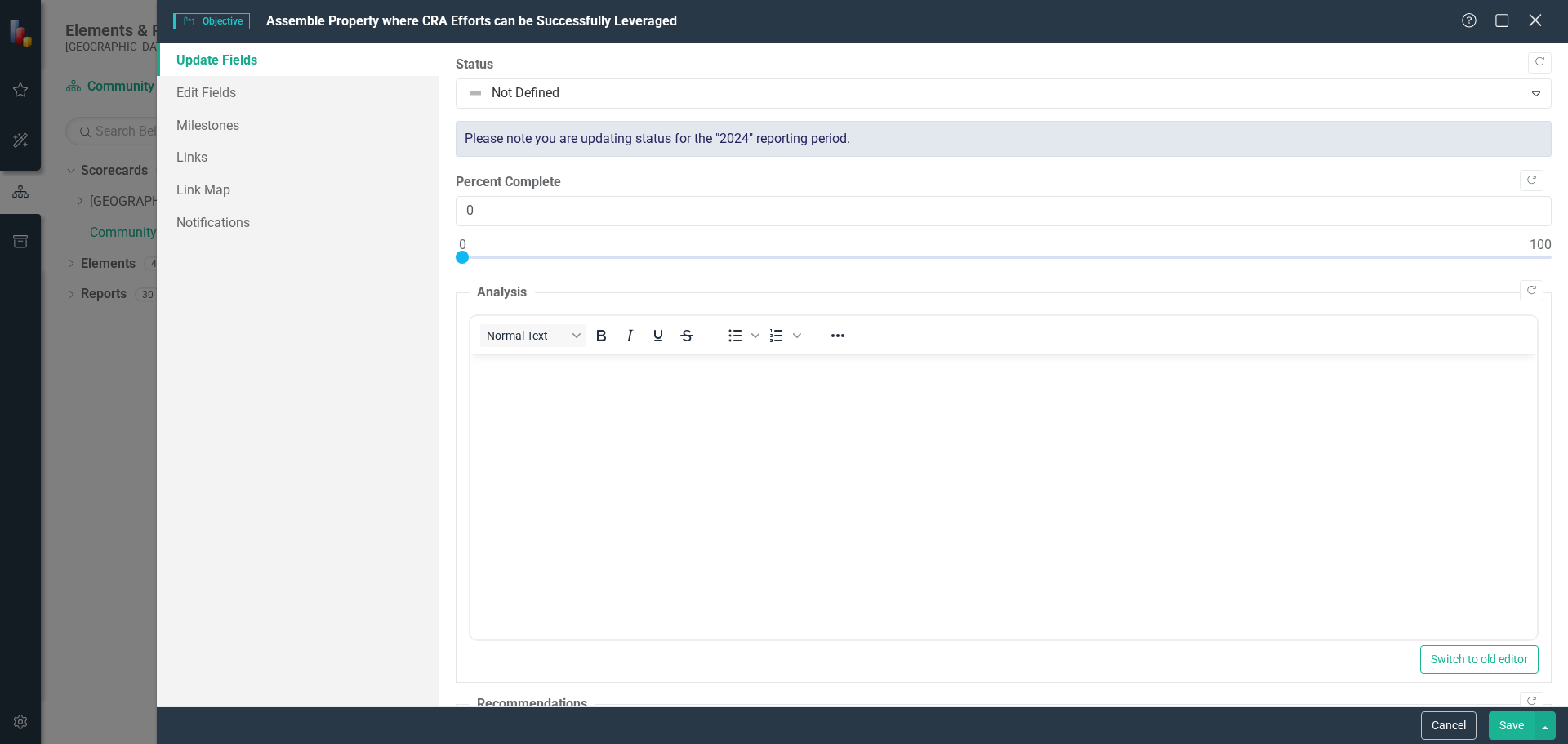
click at [1540, 19] on icon "Close" at bounding box center [1535, 20] width 20 height 16
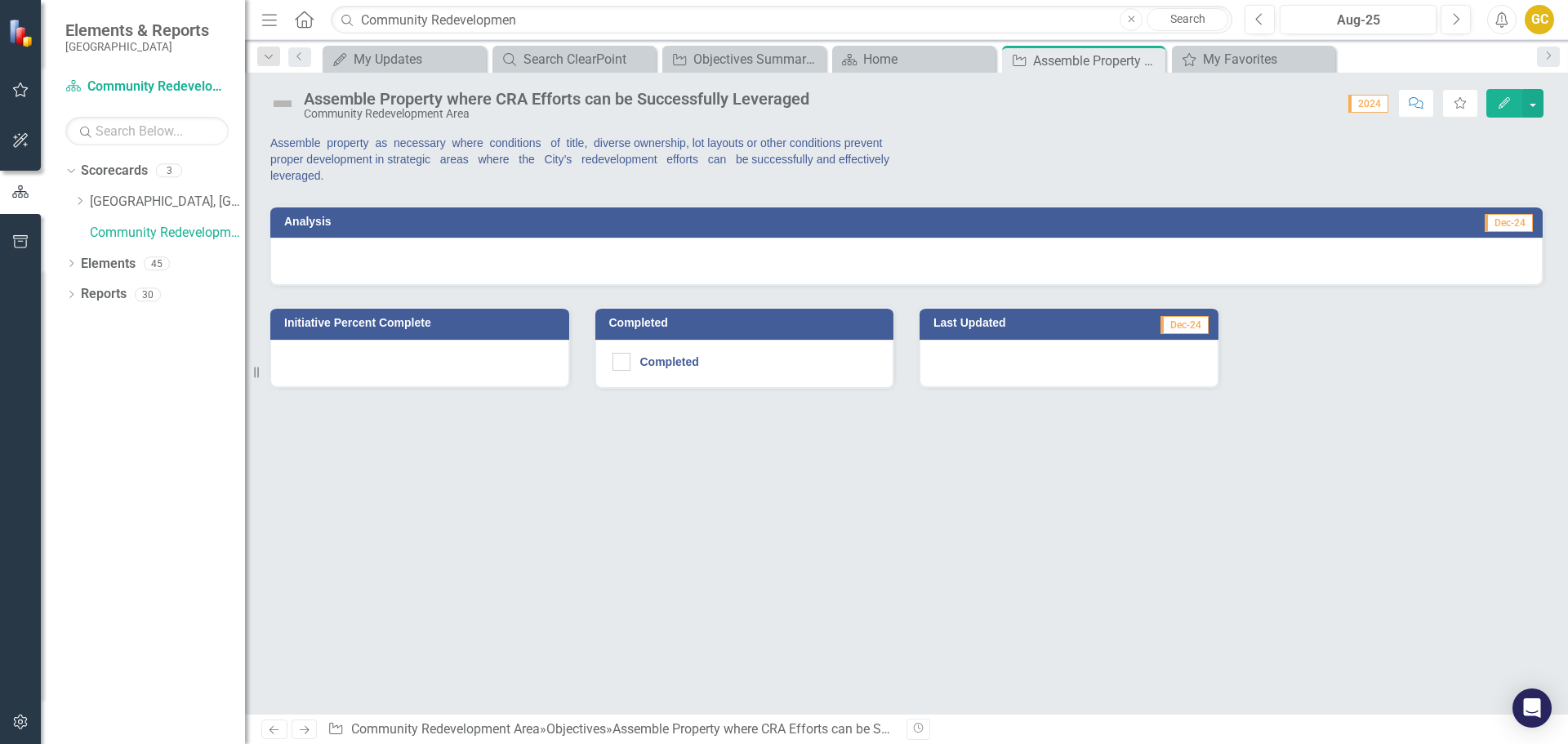
click at [1498, 229] on span "Dec-24" at bounding box center [1509, 223] width 48 height 18
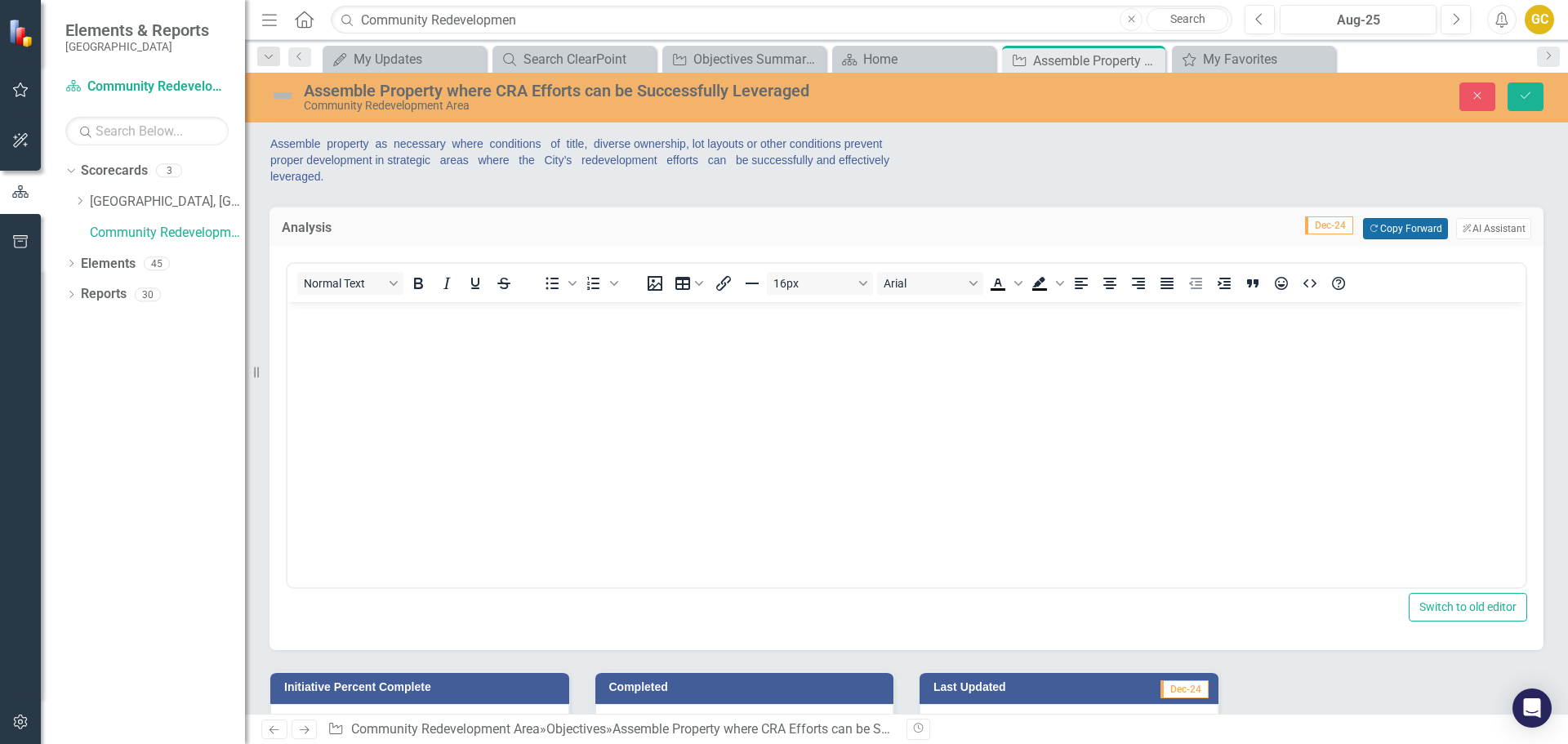
click at [1386, 222] on button "Copy Forward Copy Forward" at bounding box center [1405, 229] width 84 height 21
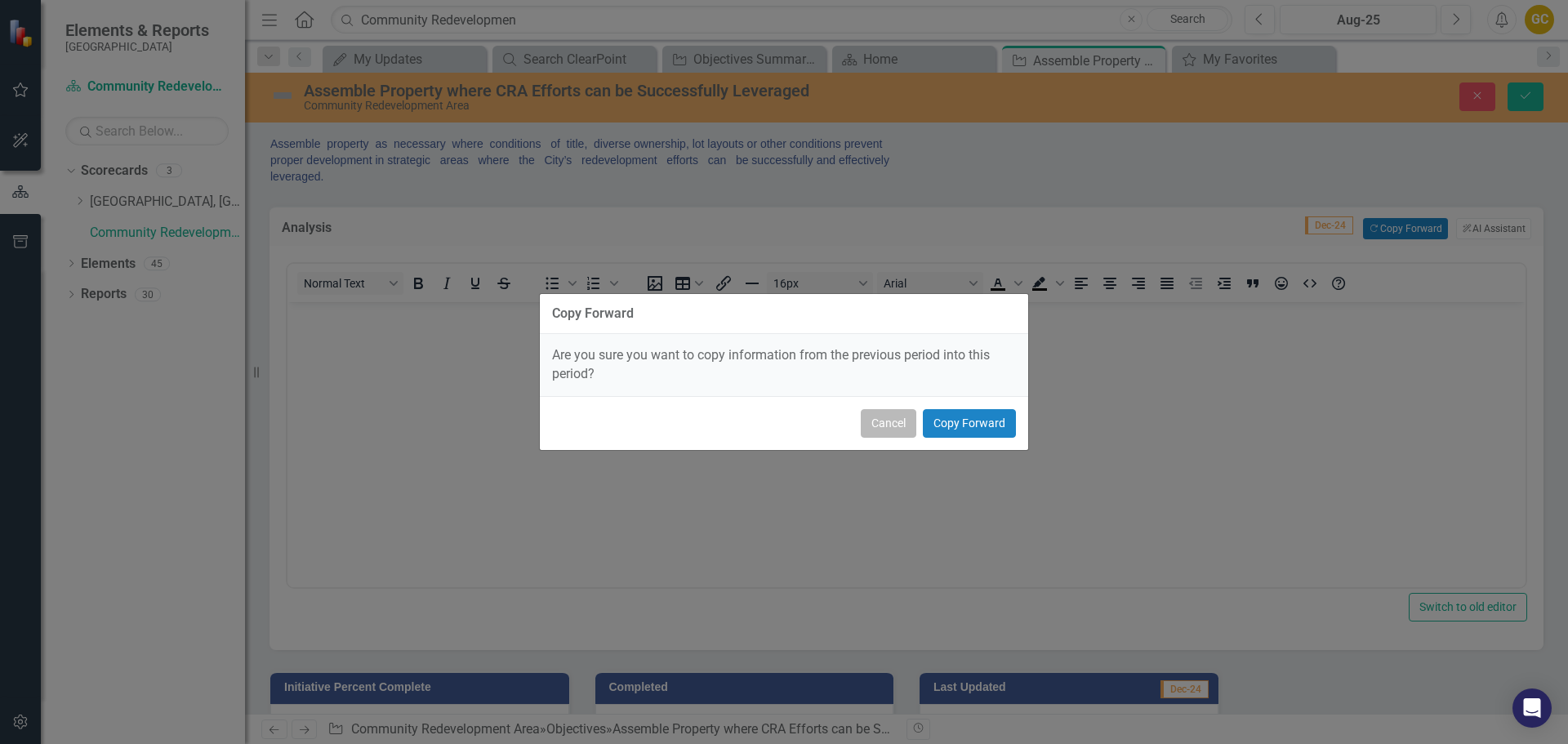
drag, startPoint x: 881, startPoint y: 426, endPoint x: 594, endPoint y: 124, distance: 416.6
click at [881, 426] on button "Cancel" at bounding box center [889, 423] width 56 height 28
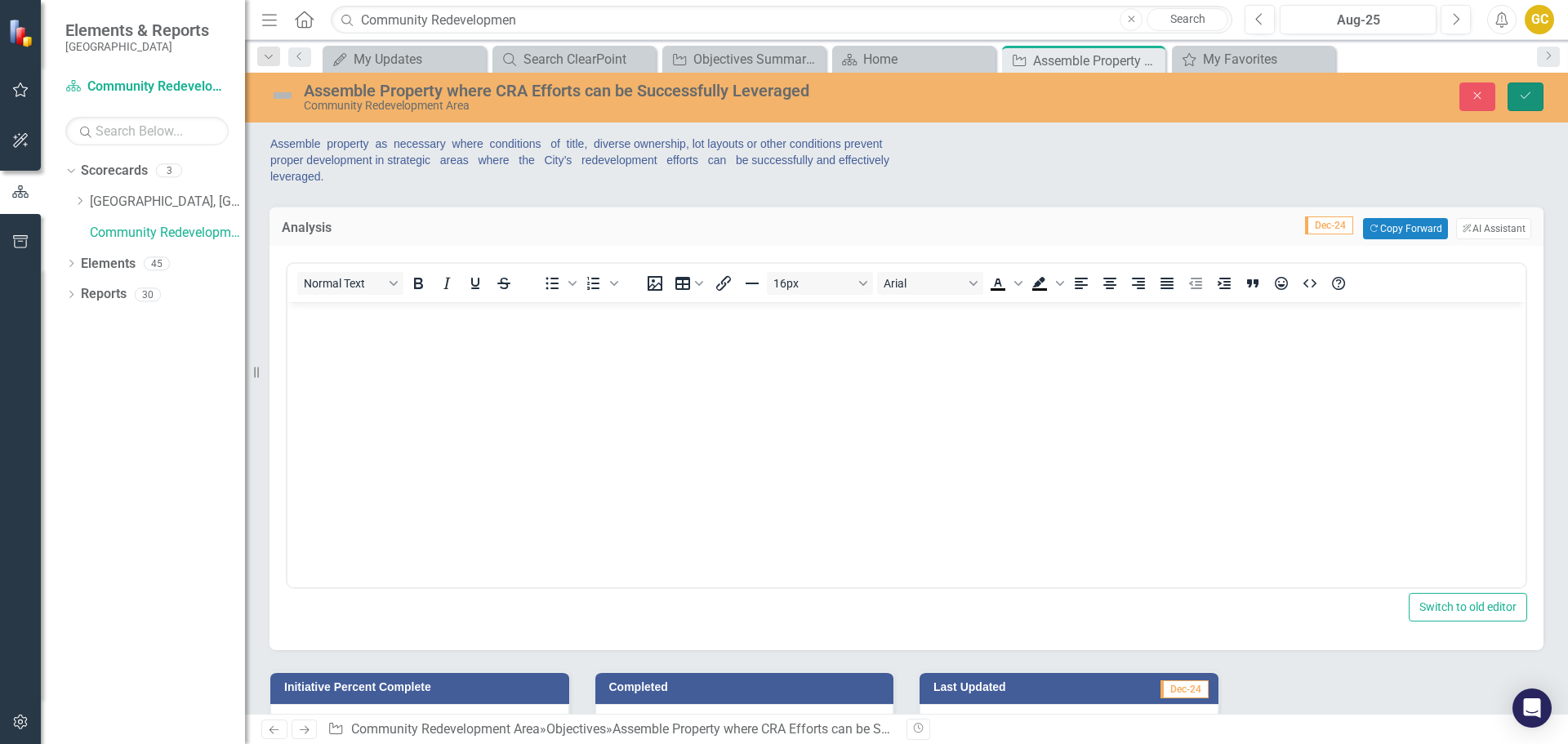
click at [1531, 99] on icon "Save" at bounding box center [1525, 95] width 15 height 12
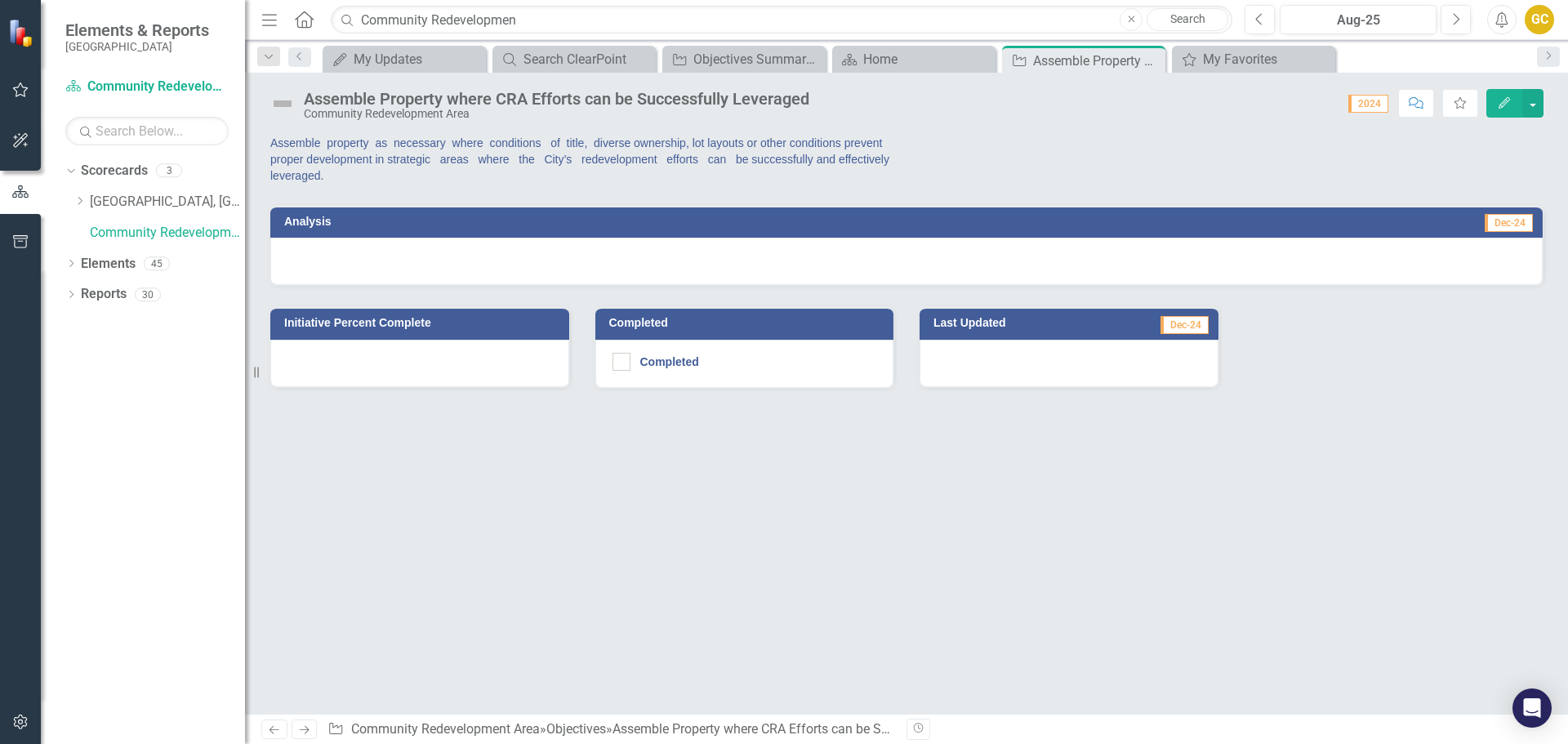
click at [1355, 105] on span "2024" at bounding box center [1368, 104] width 40 height 18
click at [1537, 98] on button "button" at bounding box center [1533, 104] width 21 height 28
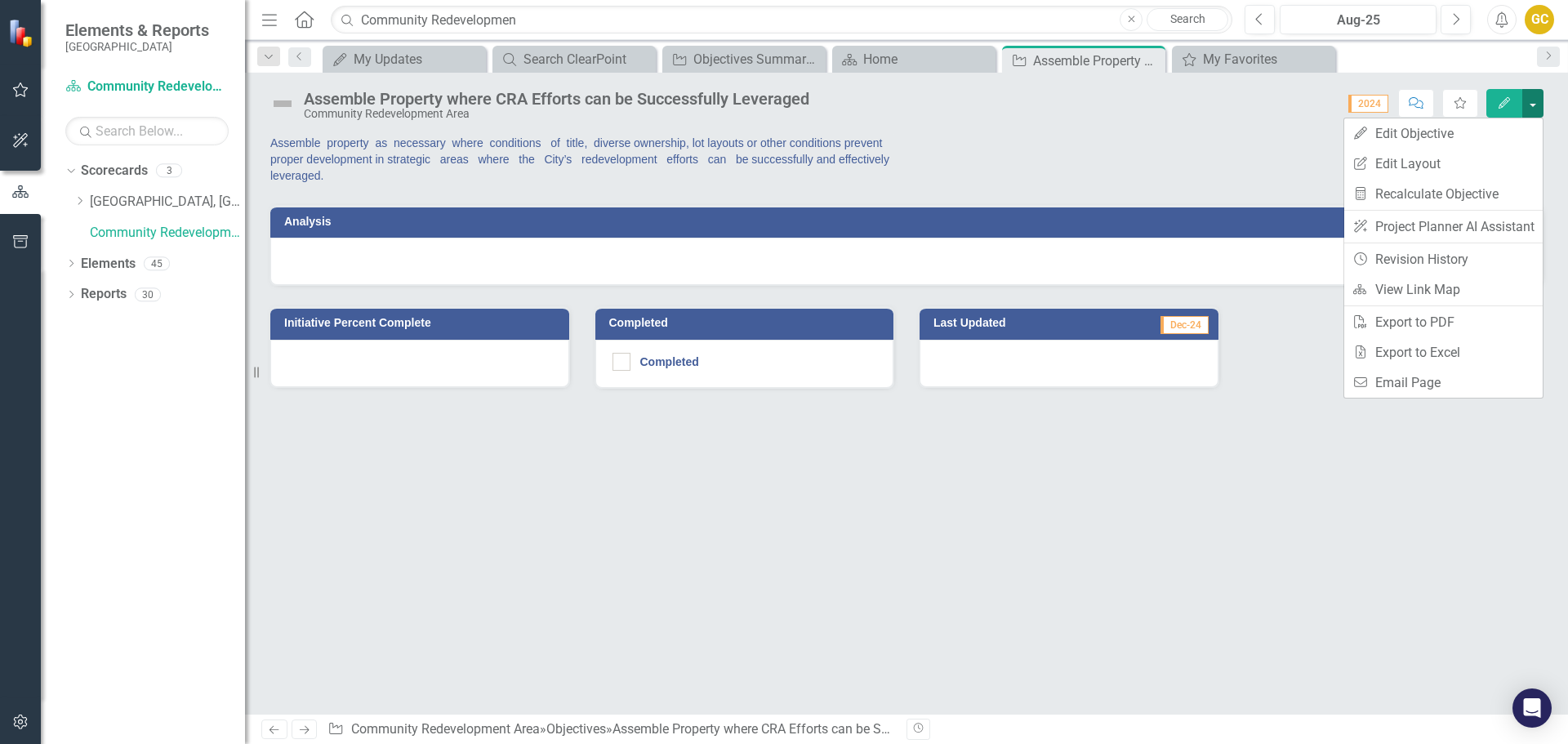
click at [1530, 102] on button "button" at bounding box center [1533, 104] width 21 height 28
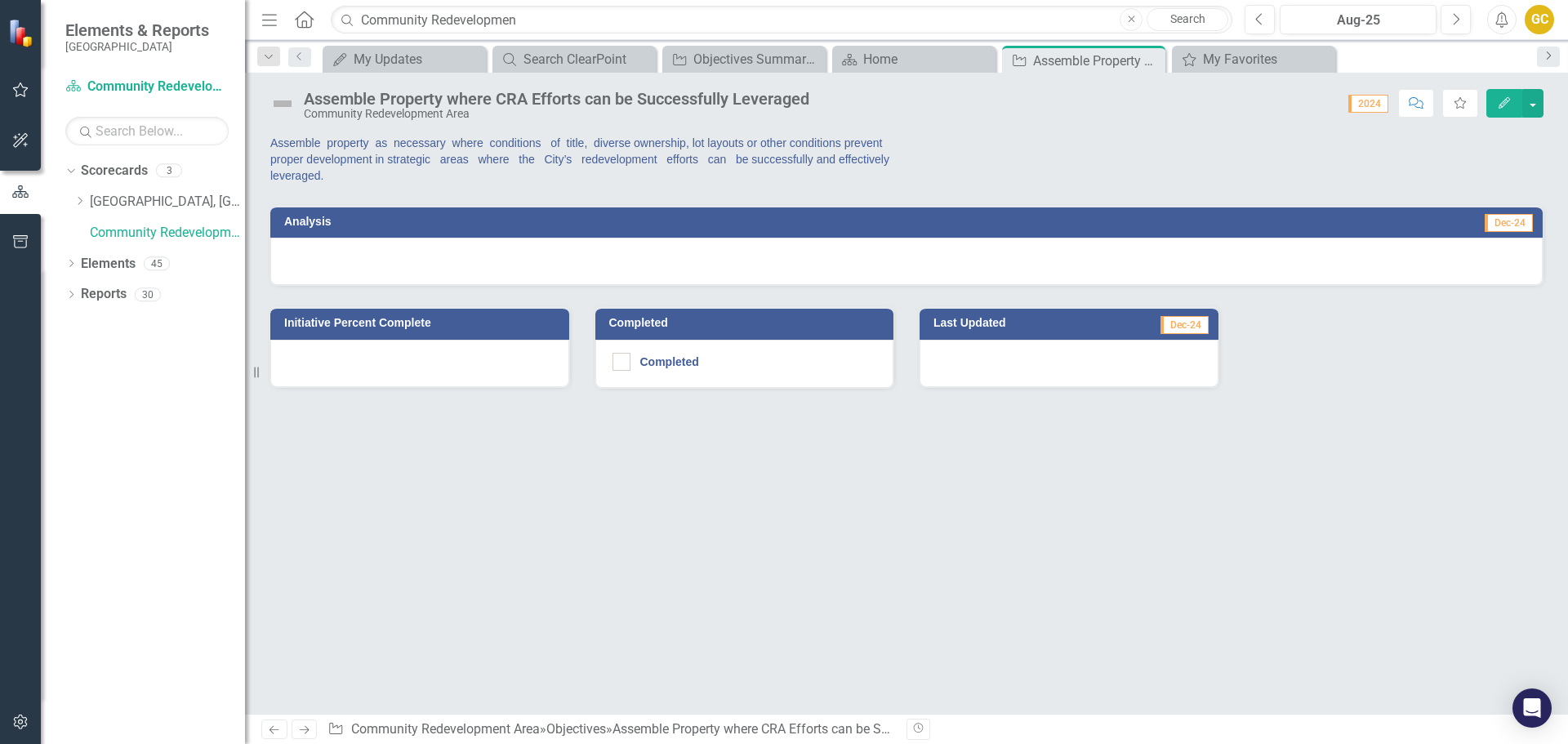
click at [1550, 56] on icon "Next" at bounding box center [1549, 55] width 13 height 10
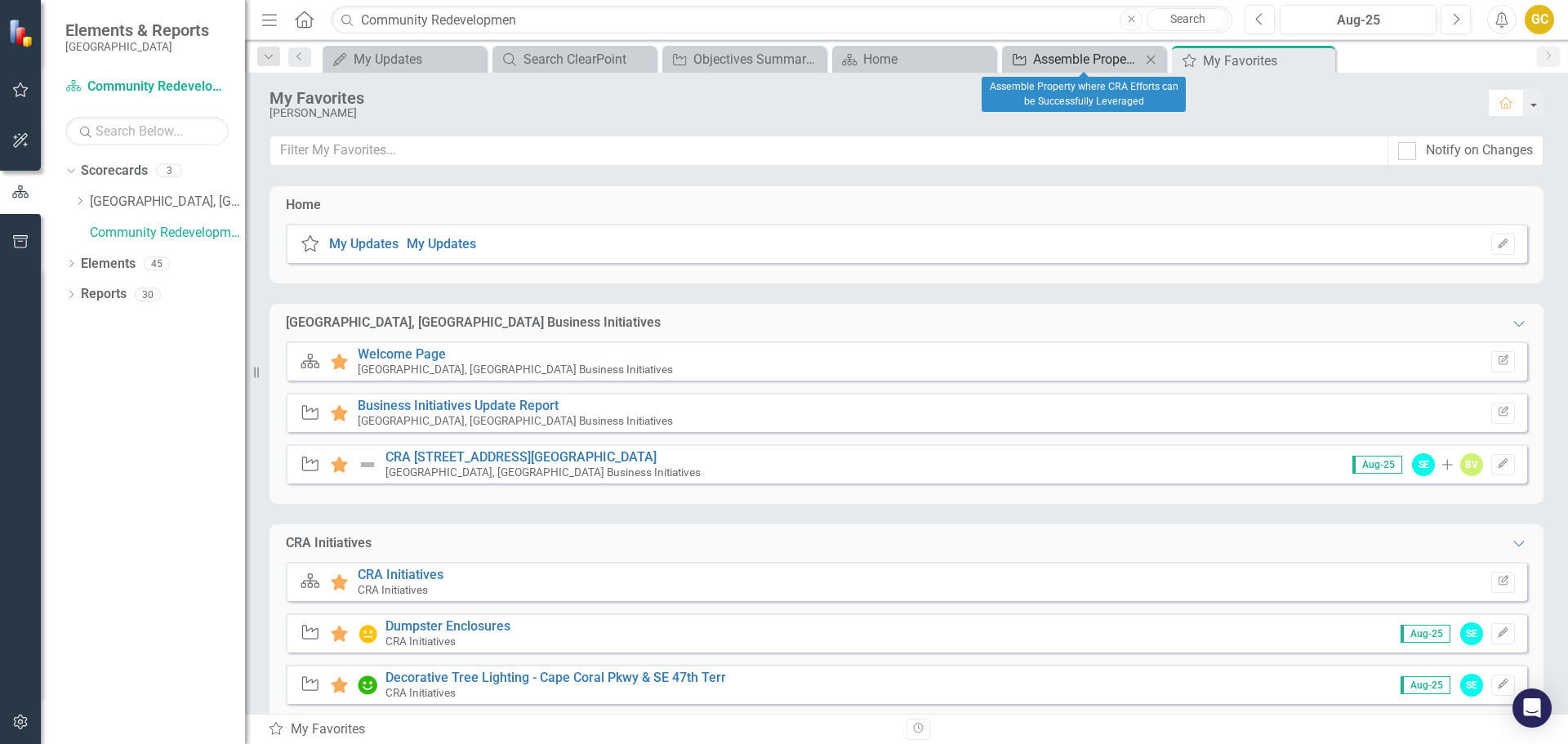
click at [1127, 52] on div "Assemble Property where CRA Efforts can be Successfully Leveraged" at bounding box center [1087, 58] width 108 height 20
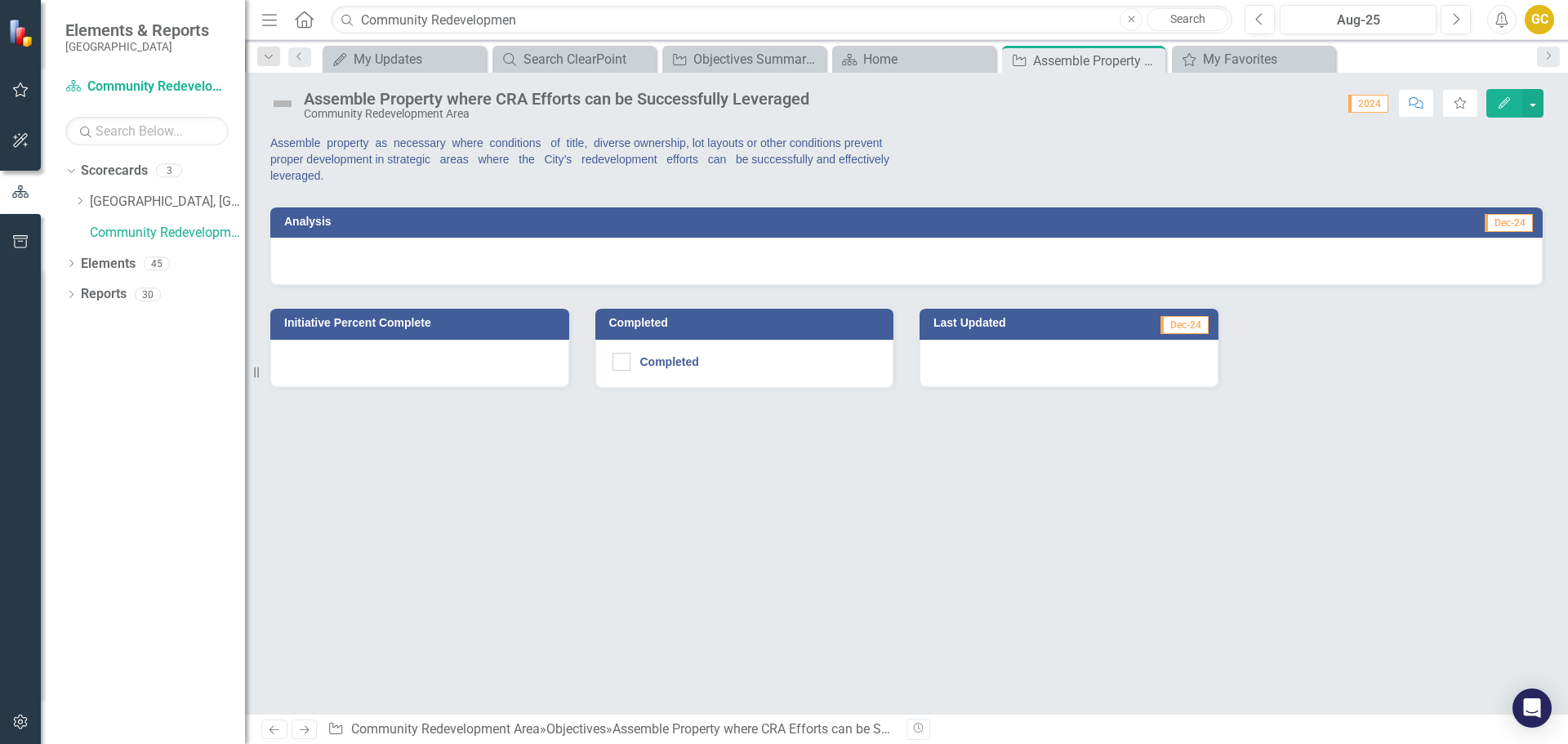
drag, startPoint x: 1371, startPoint y: 101, endPoint x: 1419, endPoint y: 321, distance: 225.2
click at [1419, 320] on div "Initiative Percent Complete Completed Completed Last Updated Dec-24" at bounding box center [906, 337] width 1299 height 102
click at [899, 57] on div "Home" at bounding box center [918, 58] width 108 height 20
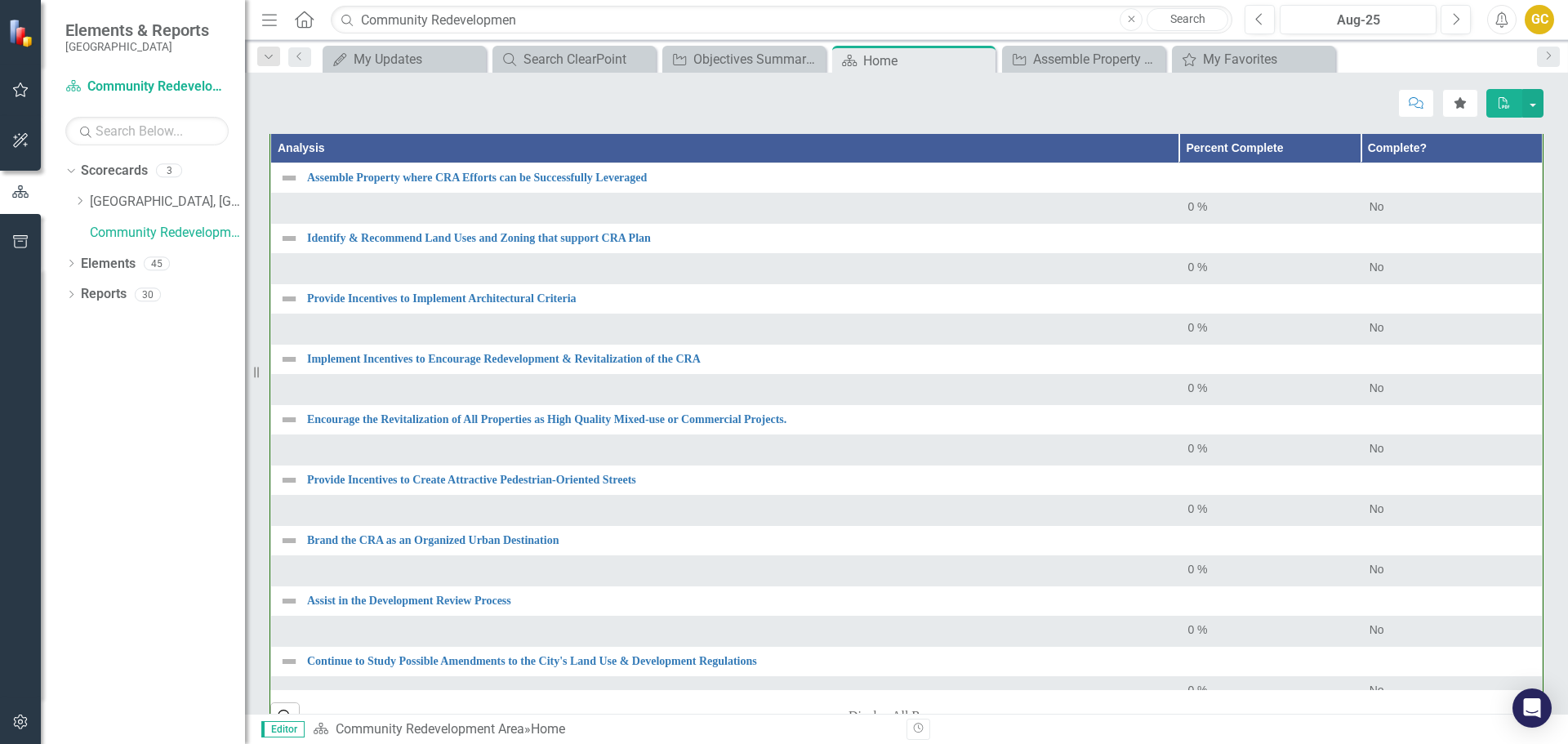
scroll to position [717, 0]
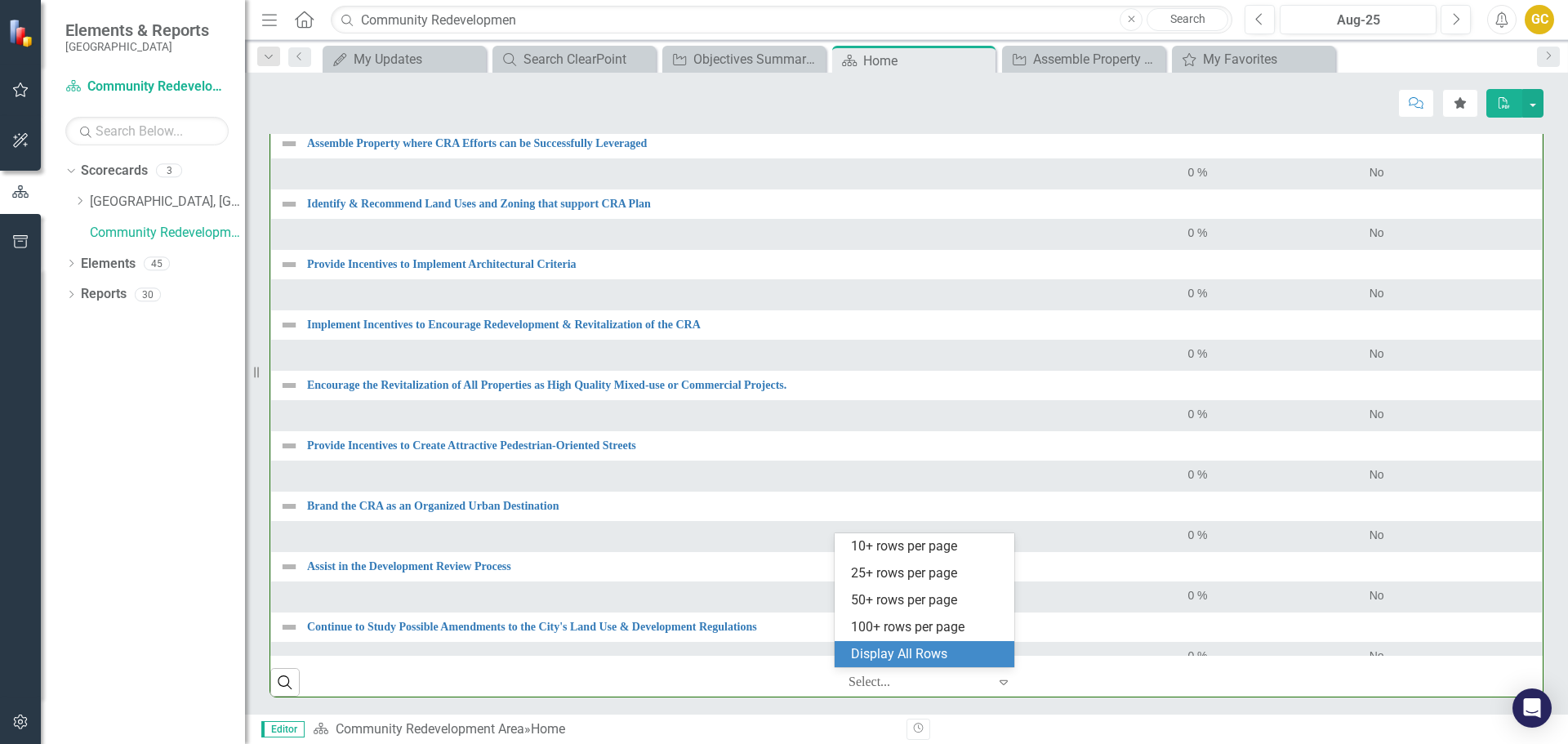
click at [996, 678] on icon "Expand" at bounding box center [1004, 682] width 16 height 13
click at [916, 621] on div "100+ rows per page" at bounding box center [928, 627] width 153 height 19
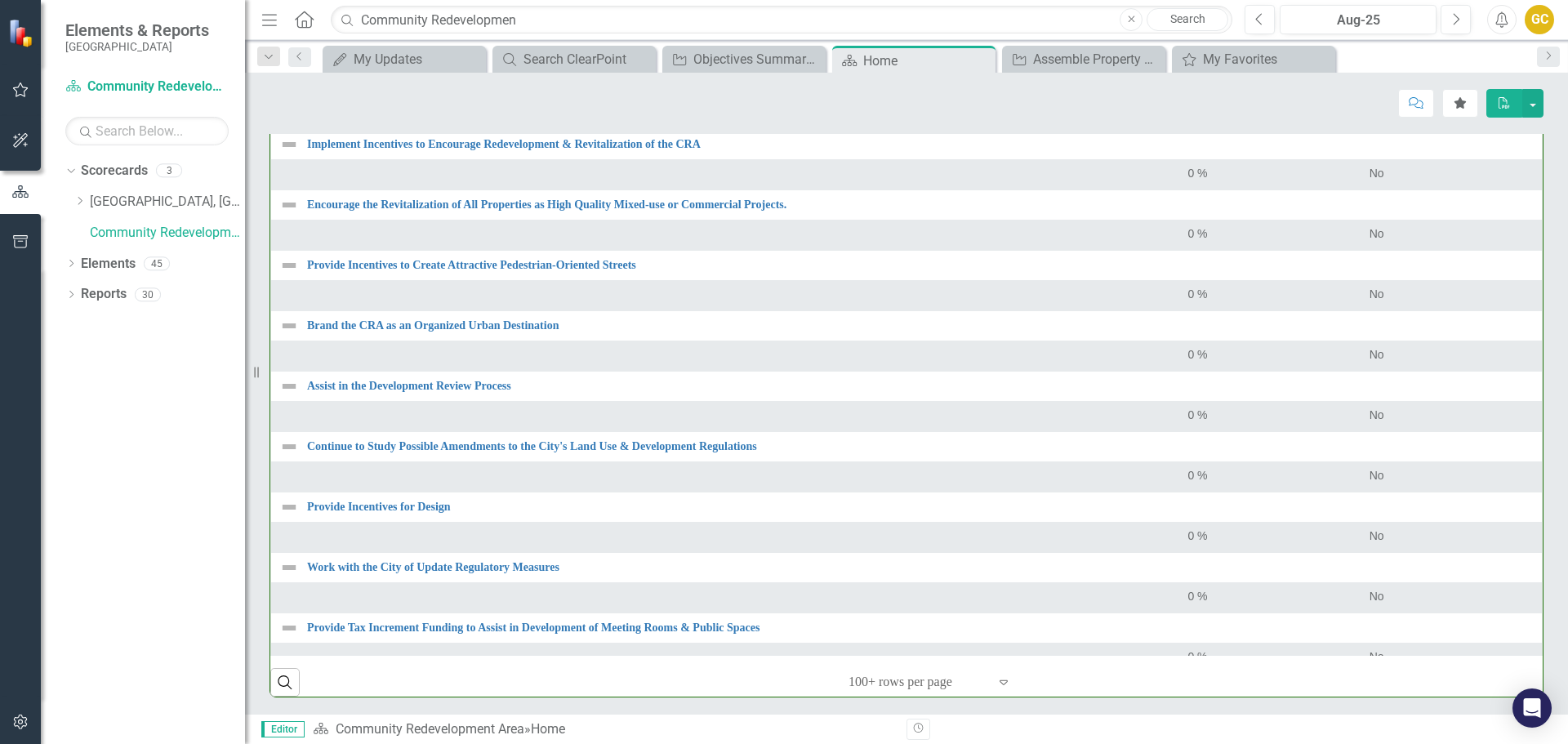
scroll to position [0, 0]
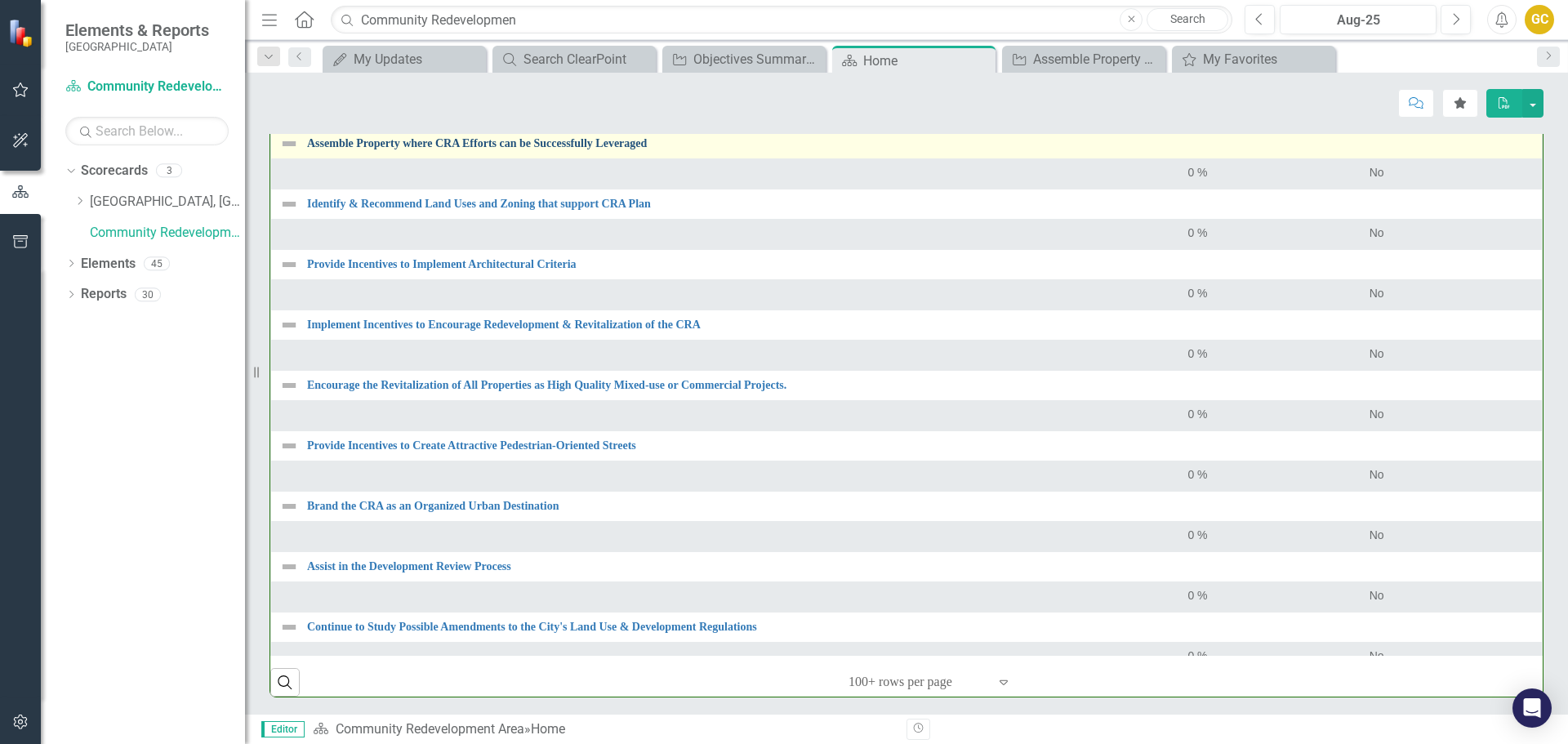
click at [479, 142] on link "Assemble Property where CRA Efforts can be Successfully Leveraged" at bounding box center [920, 143] width 1227 height 12
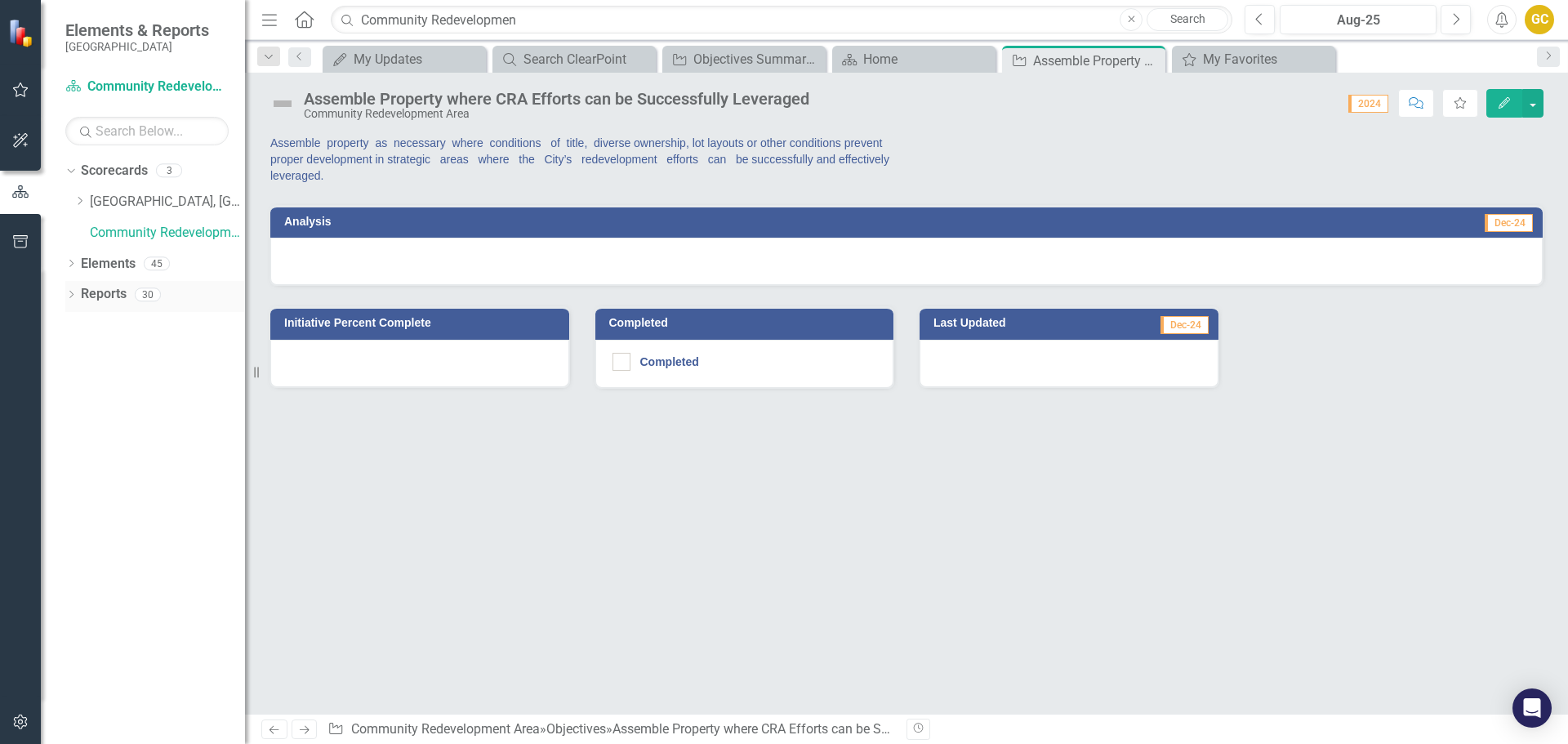
click at [73, 296] on icon "Dropdown" at bounding box center [71, 296] width 12 height 9
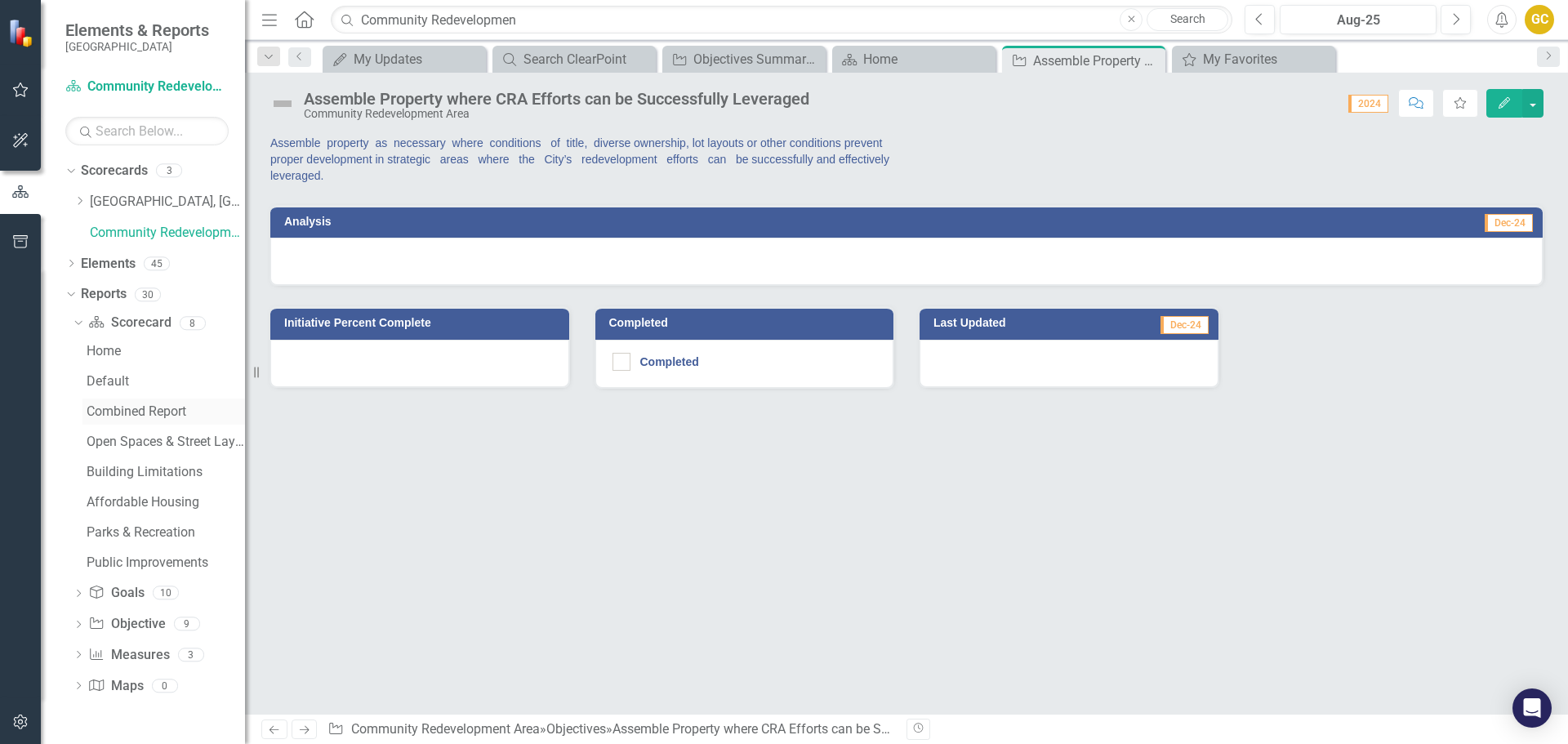
click at [121, 409] on div "Combined Report" at bounding box center [166, 411] width 159 height 15
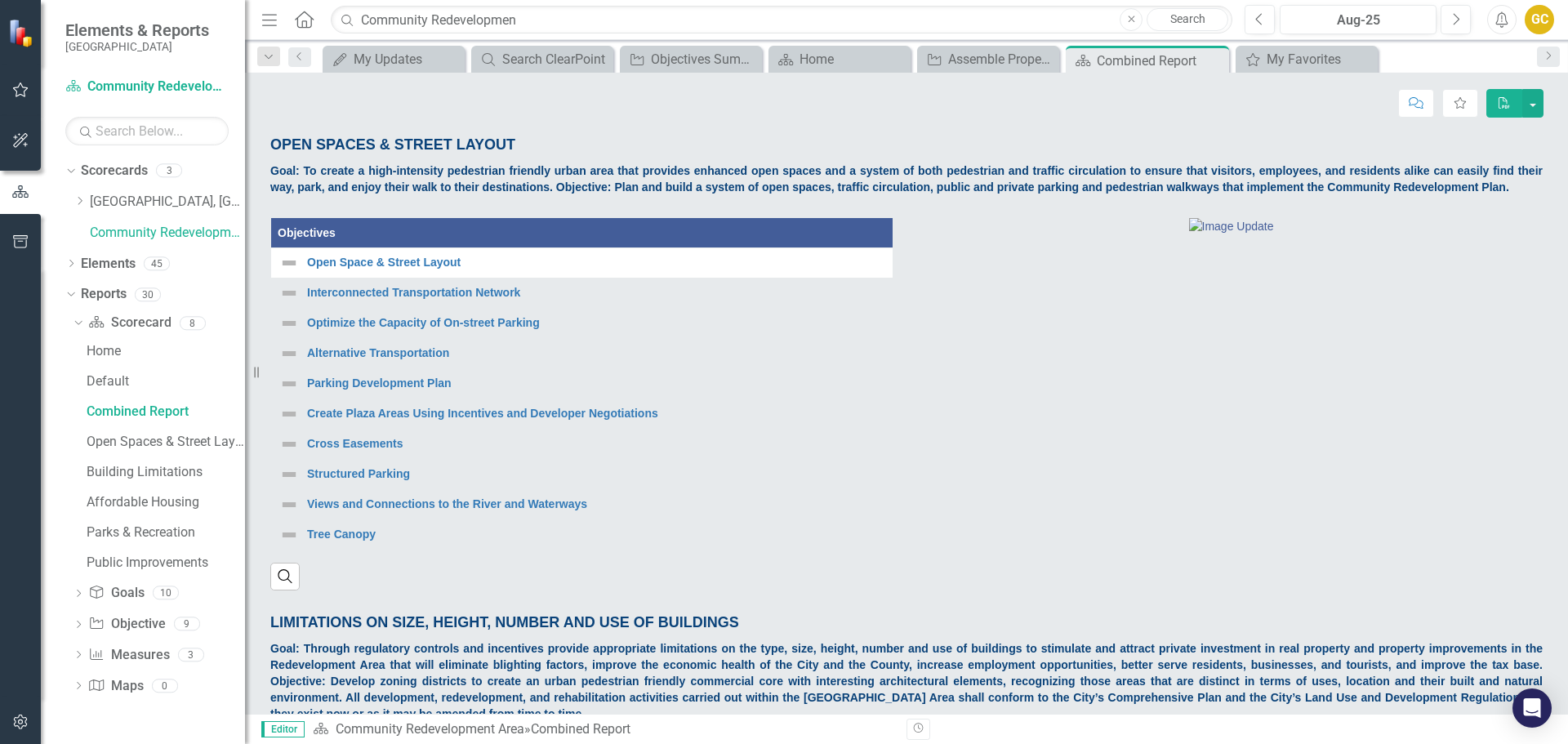
click at [1561, 89] on div "Score: N/A Aug-25 Completed Comment Favorite PDF" at bounding box center [907, 97] width 1323 height 49
click at [1534, 97] on button "button" at bounding box center [1533, 104] width 21 height 28
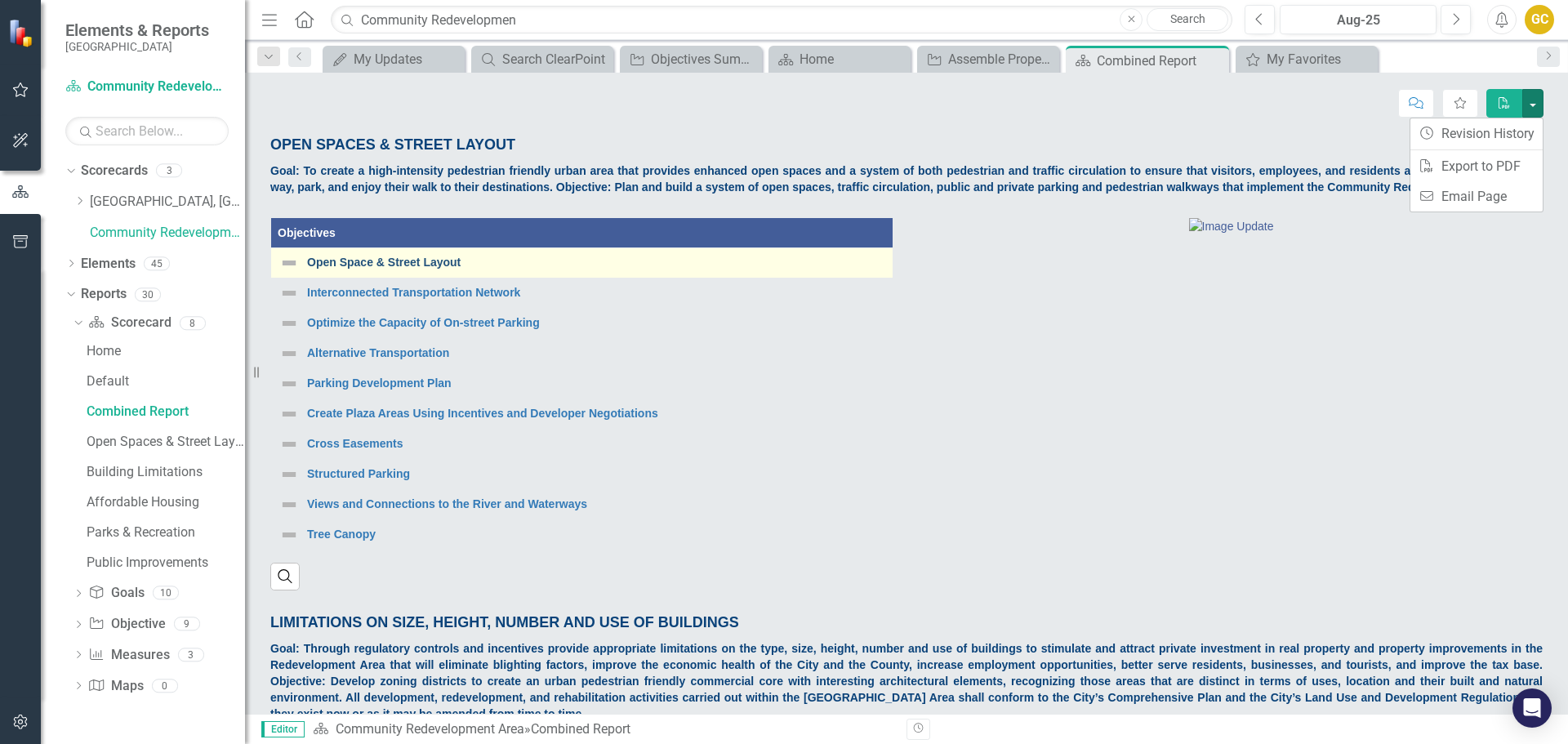
click at [431, 258] on link "Open Space & Street Layout" at bounding box center [596, 263] width 578 height 12
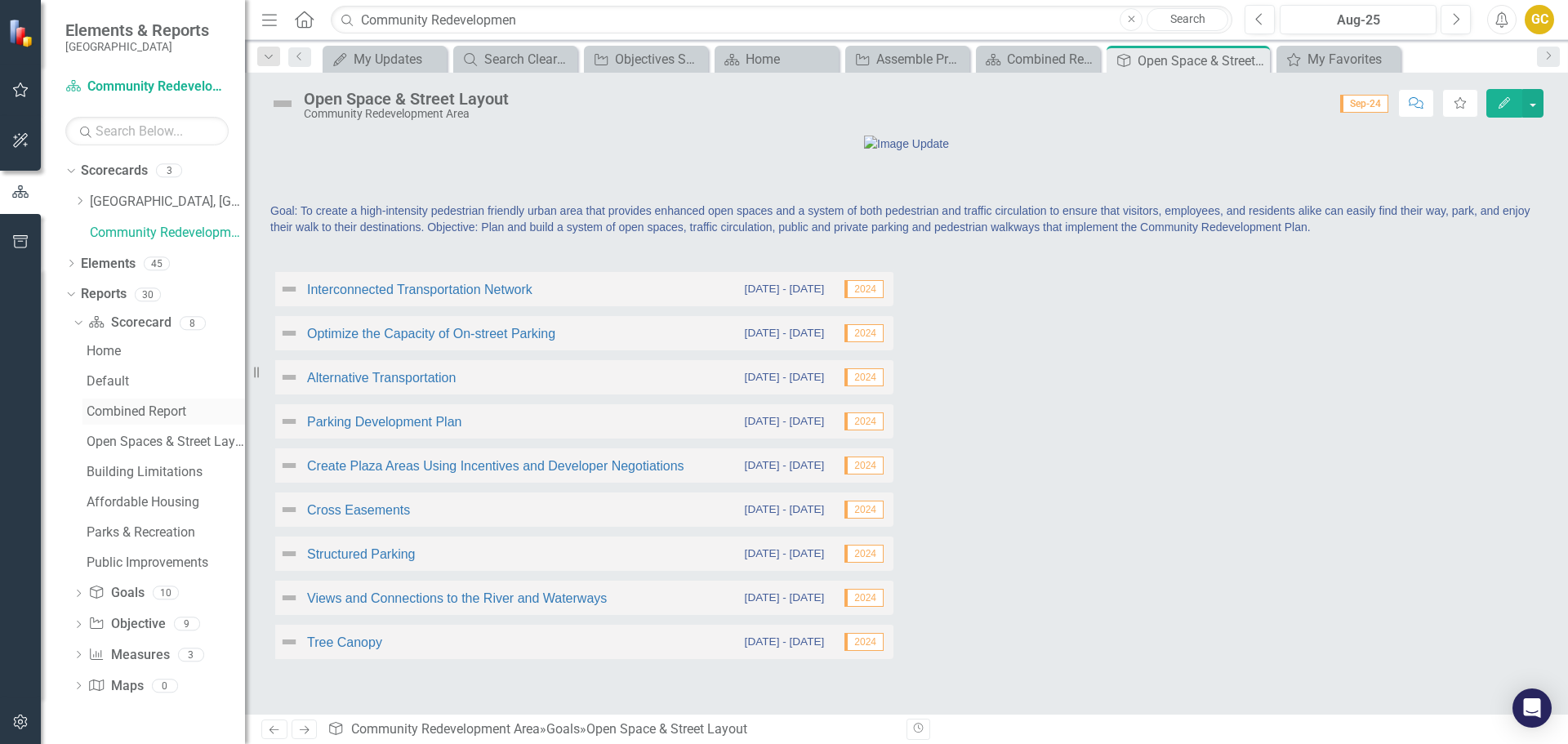
click at [136, 406] on div "Combined Report" at bounding box center [166, 411] width 159 height 15
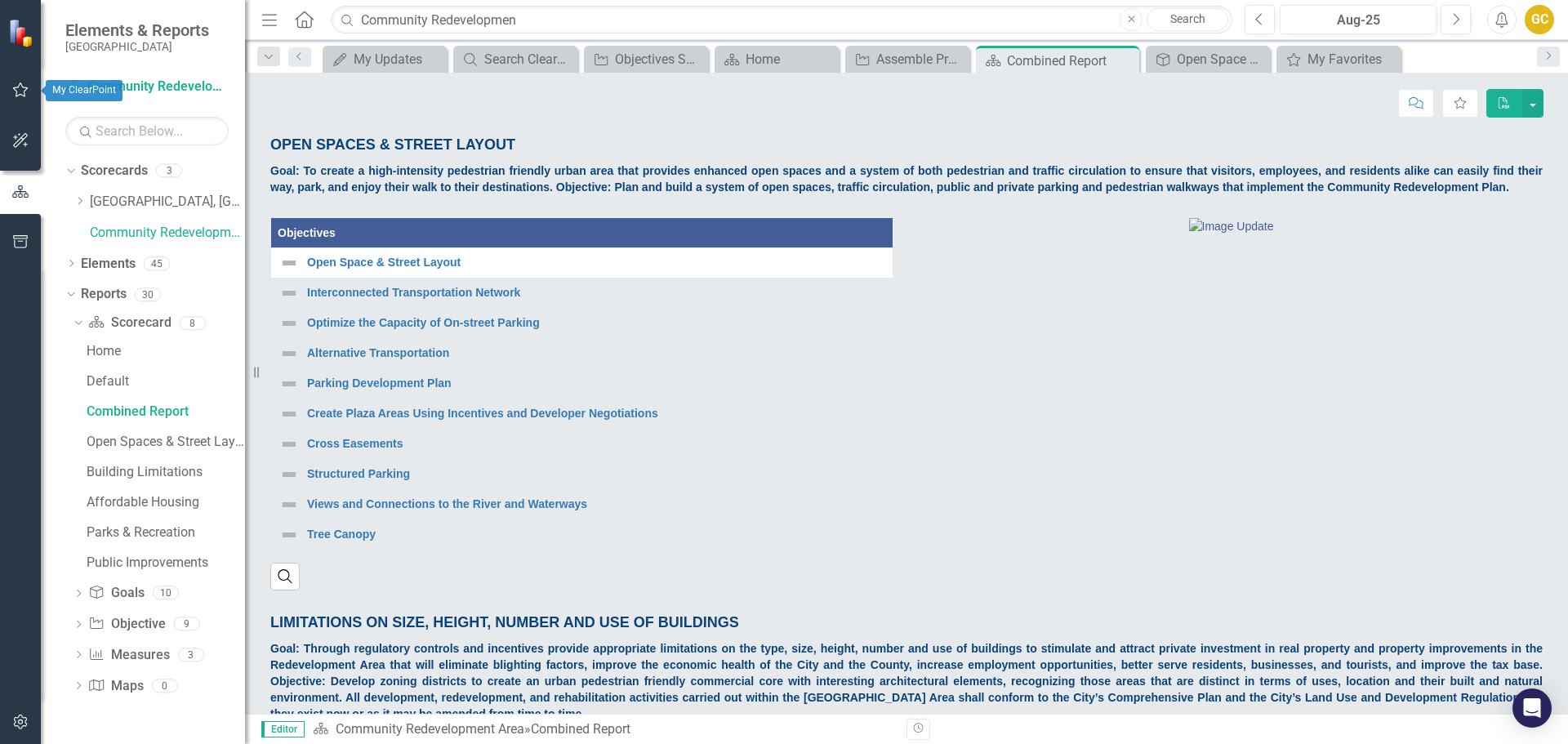
click at [17, 84] on icon "button" at bounding box center [20, 89] width 17 height 13
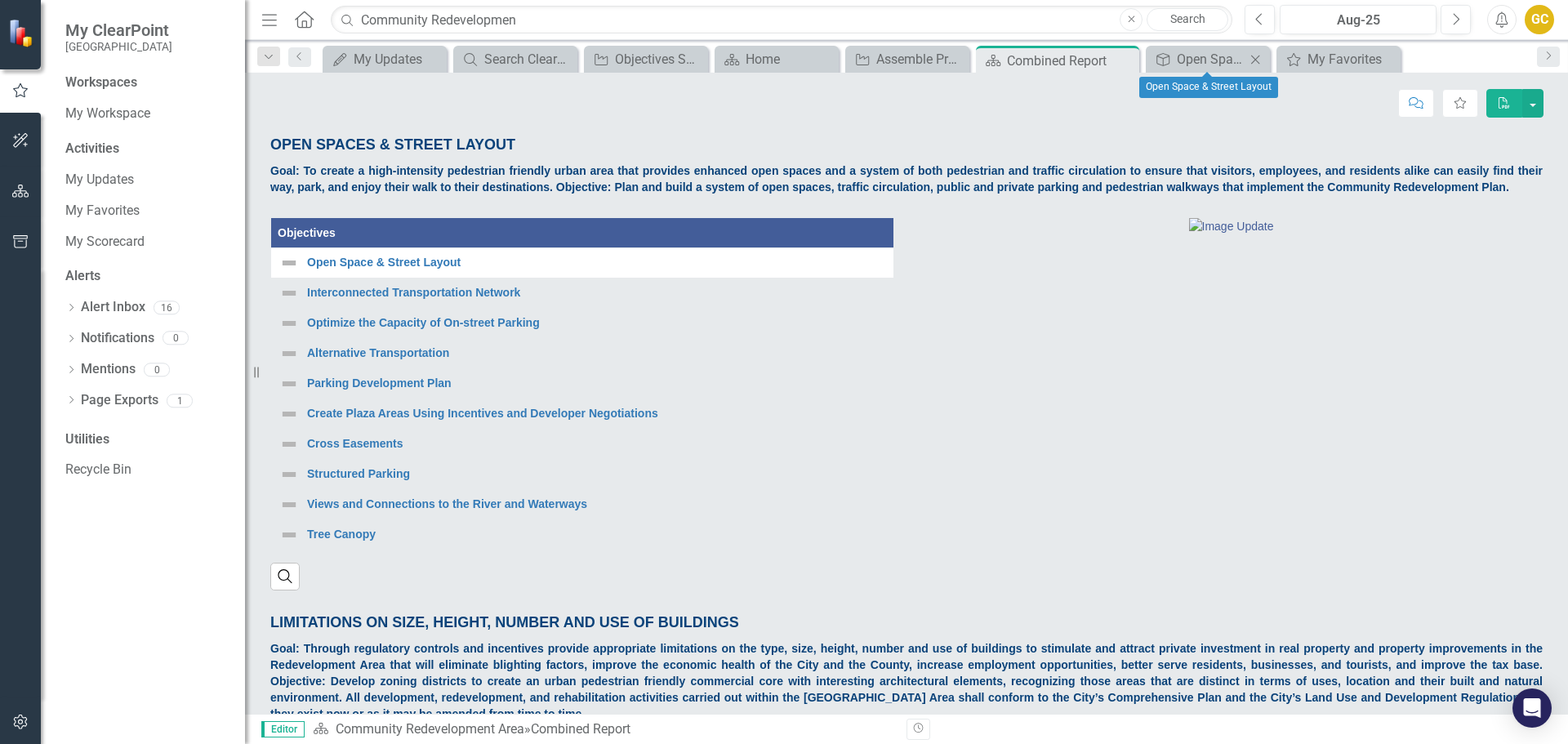
click at [1259, 58] on icon "Close" at bounding box center [1255, 59] width 16 height 13
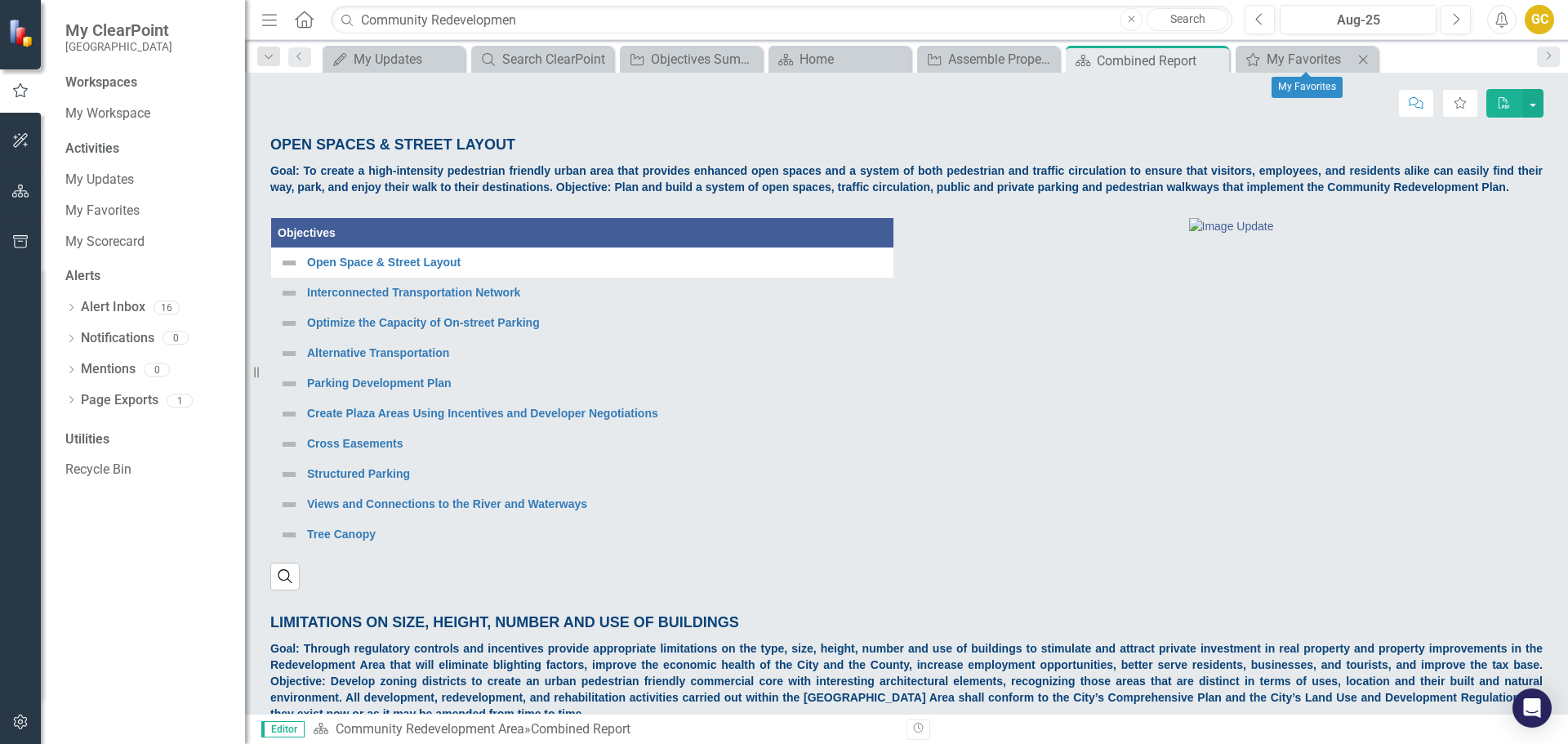
click at [1367, 58] on icon "Close" at bounding box center [1363, 59] width 16 height 13
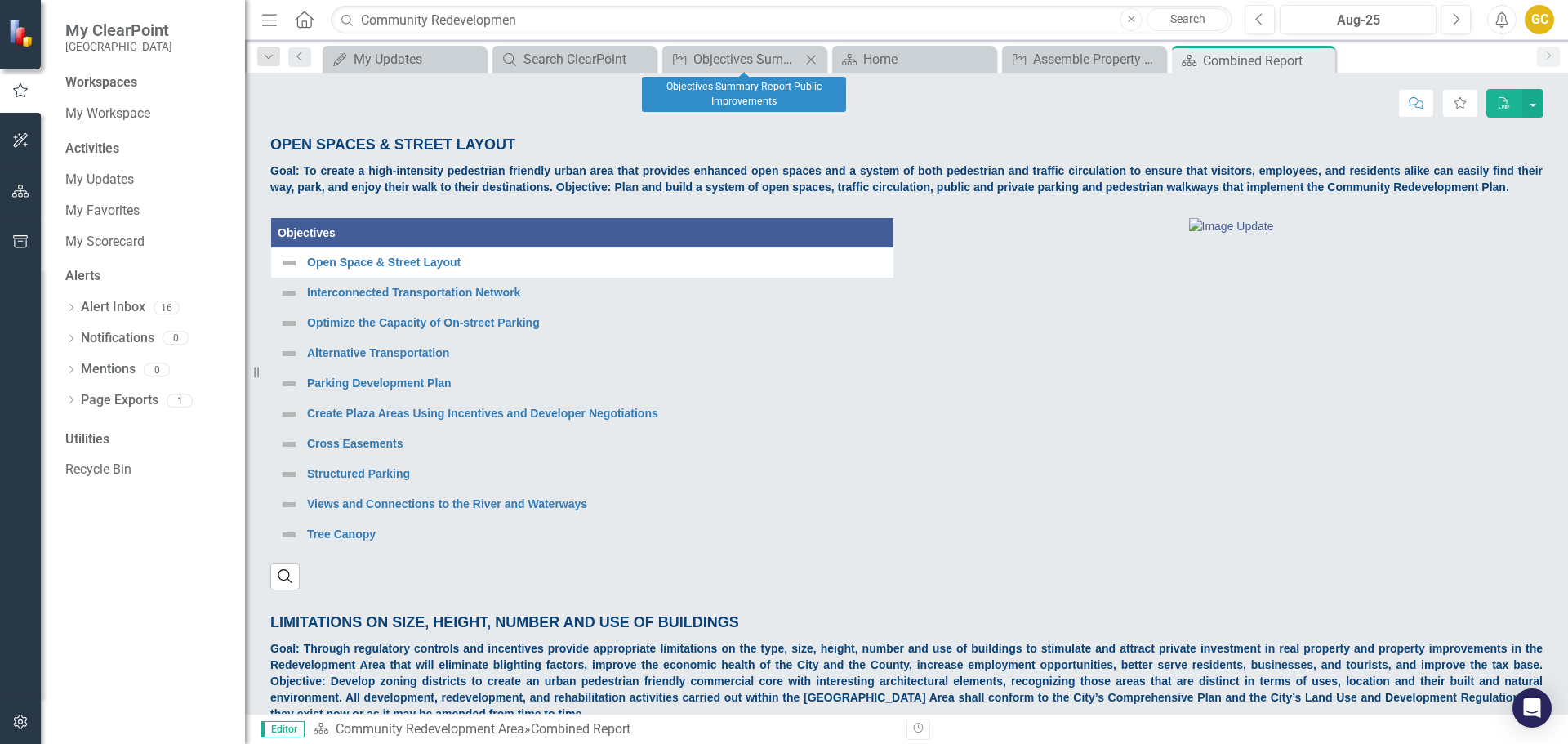
click at [811, 58] on icon "Close" at bounding box center [811, 59] width 16 height 13
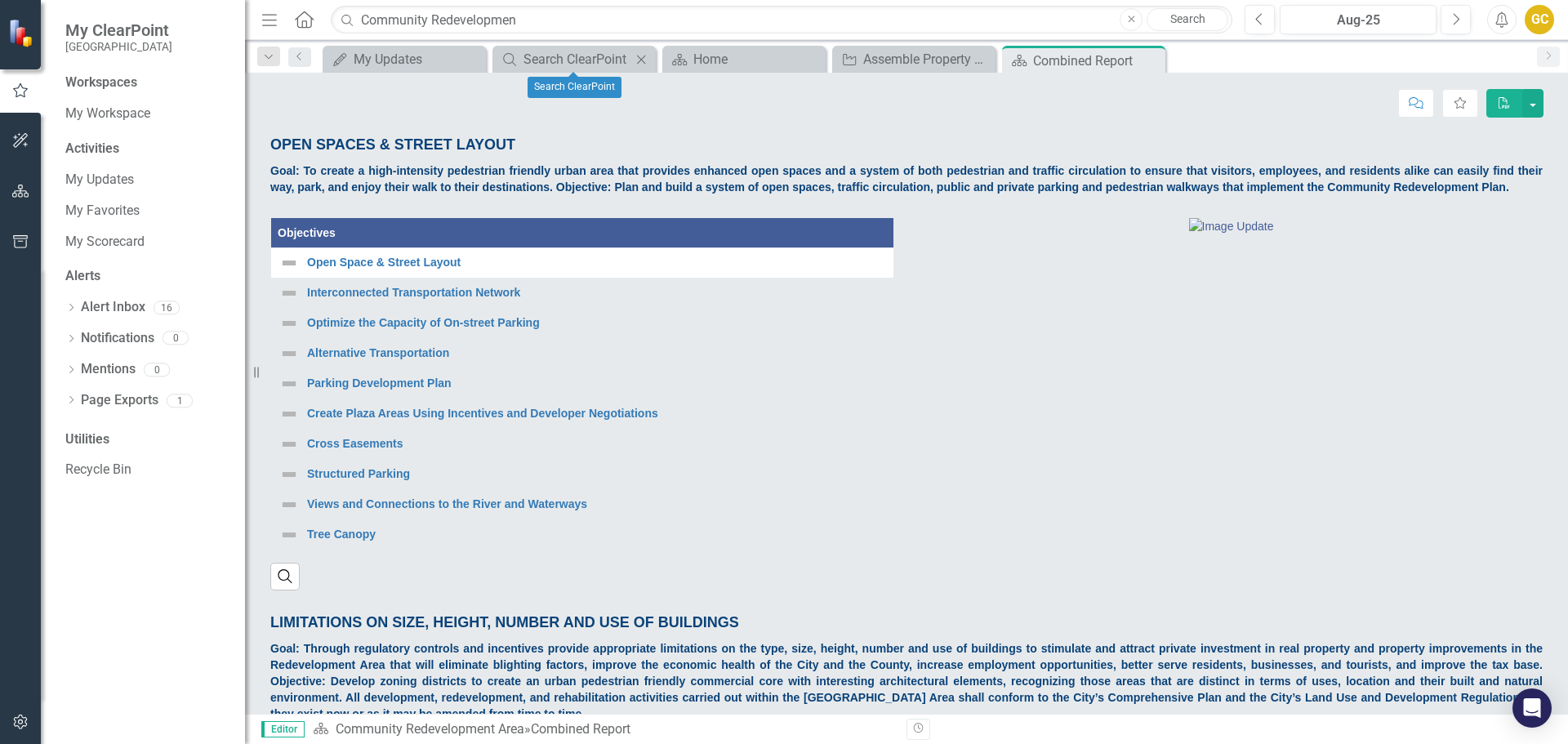
click at [645, 58] on icon "Close" at bounding box center [641, 59] width 16 height 13
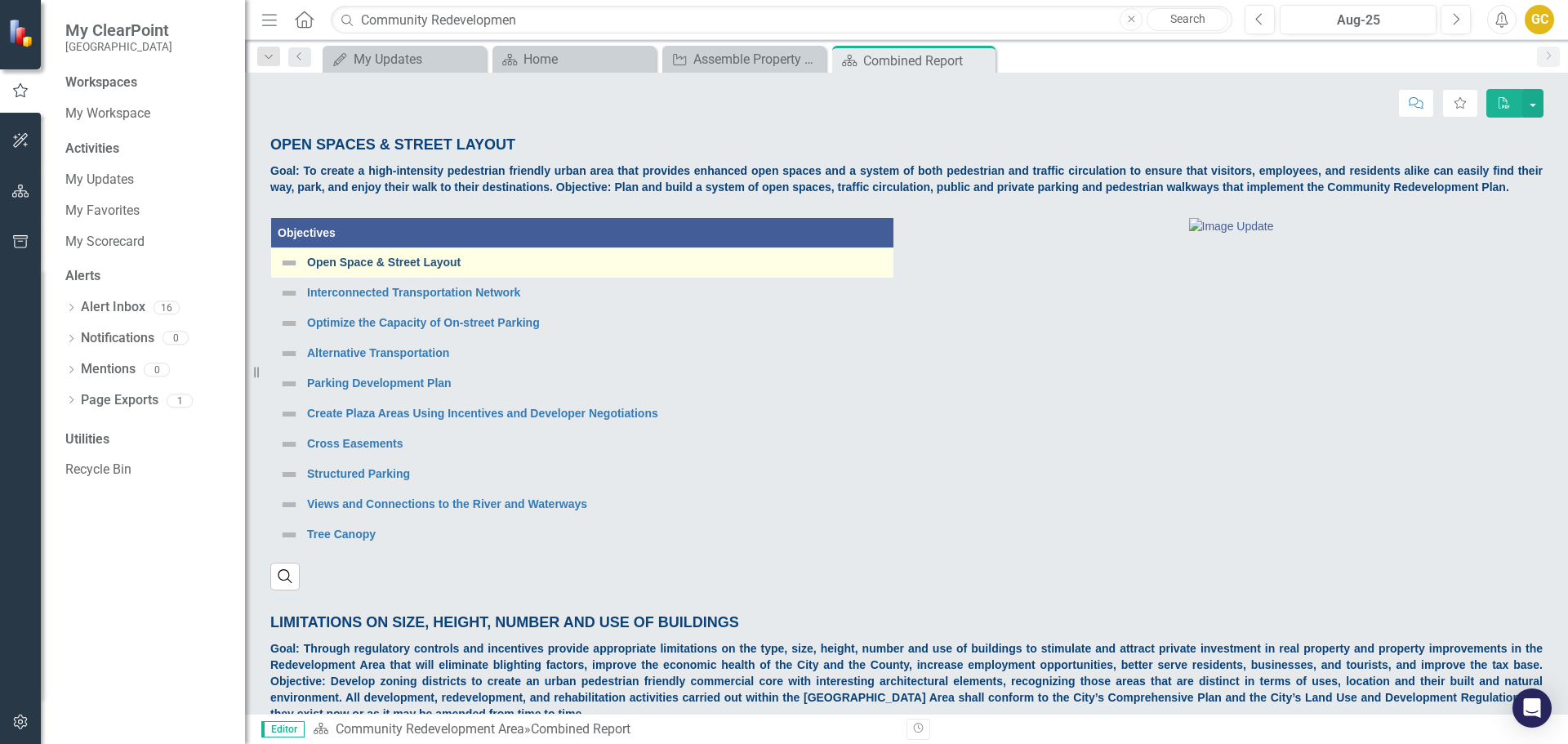
click at [401, 261] on link "Open Space & Street Layout" at bounding box center [602, 263] width 588 height 12
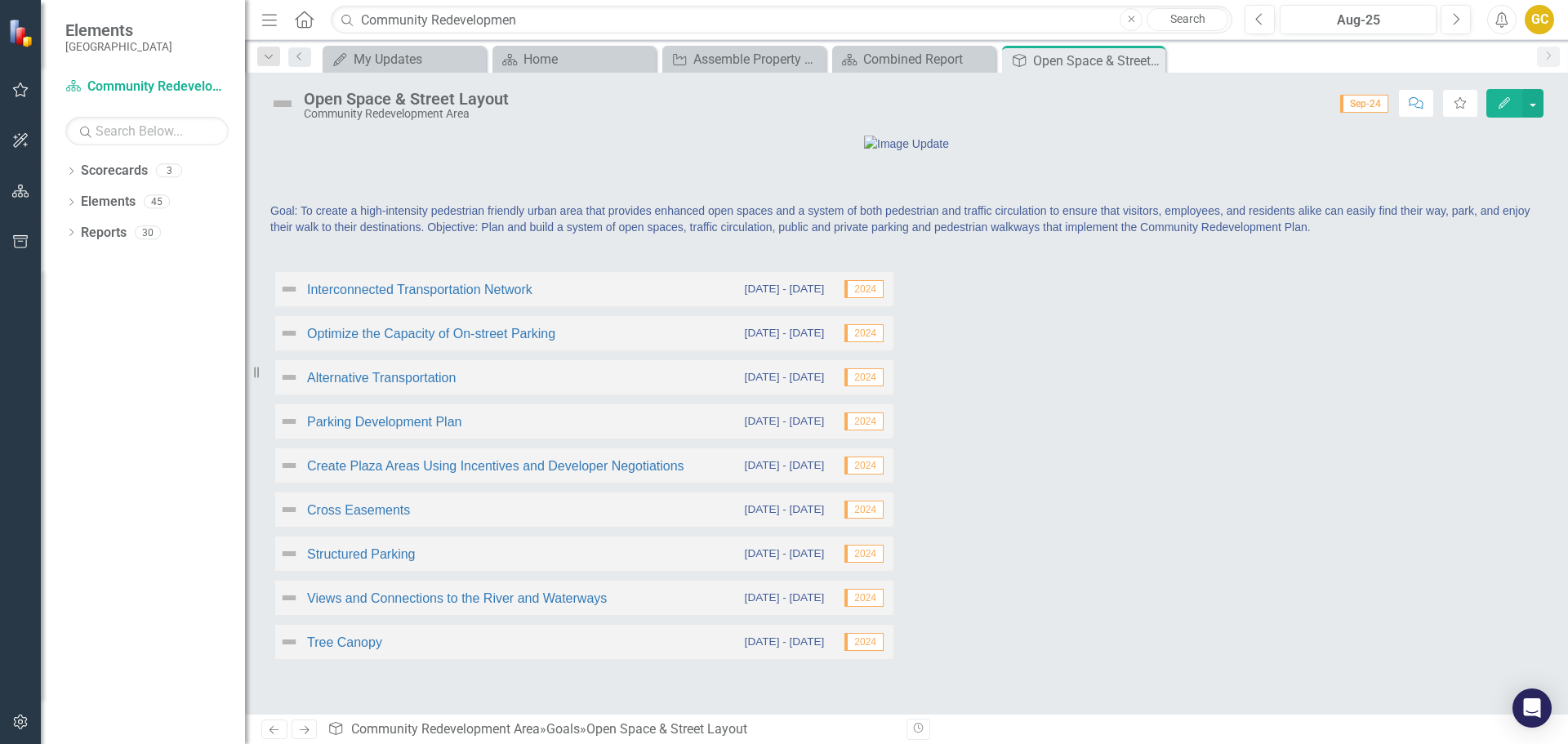
click at [1370, 105] on span "Sep-24" at bounding box center [1364, 104] width 48 height 18
click at [416, 297] on link "Interconnected Transportation Network" at bounding box center [420, 290] width 225 height 14
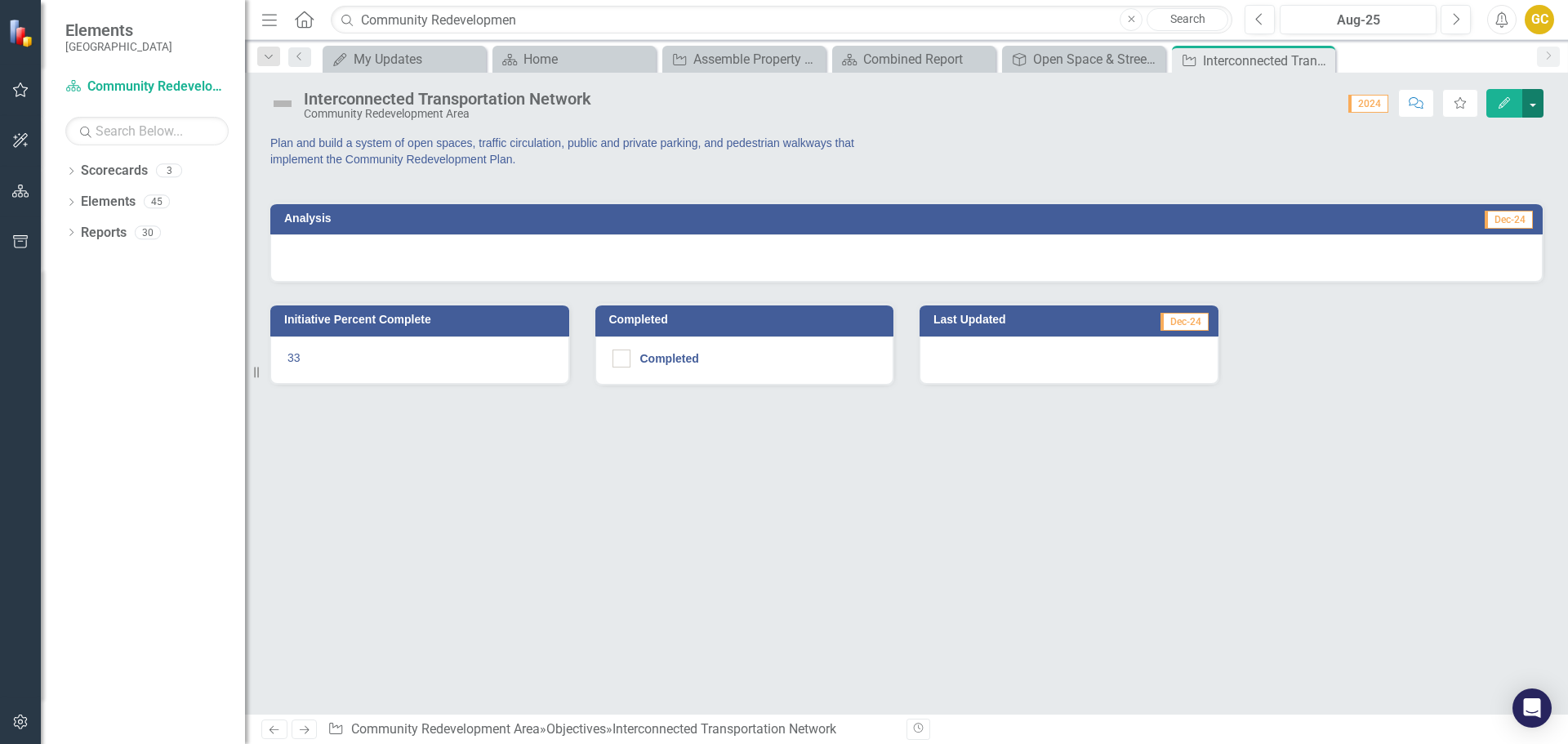
click at [1534, 100] on button "button" at bounding box center [1533, 104] width 21 height 28
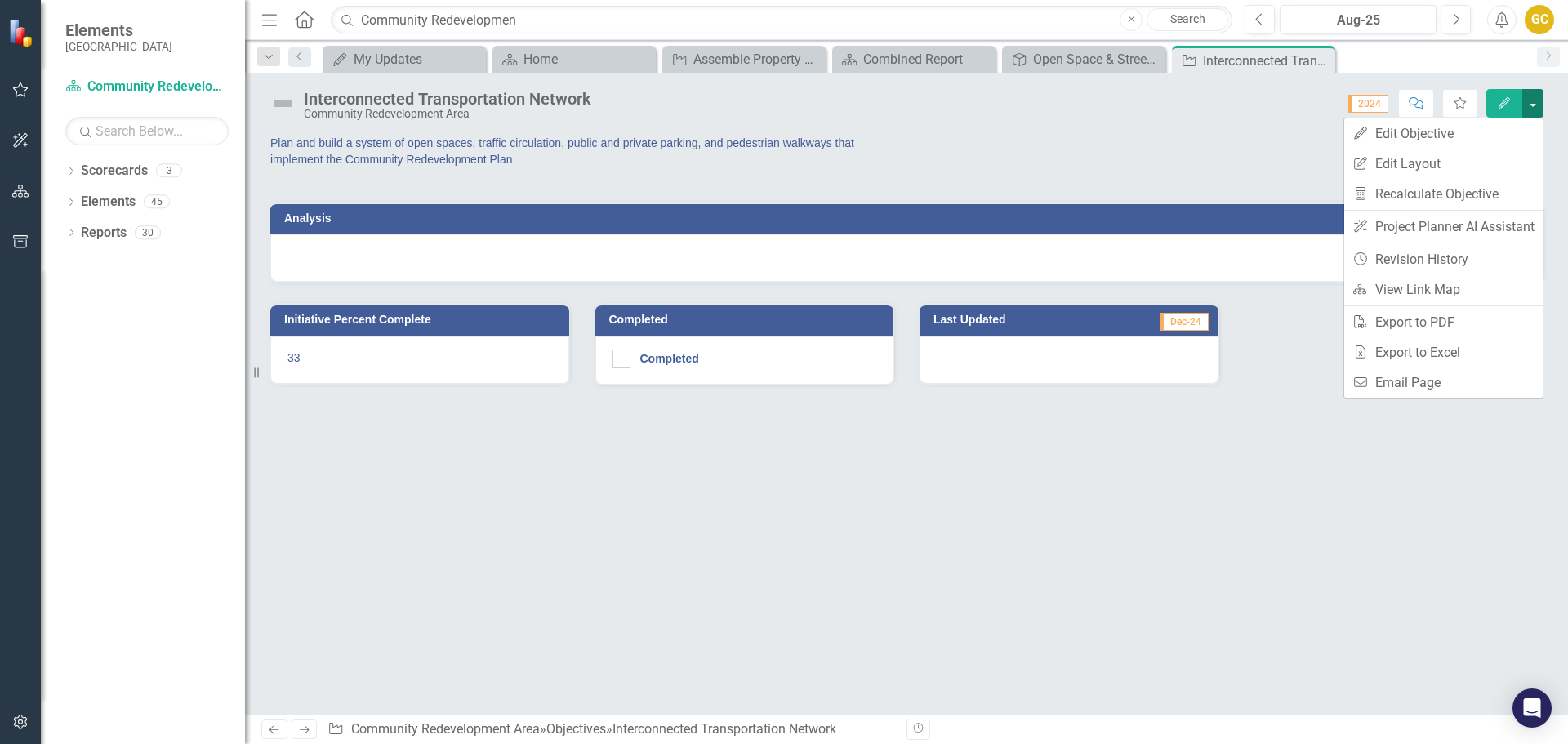
click at [1530, 99] on button "button" at bounding box center [1533, 104] width 21 height 28
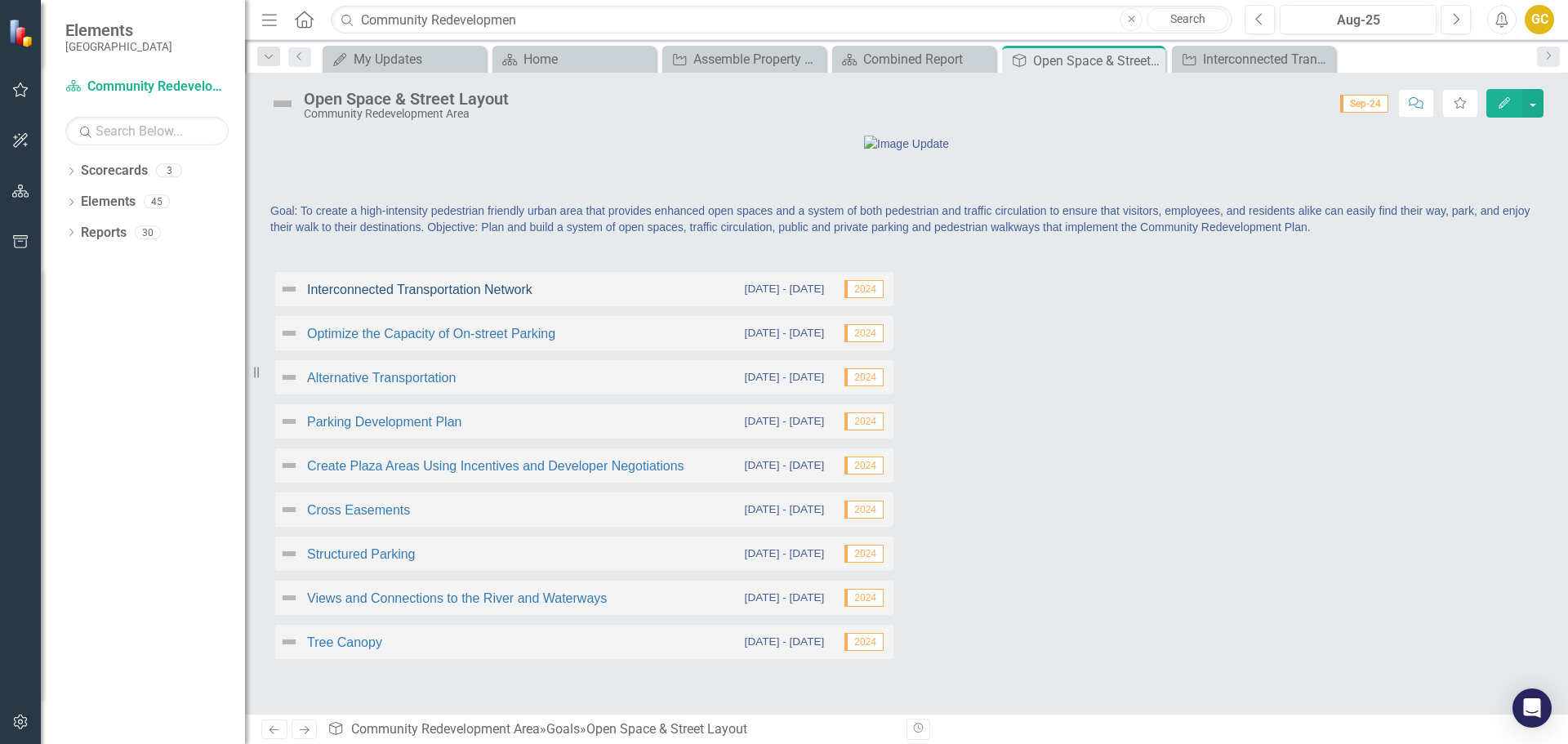
click at [444, 297] on link "Interconnected Transportation Network" at bounding box center [420, 290] width 225 height 14
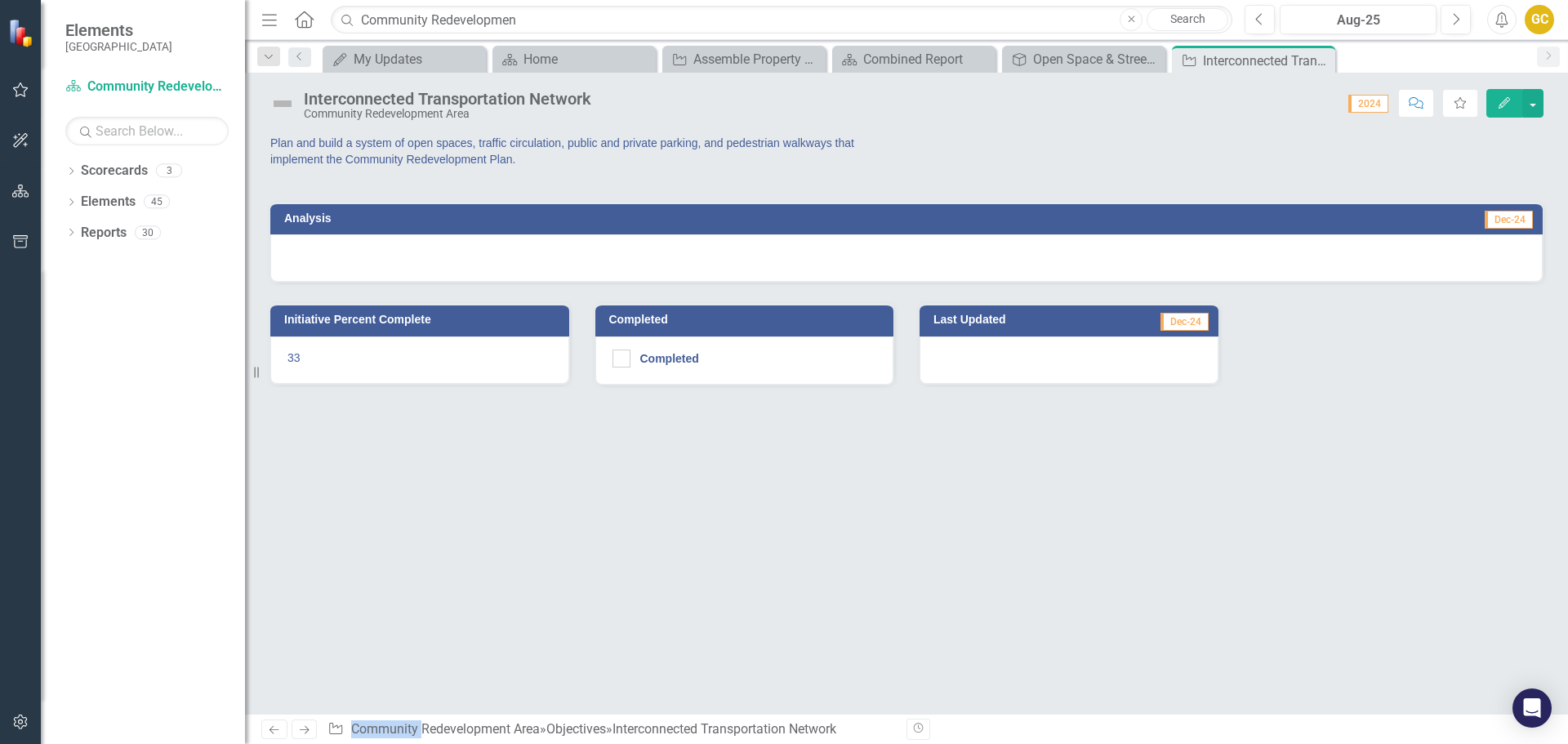
click at [444, 411] on div "Plan and build a system of open spaces, traffic circulation, public and private…" at bounding box center [907, 423] width 1323 height 580
click at [1535, 97] on button "button" at bounding box center [1533, 104] width 21 height 28
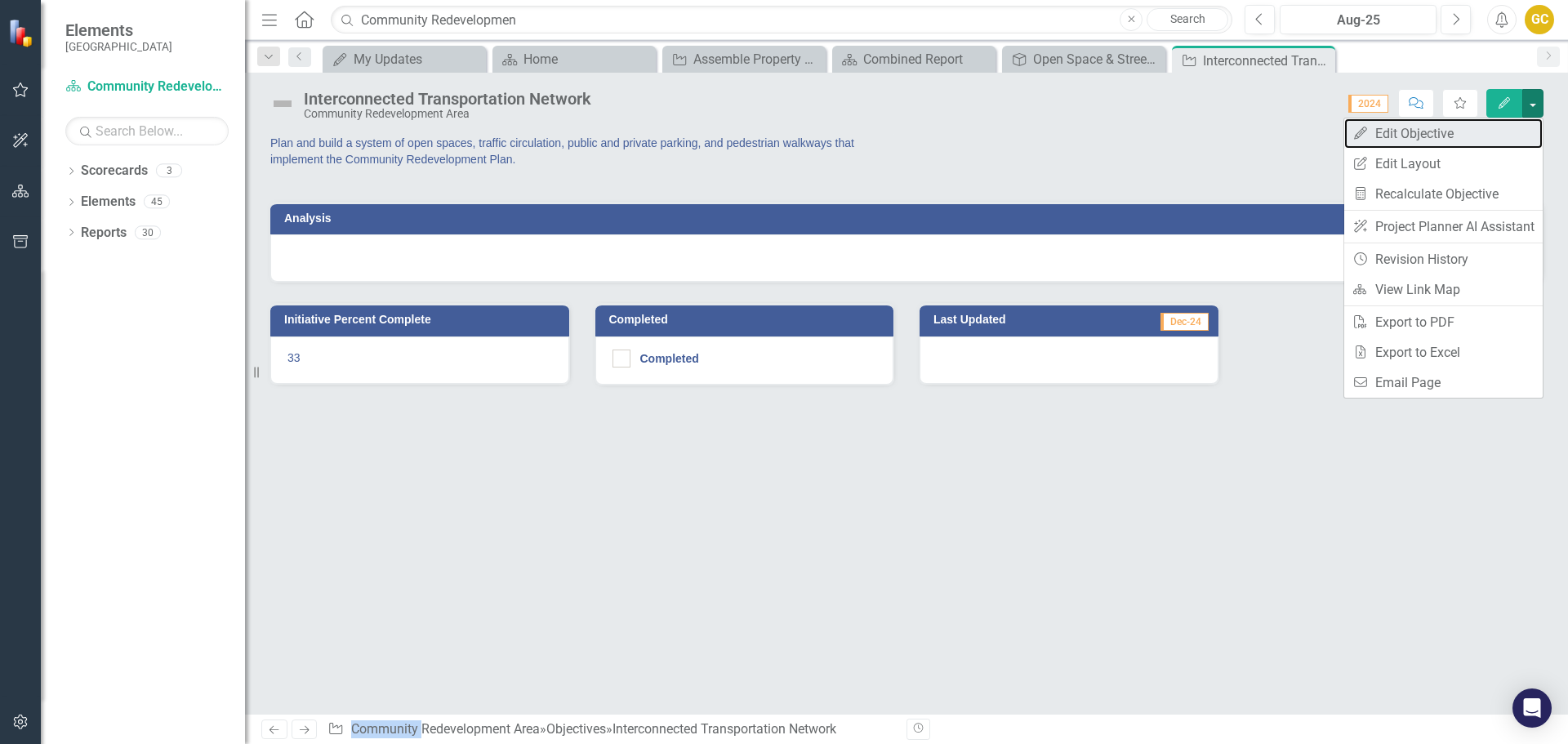
click at [1419, 130] on link "Edit Edit Objective" at bounding box center [1444, 134] width 198 height 30
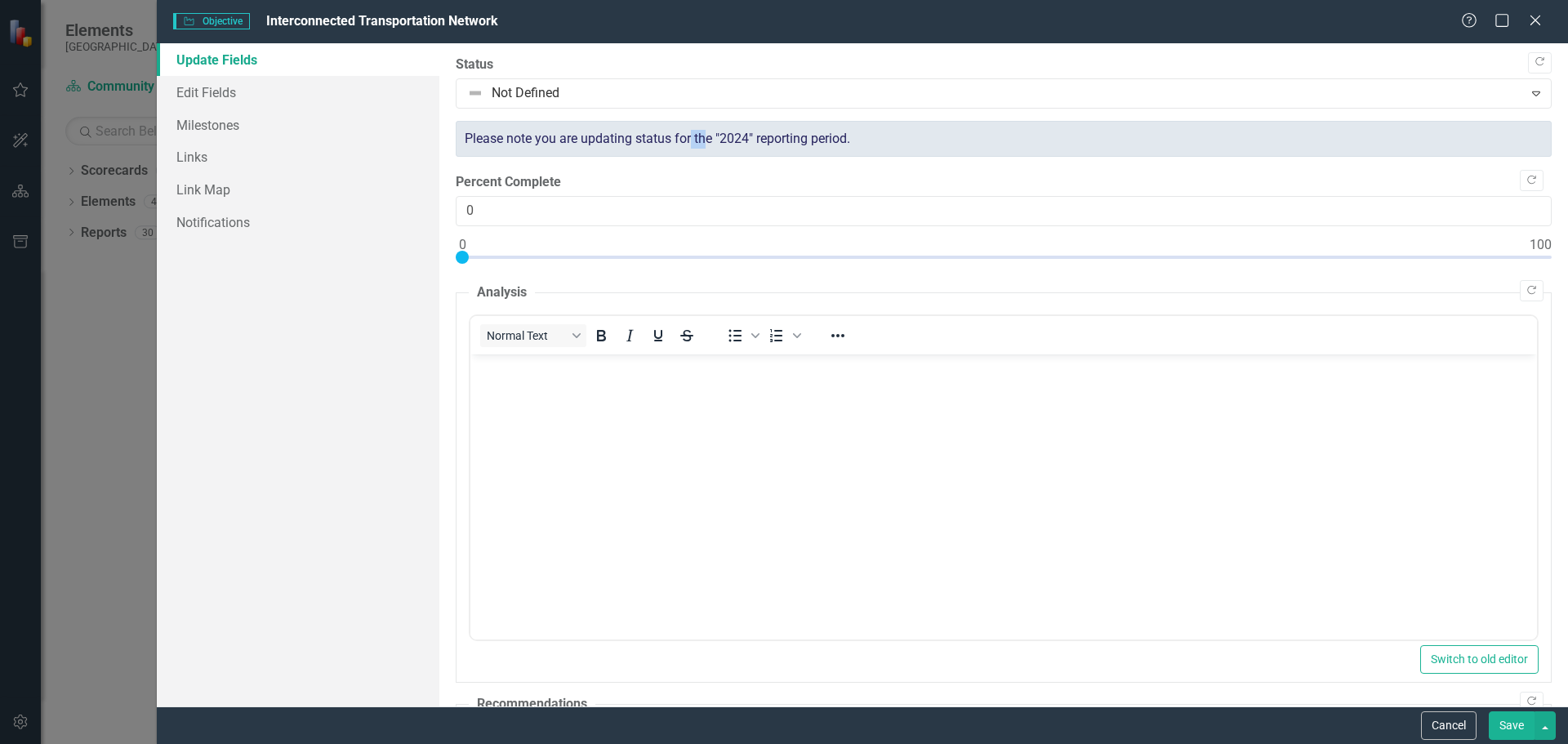
drag, startPoint x: 703, startPoint y: 147, endPoint x: 716, endPoint y: 150, distance: 13.3
click at [715, 150] on div "Please note you are updating status for the "2024" reporting period." at bounding box center [1004, 138] width 1096 height 36
click at [1528, 19] on icon "Close" at bounding box center [1535, 20] width 20 height 16
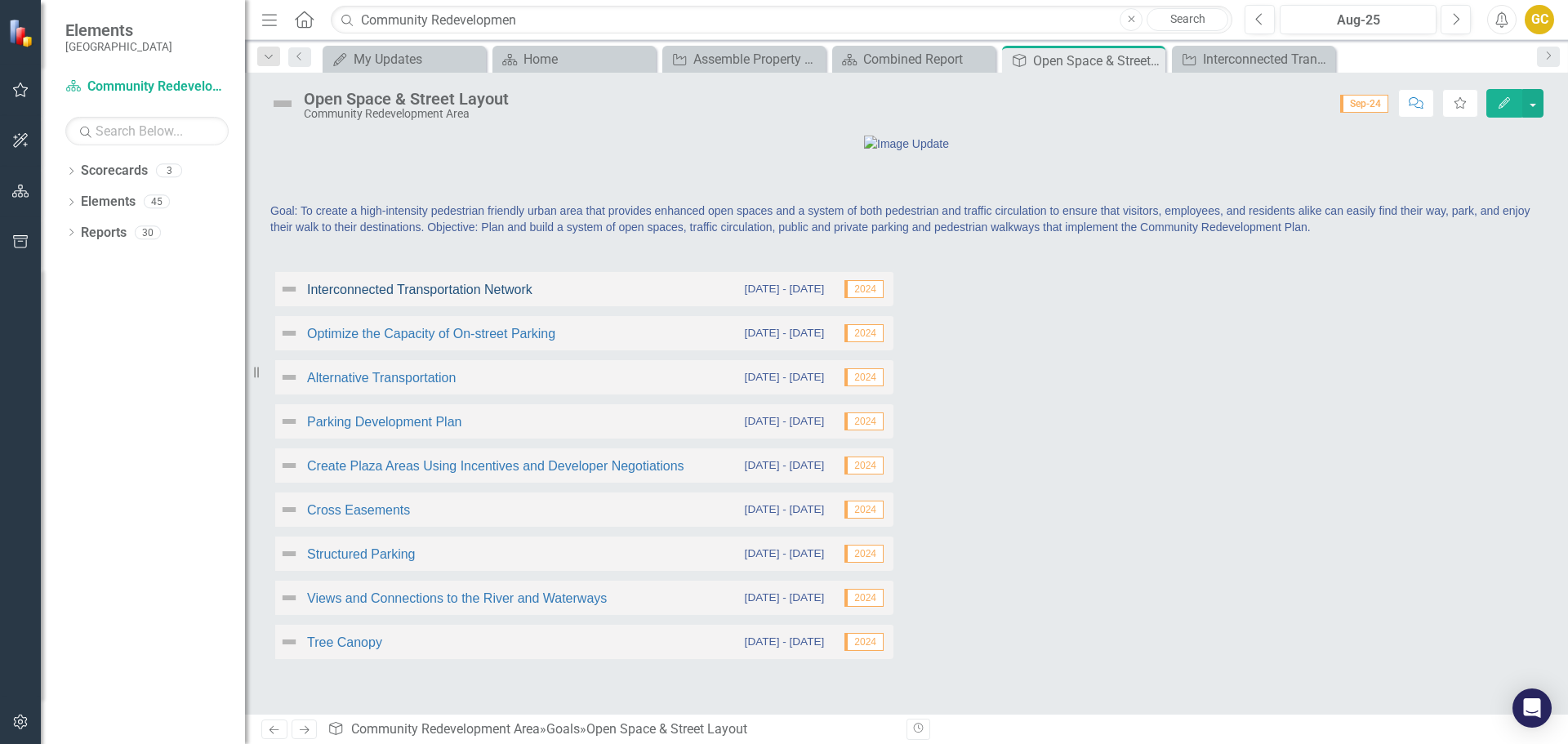
click at [471, 297] on link "Interconnected Transportation Network" at bounding box center [420, 290] width 225 height 14
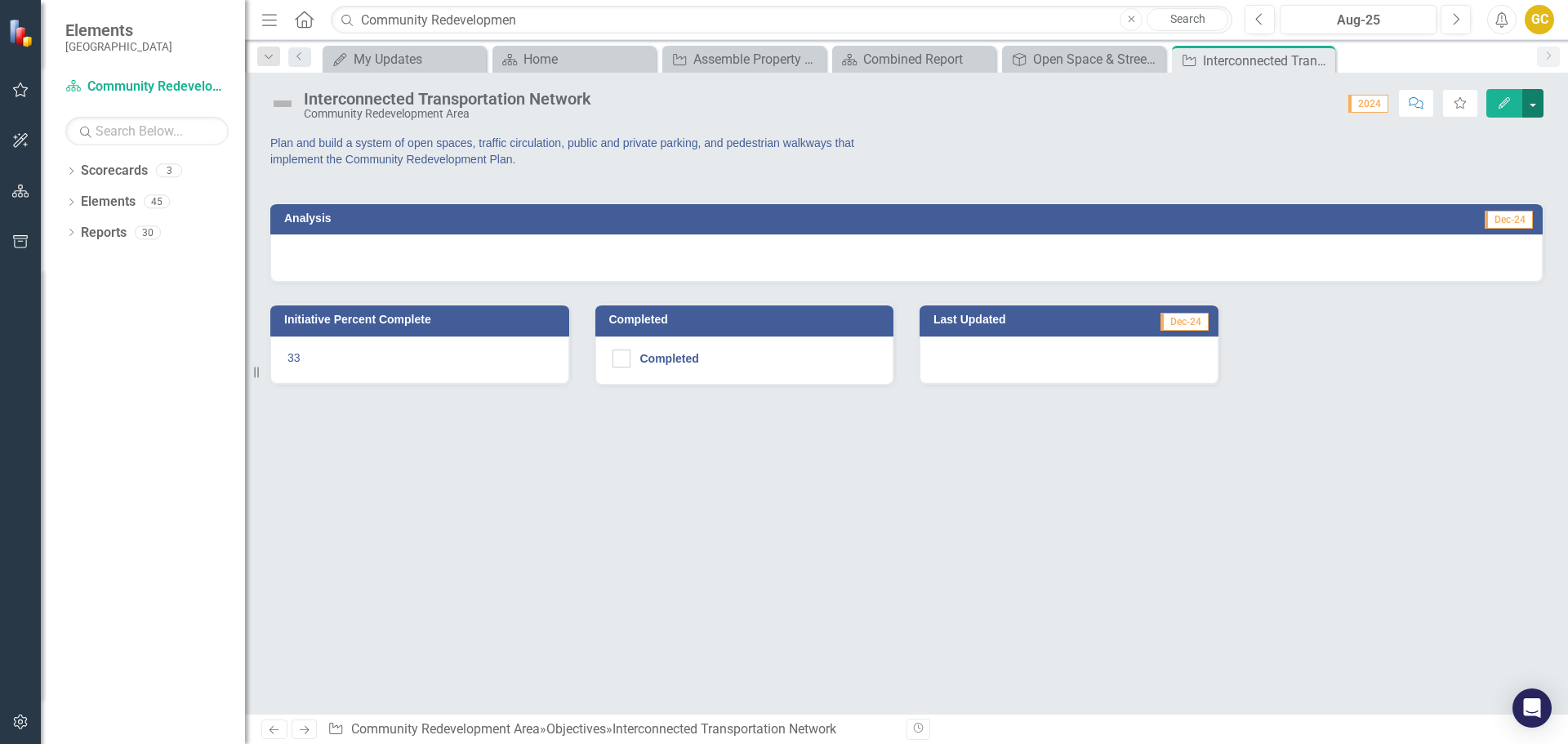
click at [1532, 103] on button "button" at bounding box center [1533, 104] width 21 height 28
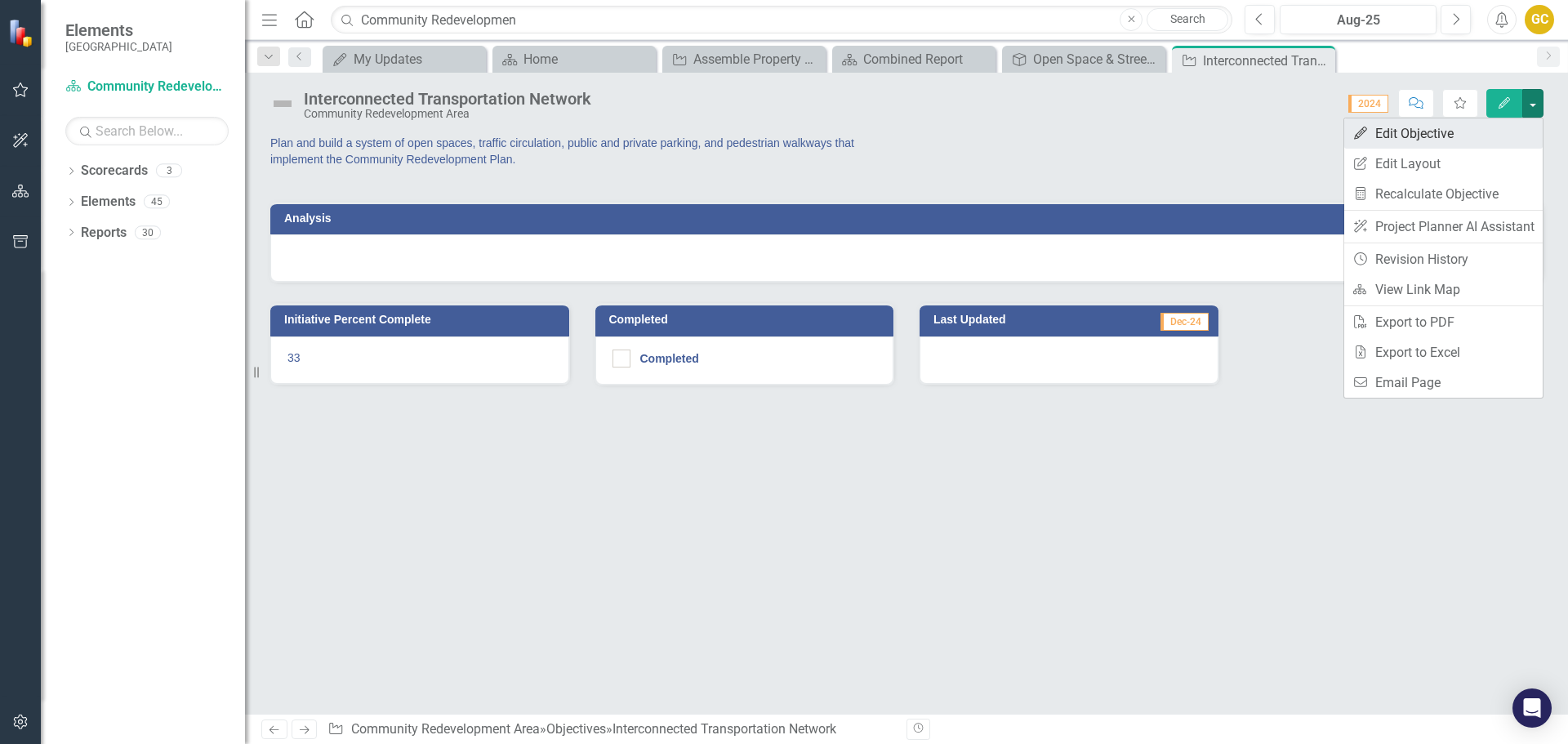
click at [1453, 129] on link "Edit Edit Objective" at bounding box center [1444, 134] width 198 height 30
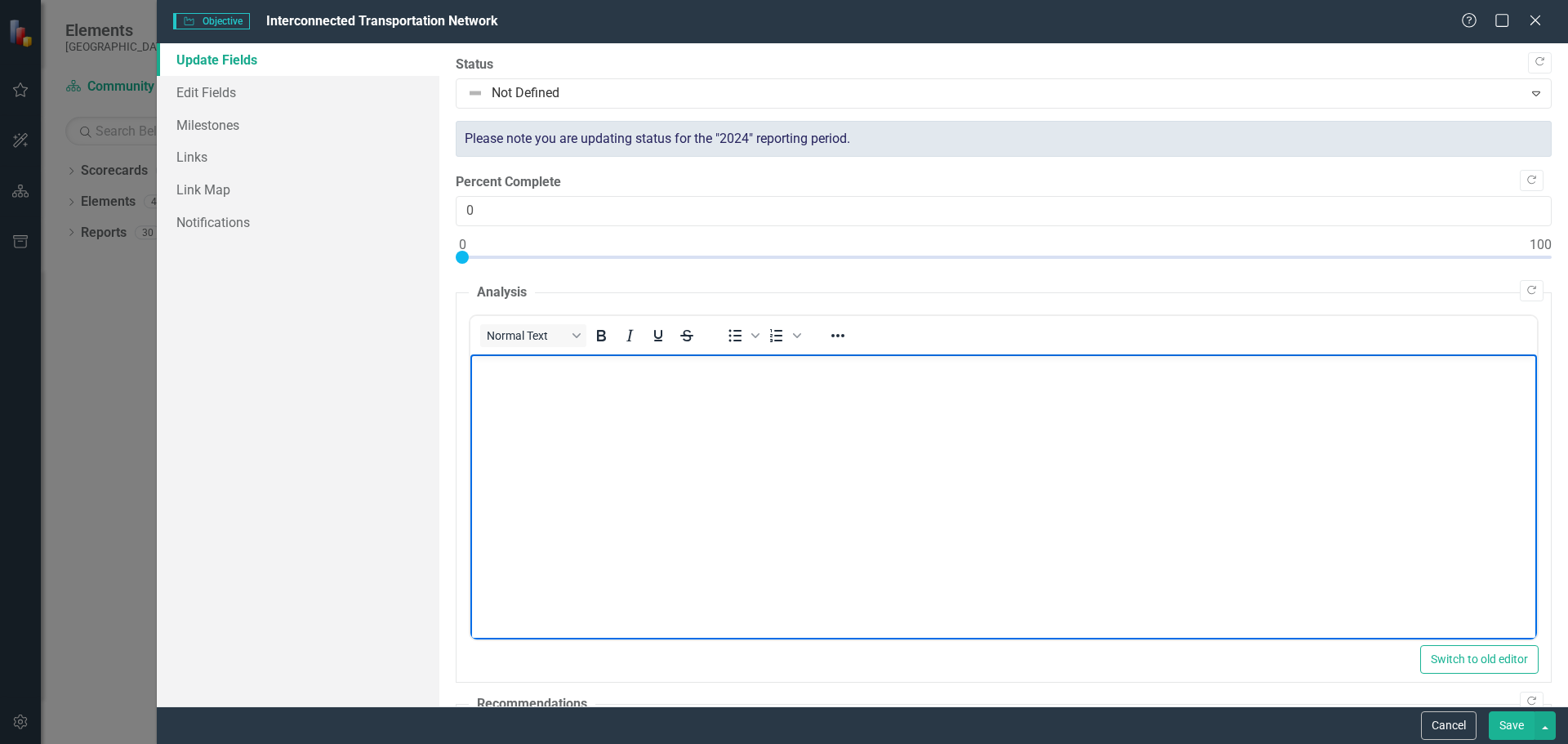
click at [508, 373] on p "Rich Text Area. Press ALT-0 for help." at bounding box center [1003, 368] width 1059 height 19
drag, startPoint x: 512, startPoint y: 368, endPoint x: 472, endPoint y: 376, distance: 40.8
click at [470, 376] on html "[MEDICAL_DATA]" at bounding box center [1003, 476] width 1067 height 245
copy p "[MEDICAL_DATA]"
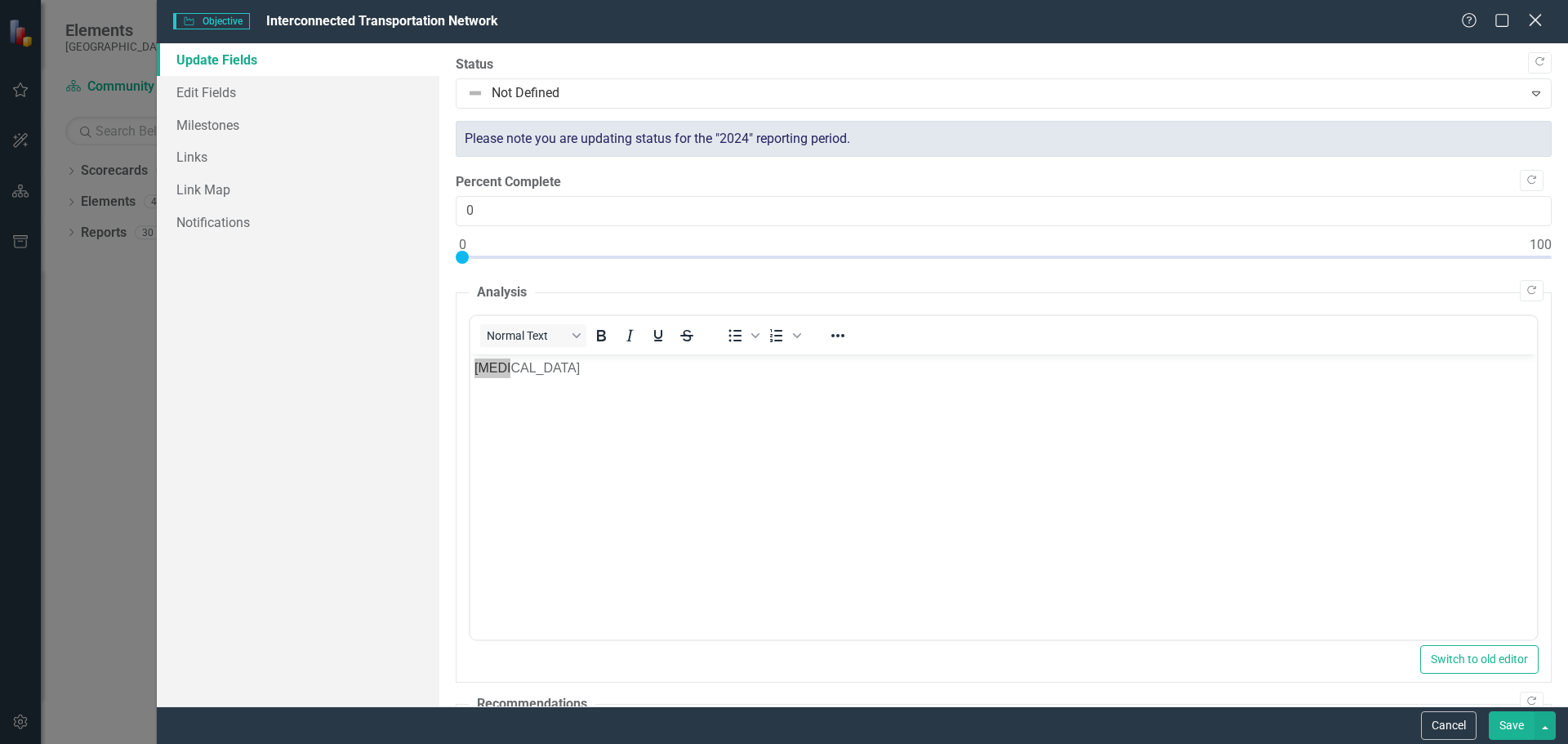
click at [1539, 20] on icon "Close" at bounding box center [1535, 20] width 20 height 16
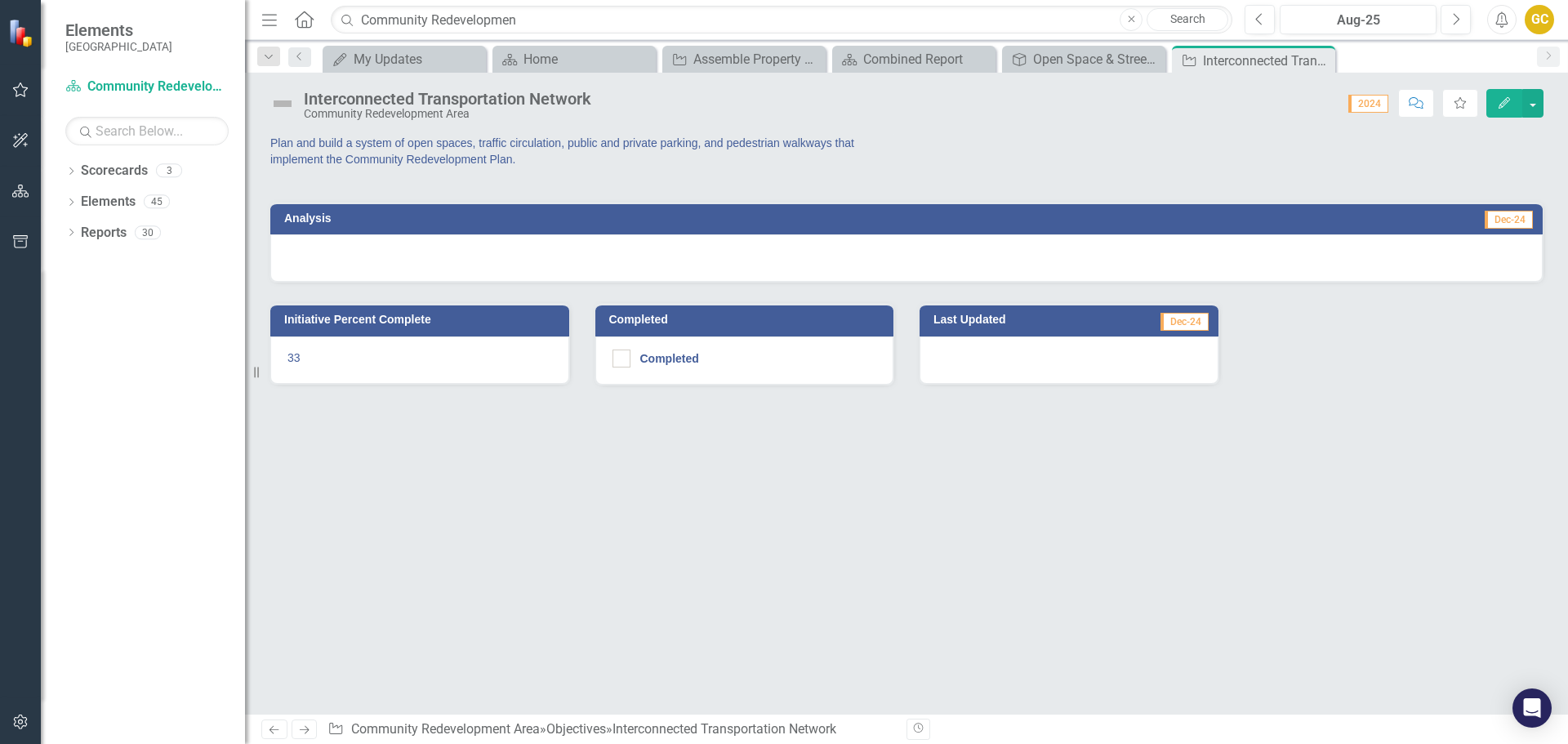
drag, startPoint x: 1521, startPoint y: 205, endPoint x: 1518, endPoint y: 222, distance: 17.3
click at [1521, 208] on div "Analysis Dec-24" at bounding box center [906, 219] width 1273 height 32
click at [1518, 222] on span "Dec-24" at bounding box center [1509, 220] width 48 height 18
click at [1519, 222] on span "Dec-24" at bounding box center [1509, 220] width 48 height 18
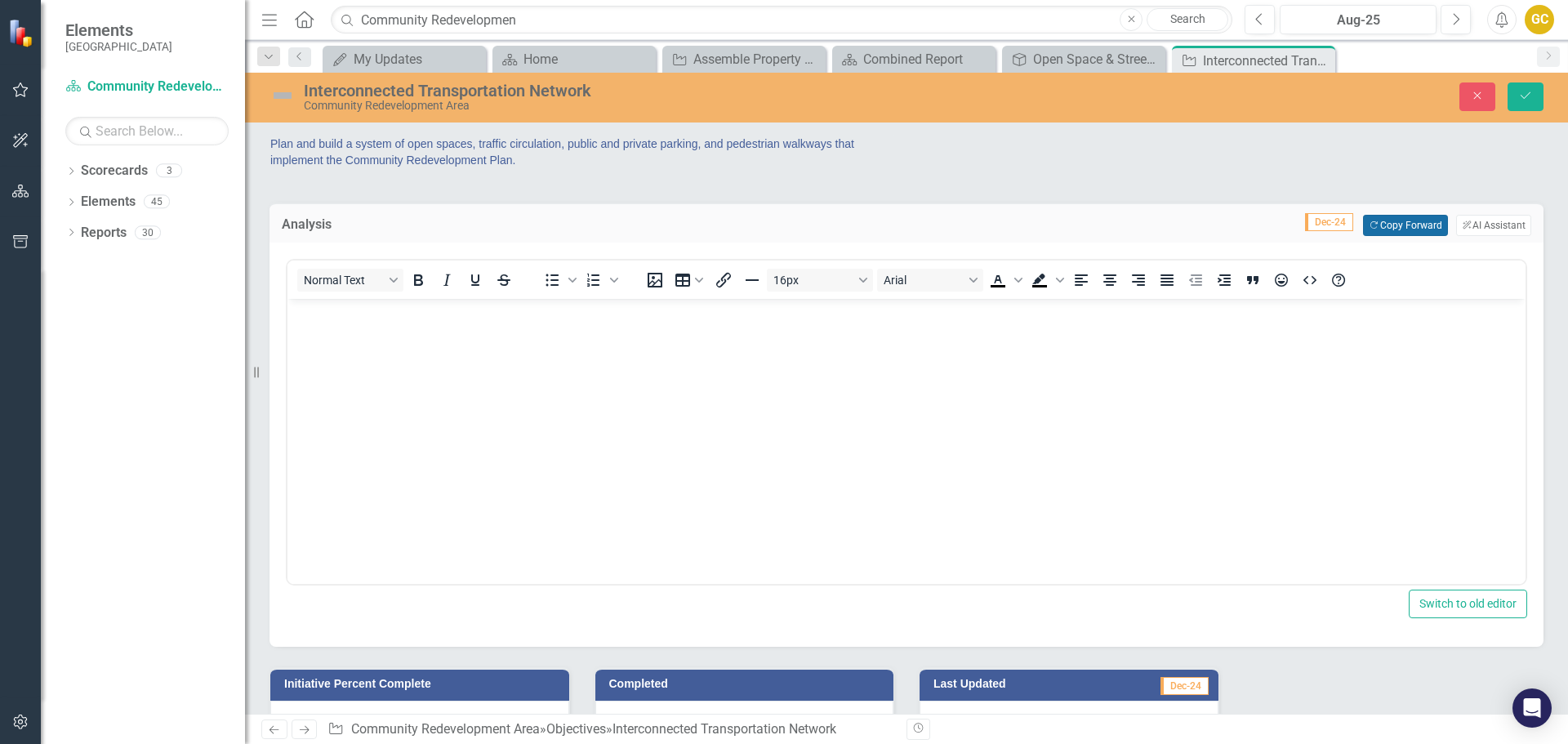
click at [1375, 223] on button "Copy Forward Copy Forward" at bounding box center [1405, 226] width 84 height 21
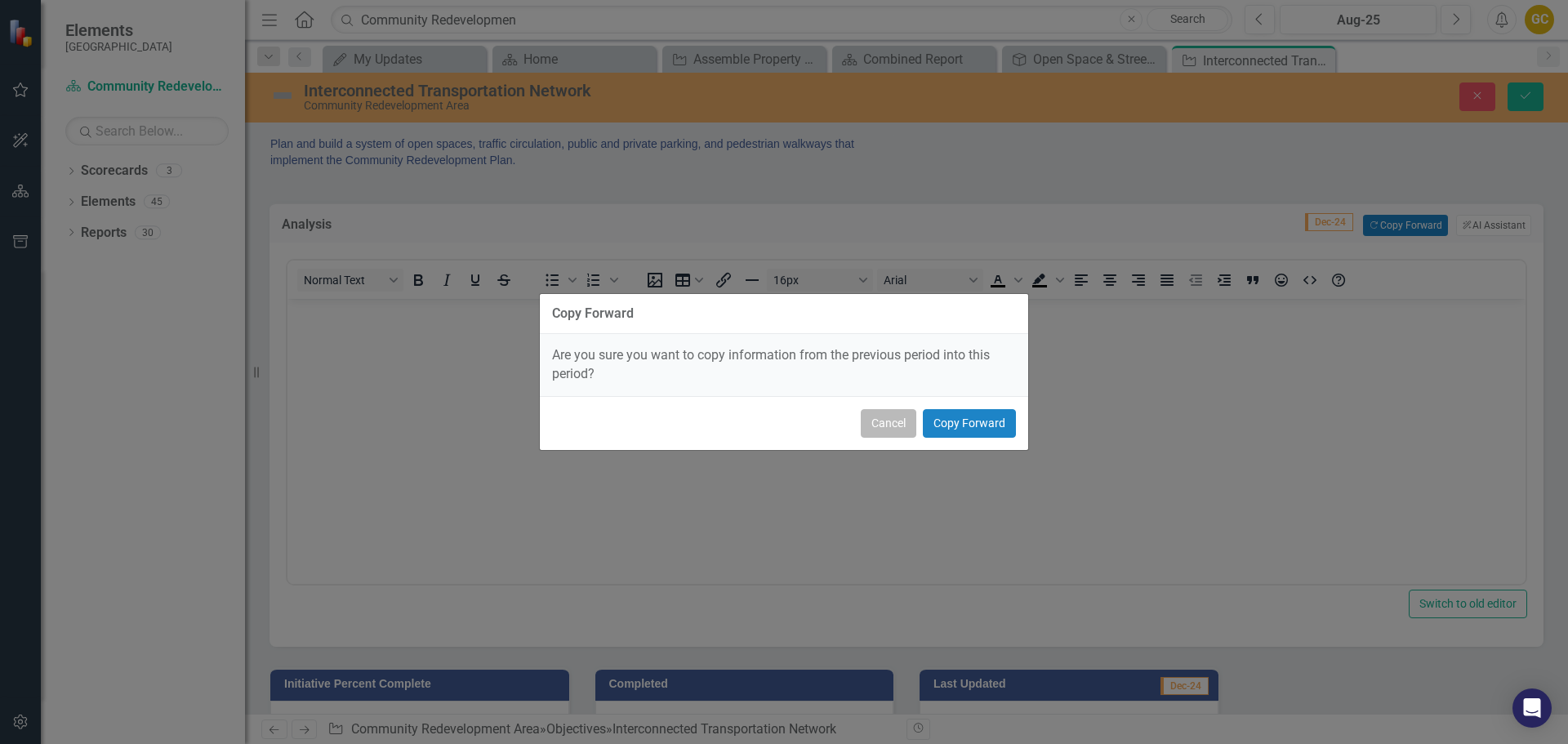
click at [896, 426] on button "Cancel" at bounding box center [889, 423] width 56 height 28
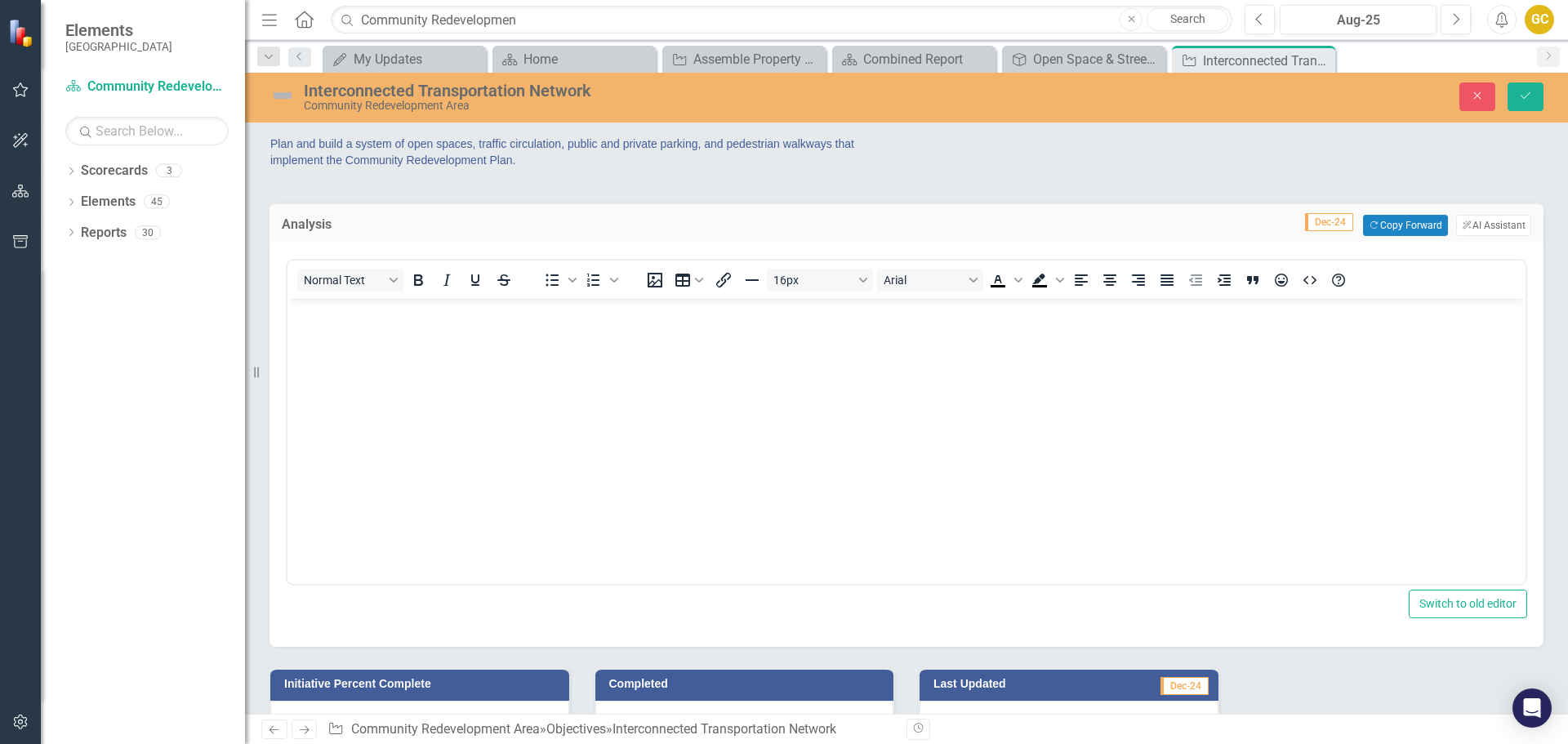
click at [1305, 221] on span "Dec-24" at bounding box center [1329, 222] width 48 height 18
click at [1526, 92] on icon "Save" at bounding box center [1525, 95] width 15 height 12
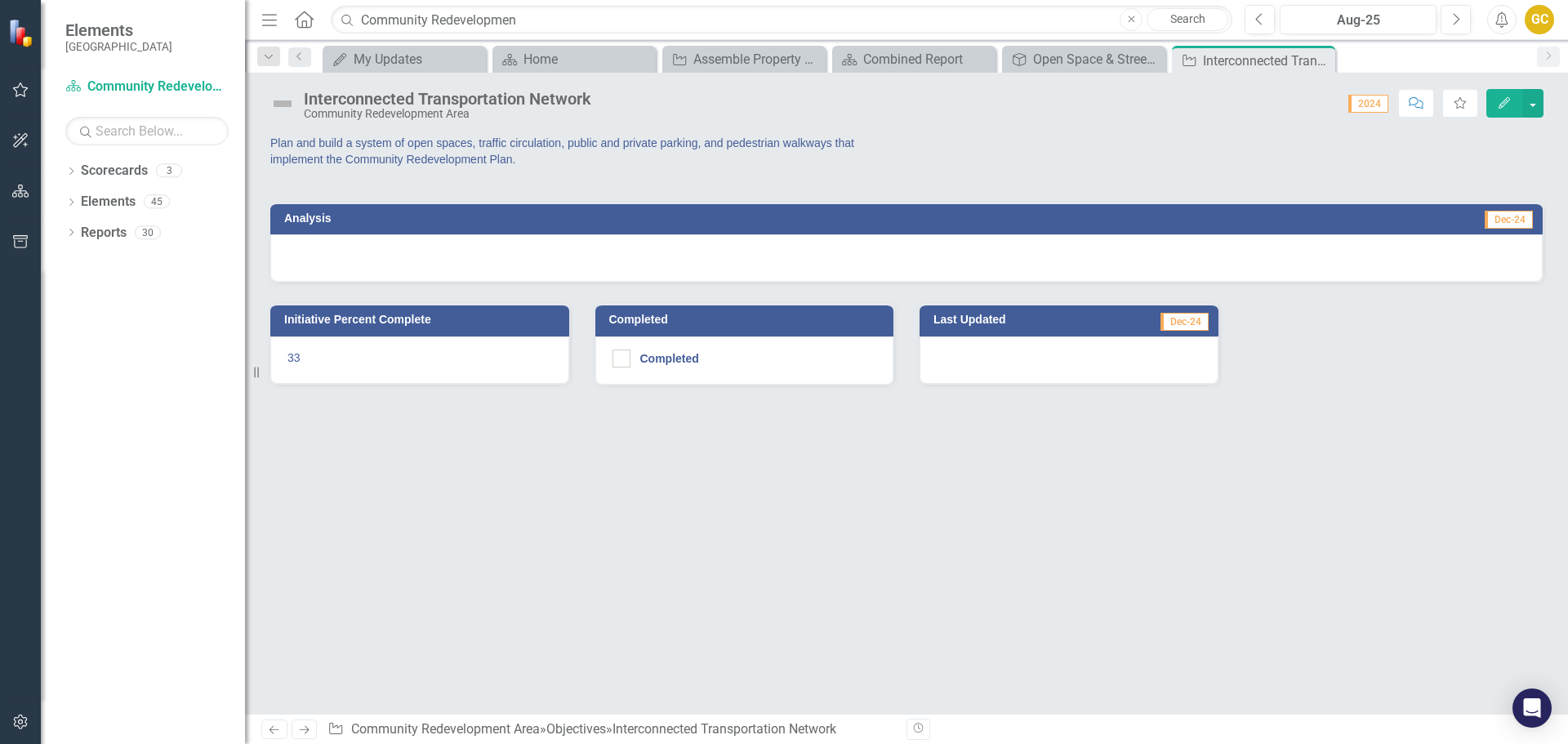
click at [1381, 103] on span "2024" at bounding box center [1368, 104] width 40 height 18
click at [1503, 216] on span "Dec-24" at bounding box center [1509, 220] width 48 height 18
click at [1504, 217] on span "Dec-24" at bounding box center [1509, 220] width 48 height 18
click at [0, 0] on icon "Close" at bounding box center [0, 0] width 0 height 0
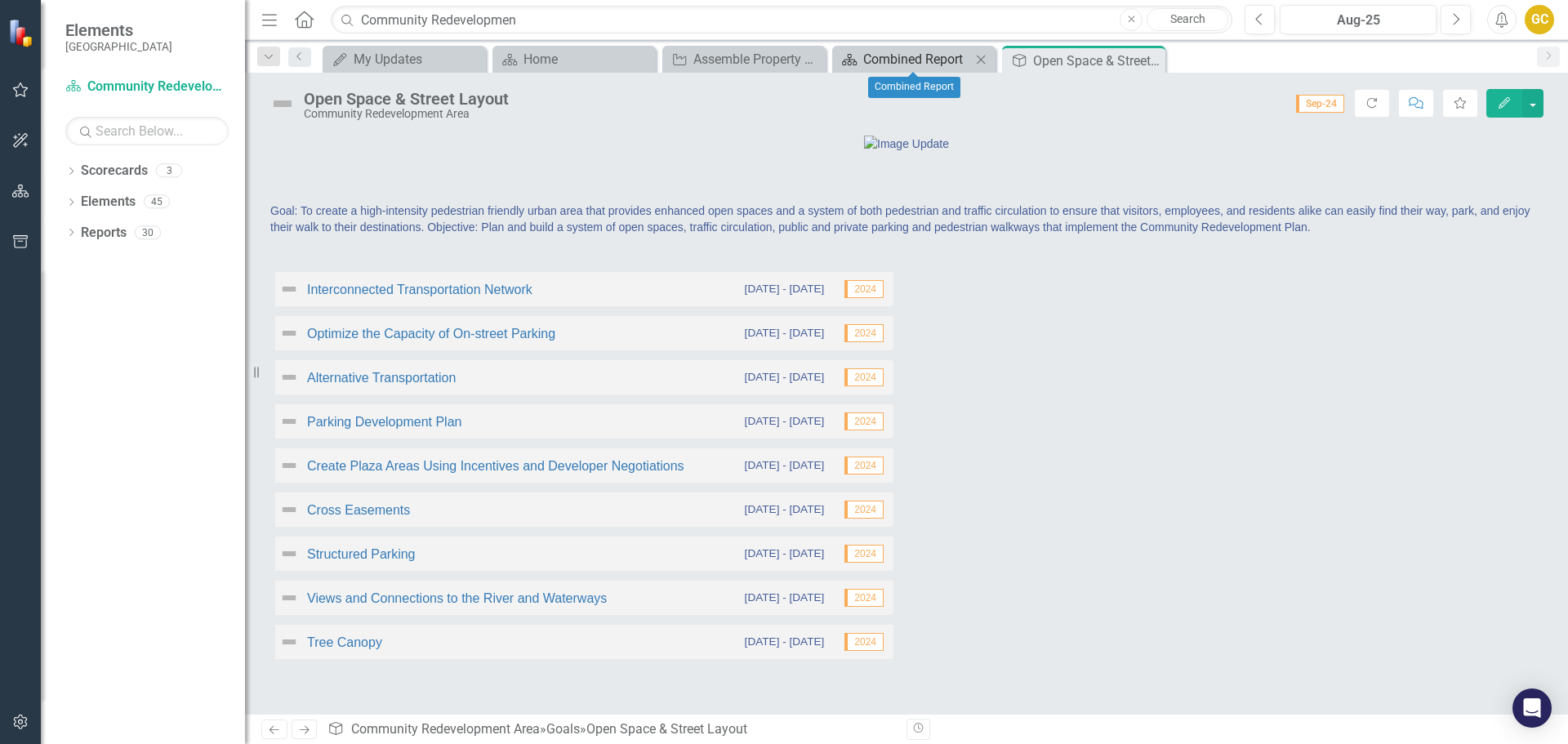
click at [894, 53] on div "Combined Report" at bounding box center [918, 58] width 108 height 20
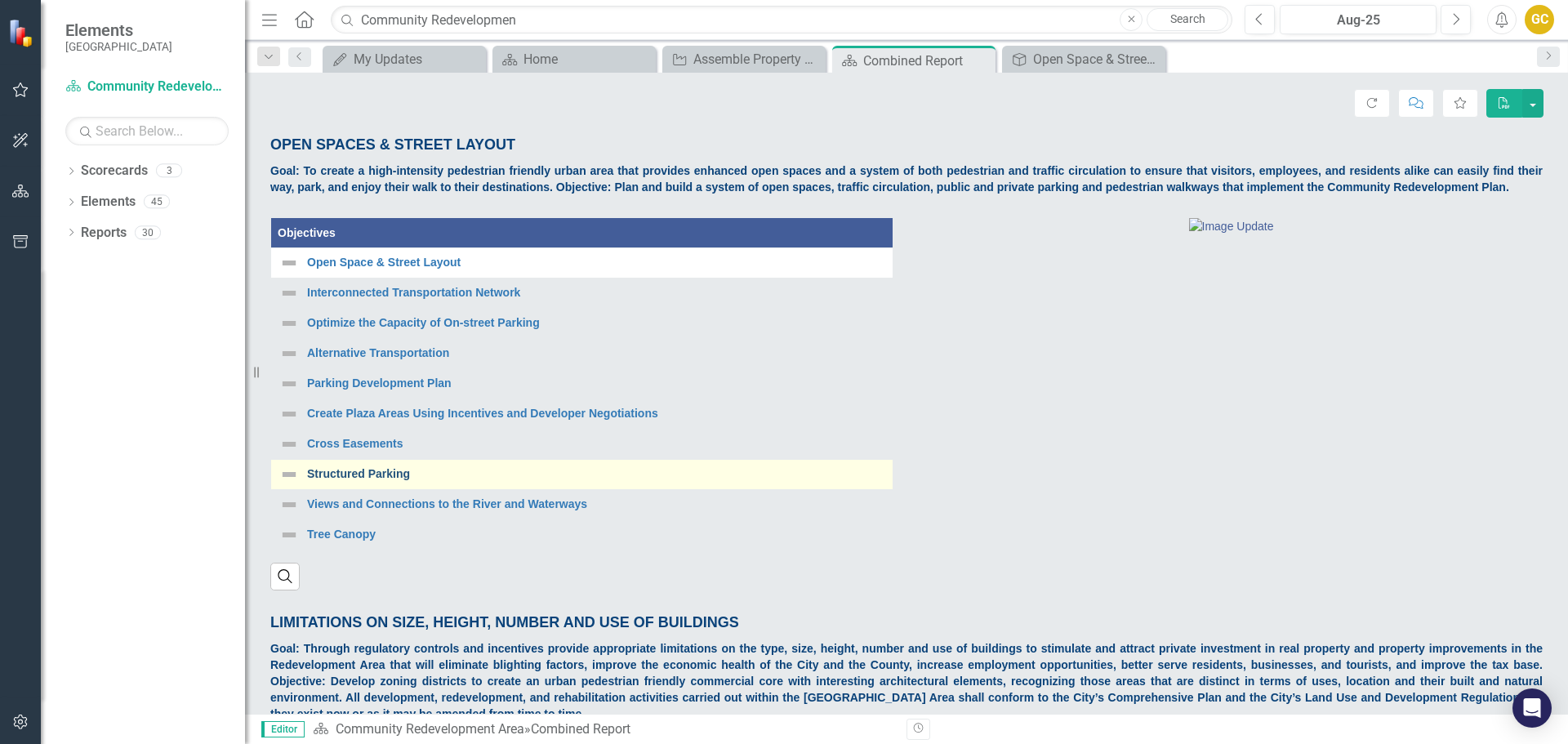
click at [385, 472] on link "Structured Parking" at bounding box center [596, 474] width 578 height 12
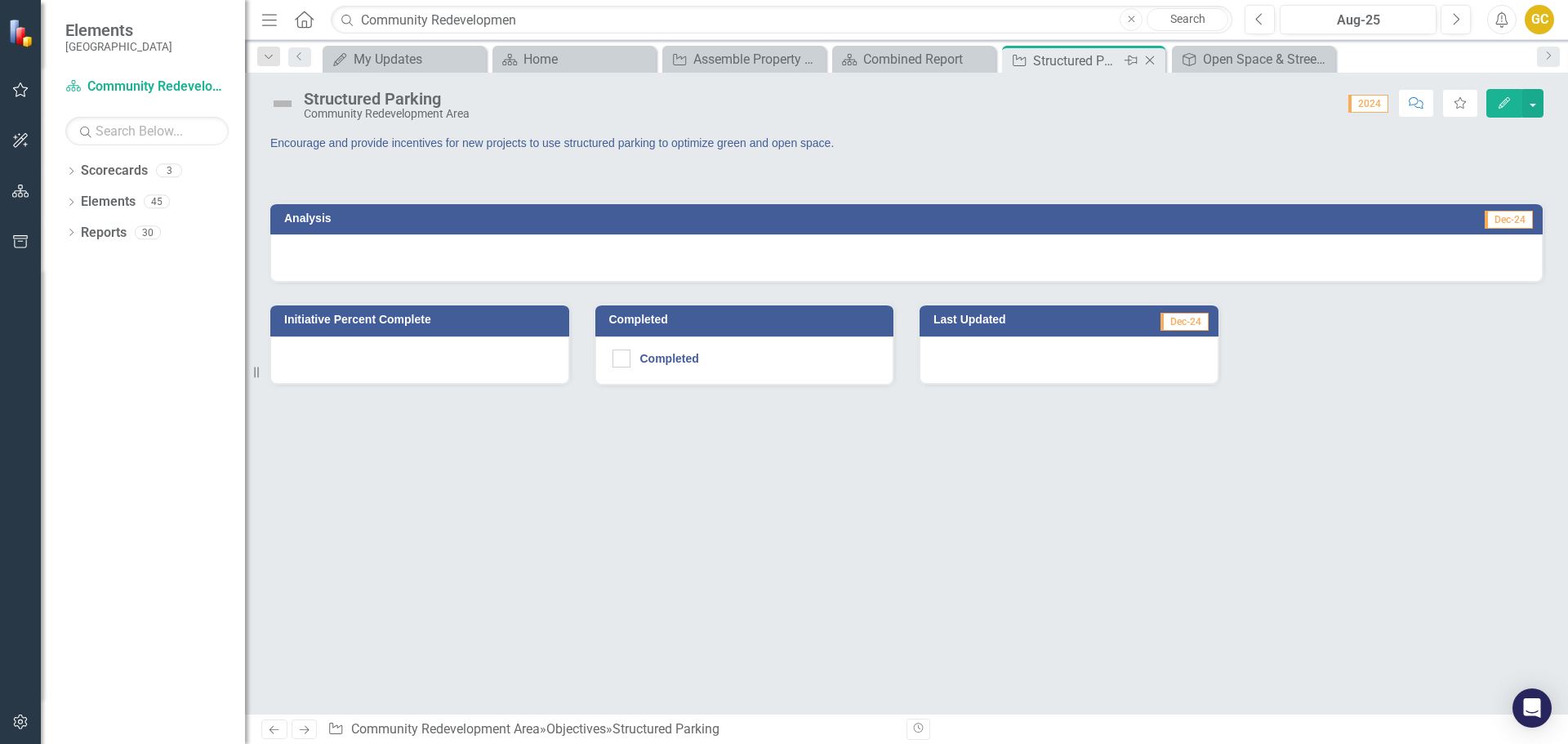
click at [1148, 61] on icon "Close" at bounding box center [1150, 60] width 16 height 13
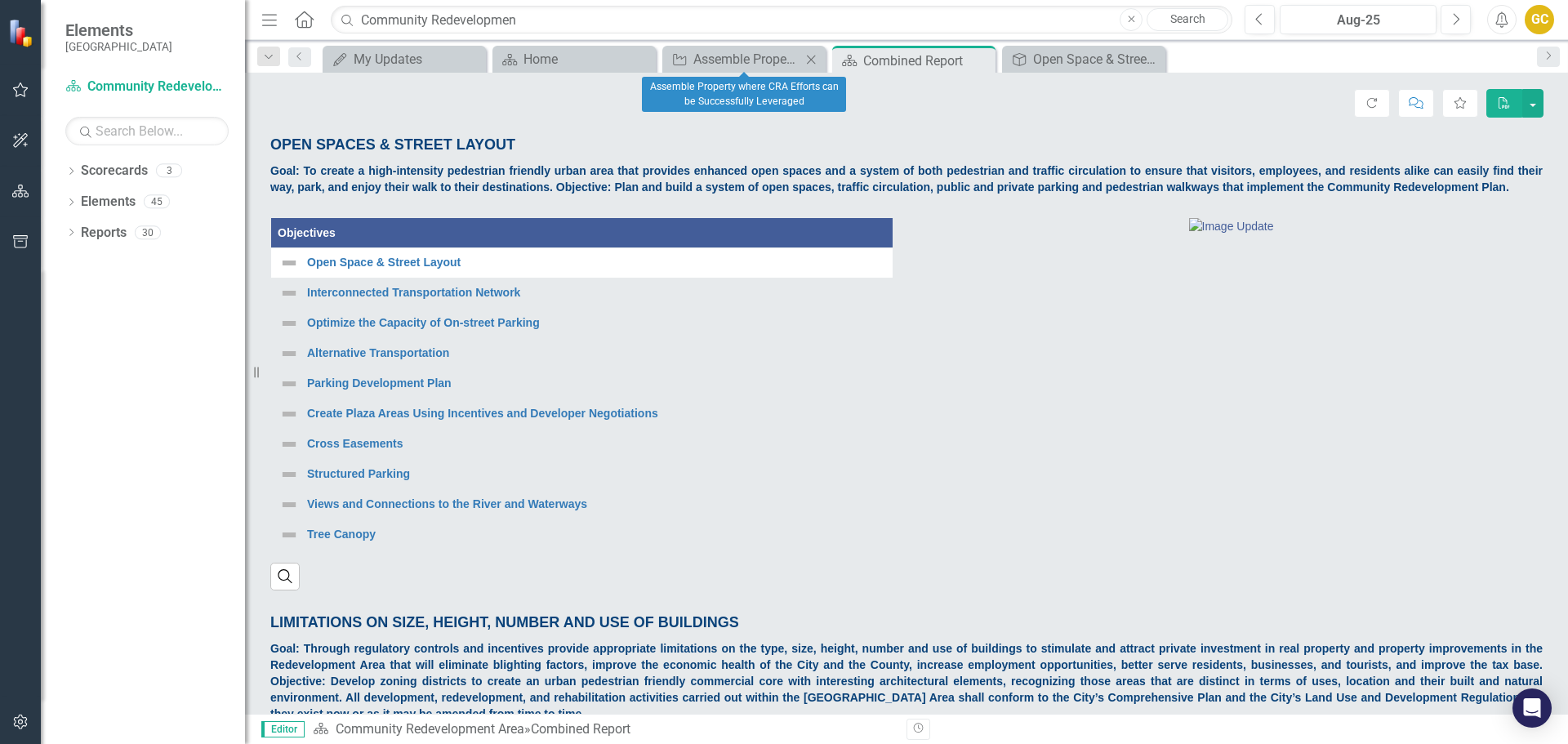
click at [810, 58] on icon "Close" at bounding box center [811, 59] width 16 height 13
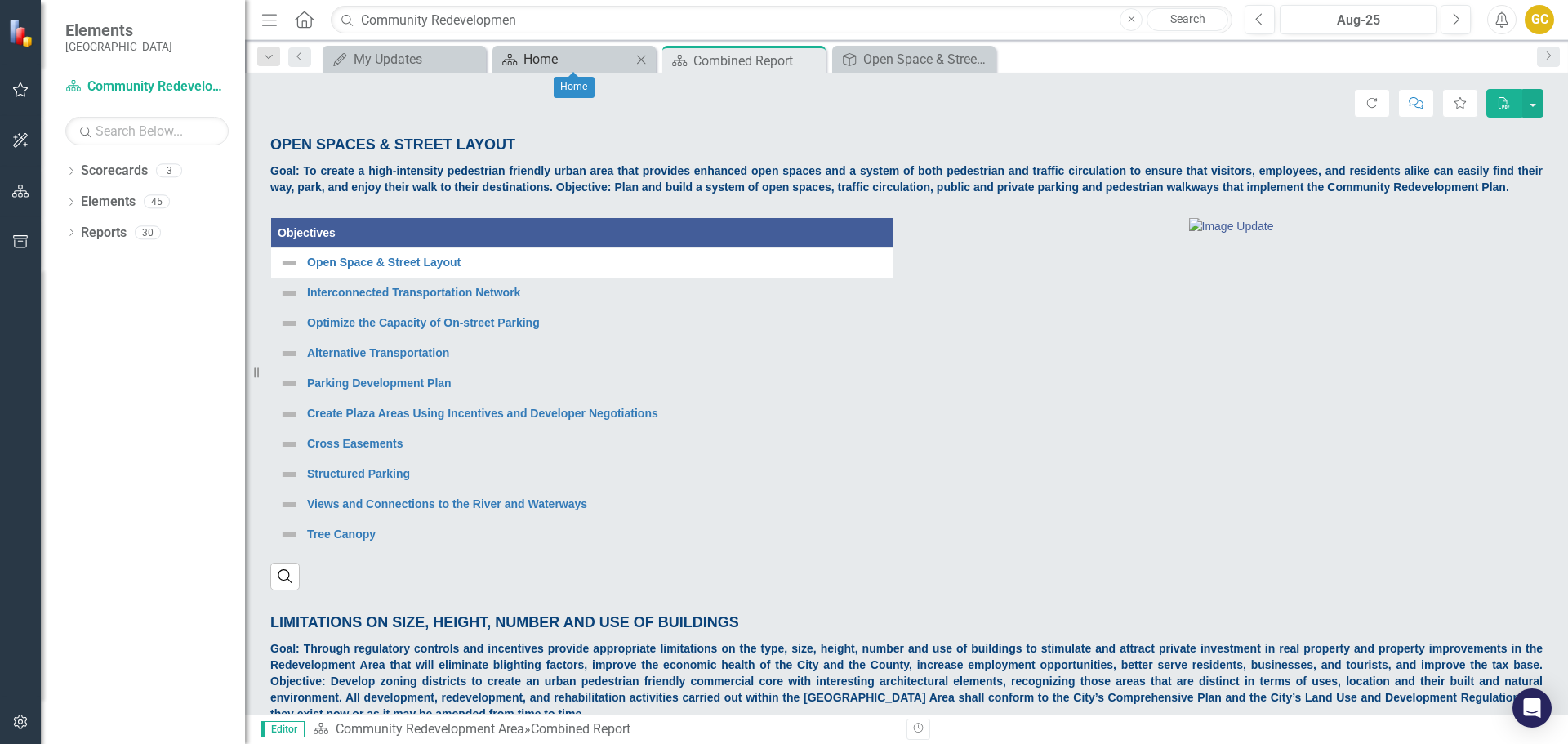
click at [544, 58] on div "Home" at bounding box center [578, 58] width 108 height 20
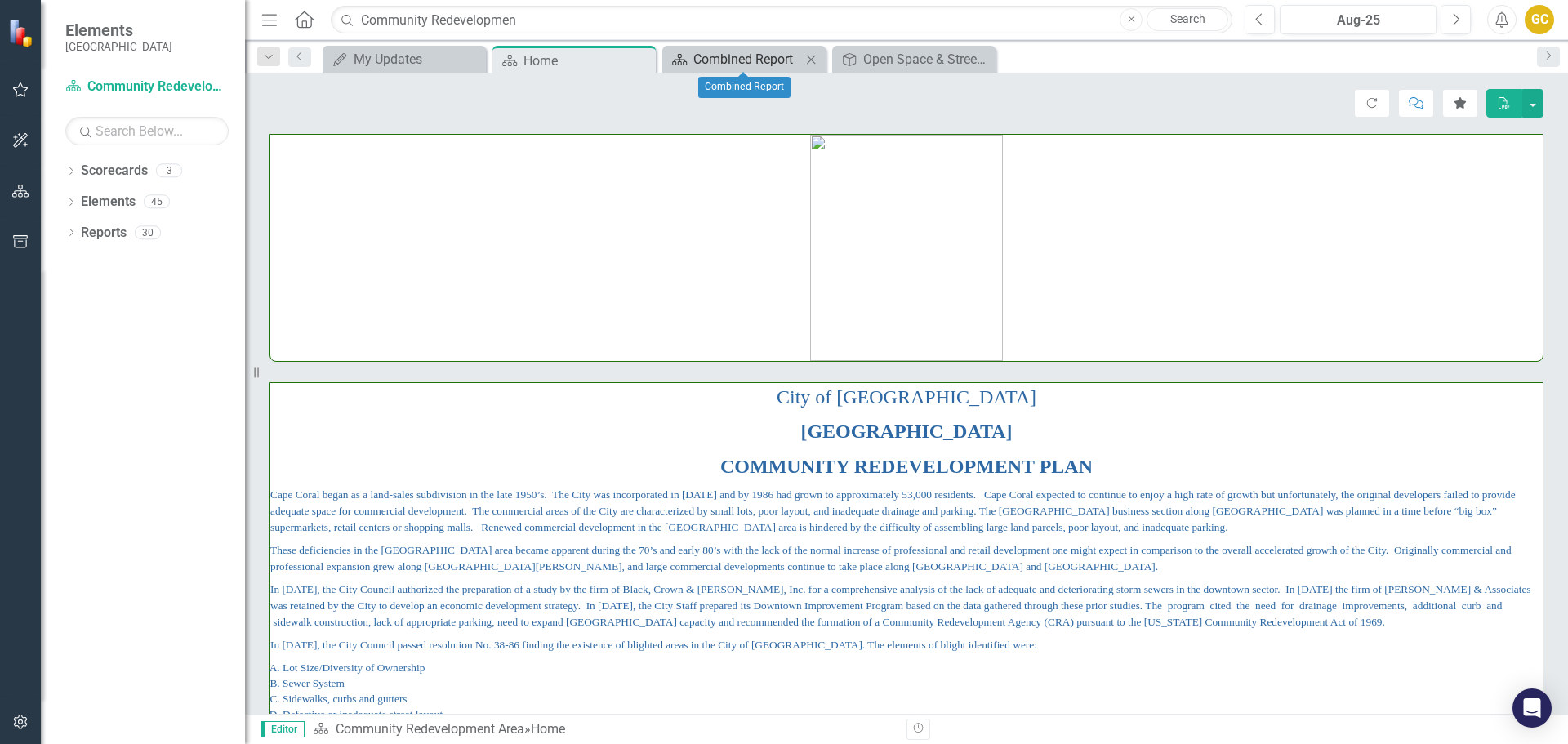
click at [750, 53] on div "Combined Report" at bounding box center [748, 58] width 108 height 20
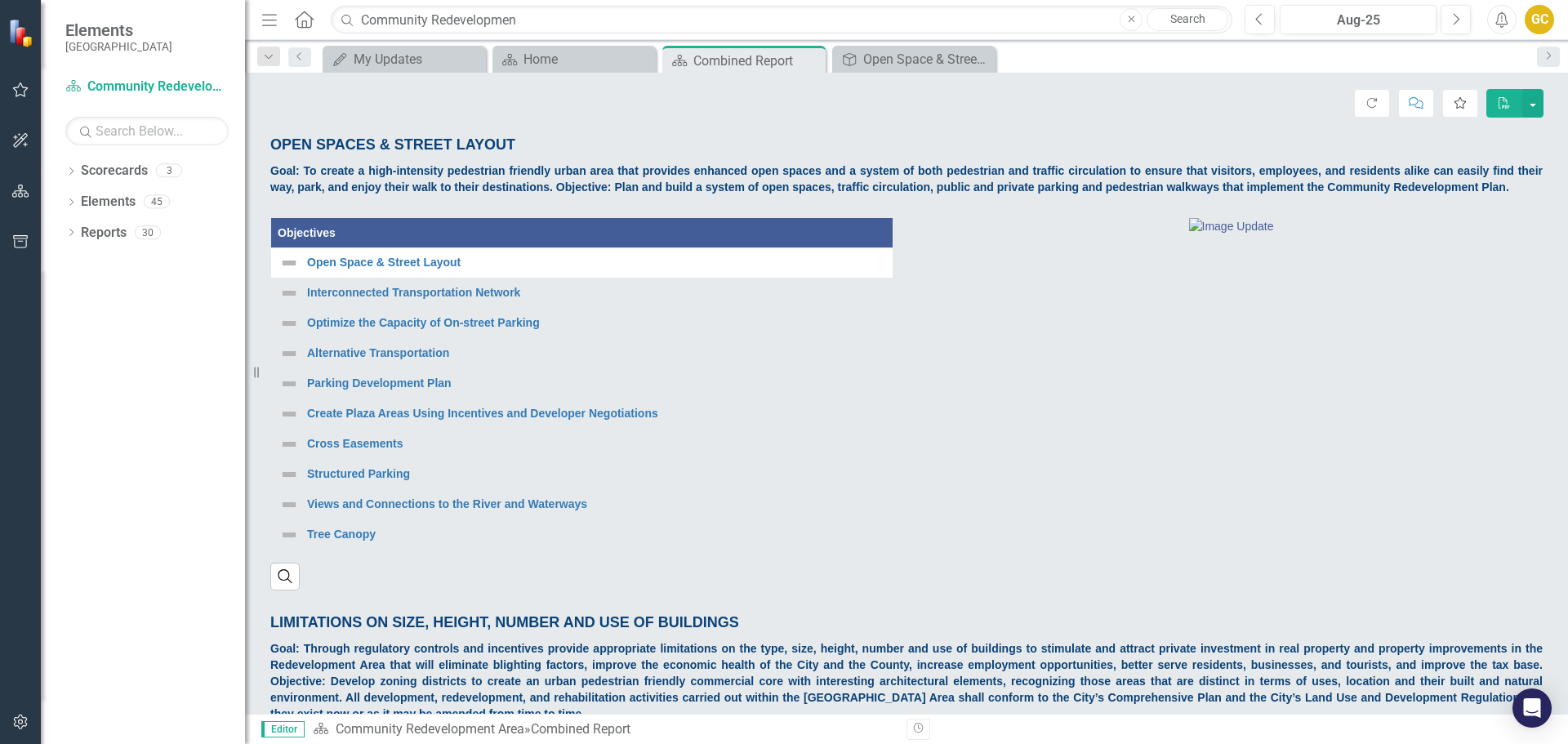
click at [1457, 99] on icon "Favorite" at bounding box center [1460, 103] width 15 height 12
click at [980, 60] on icon at bounding box center [982, 59] width 9 height 9
click at [595, 56] on div "Home" at bounding box center [578, 58] width 108 height 20
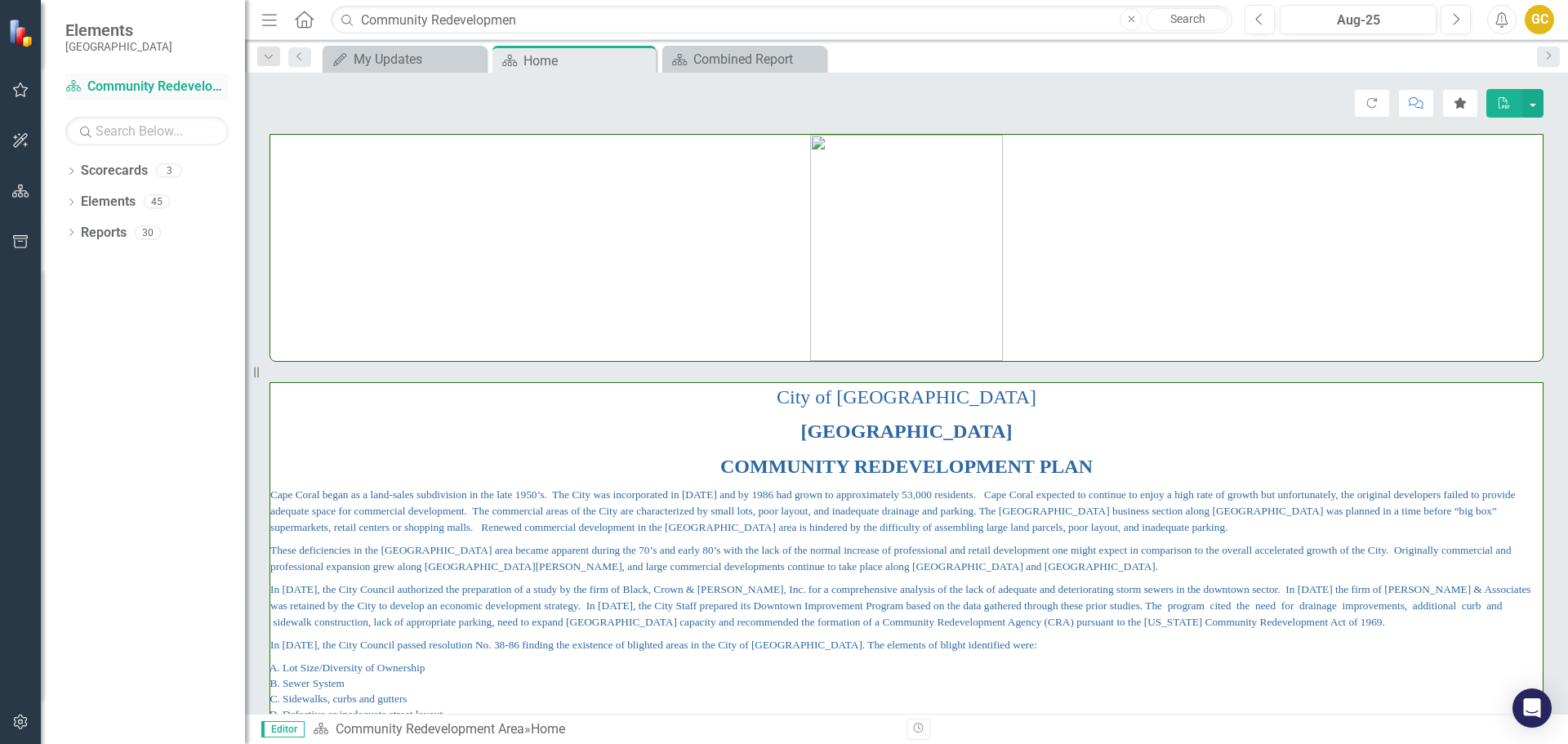
click at [107, 81] on link "Scorecard Community Redevelopment Area" at bounding box center [147, 87] width 163 height 19
